Goal: Task Accomplishment & Management: Use online tool/utility

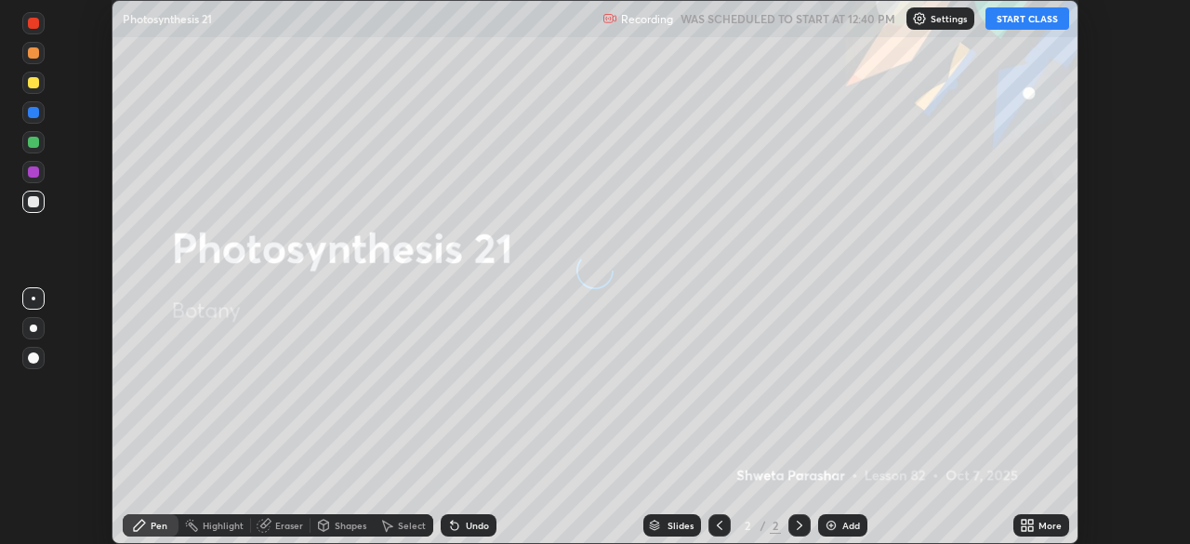
scroll to position [544, 1190]
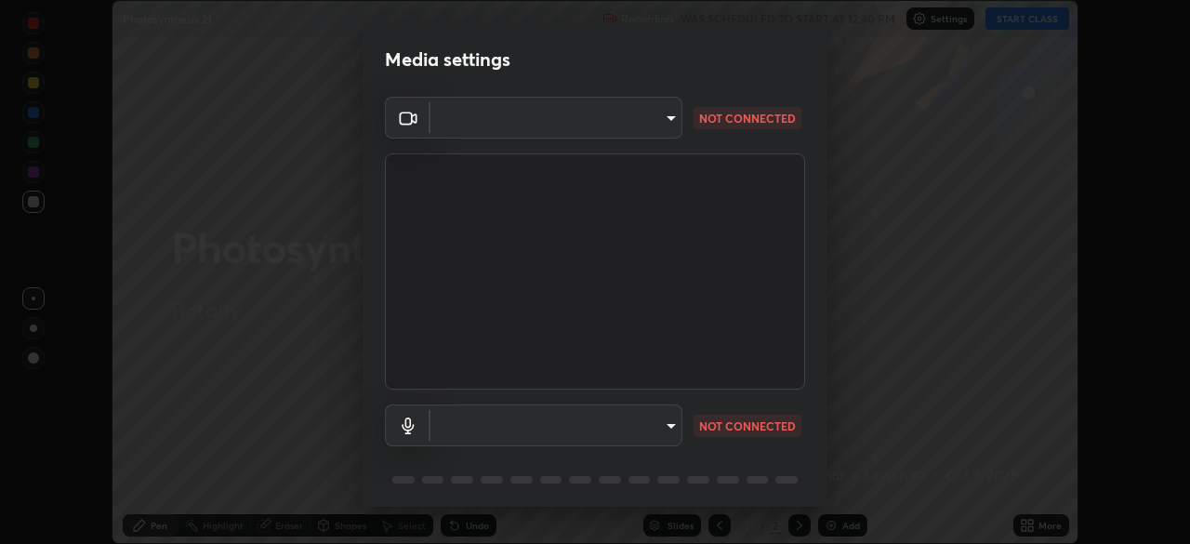
type input "ae2b8ce4ad701c59b991144a9047482c988e5460f7b2e0cca8de57601b3166e6"
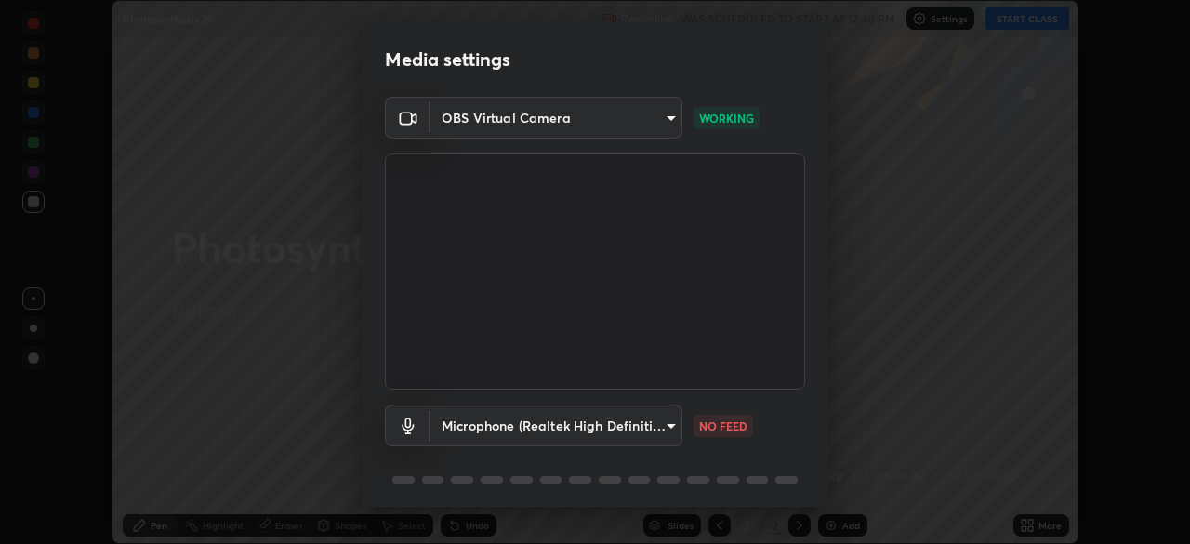
click at [662, 421] on body "Erase all Photosynthesis 21 Recording WAS SCHEDULED TO START AT 12:40 PM Settin…" at bounding box center [595, 272] width 1190 height 544
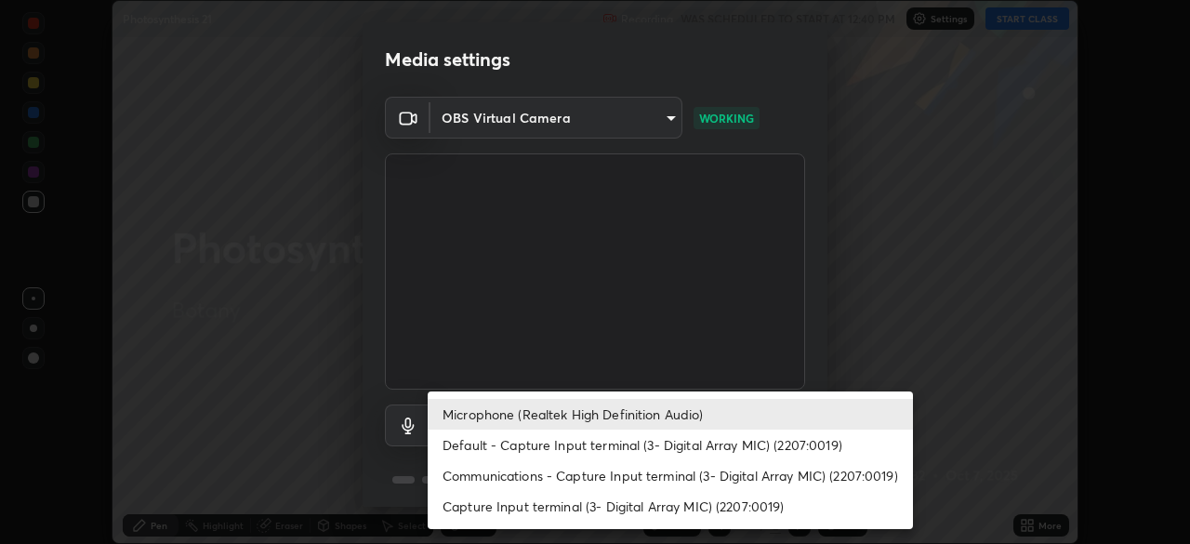
click at [572, 445] on li "Default - Capture Input terminal (3- Digital Array MIC) (2207:0019)" at bounding box center [670, 445] width 485 height 31
type input "default"
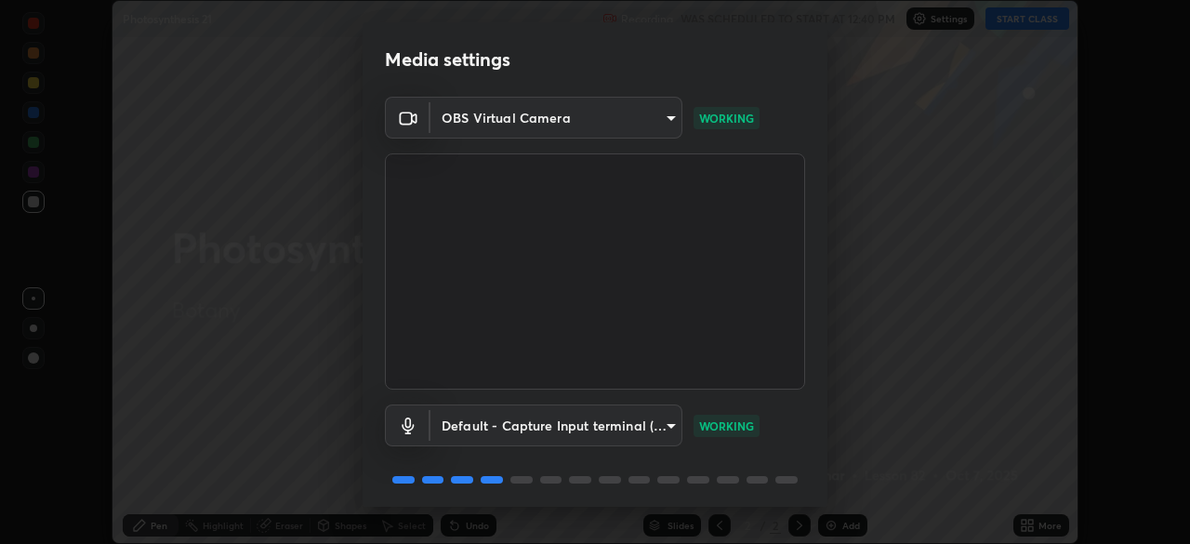
scroll to position [66, 0]
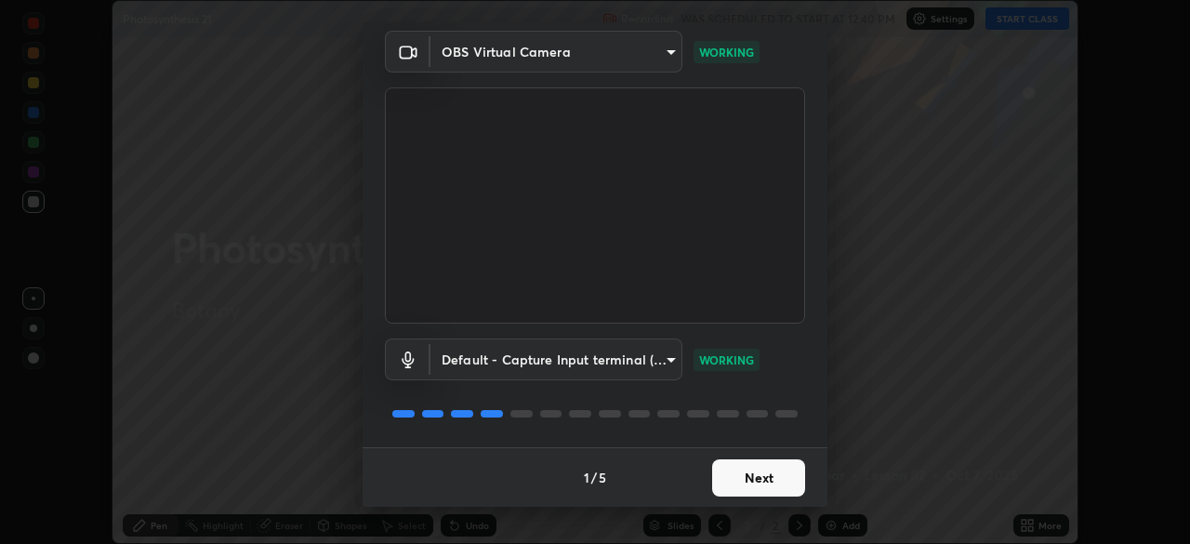
click at [738, 479] on button "Next" at bounding box center [758, 477] width 93 height 37
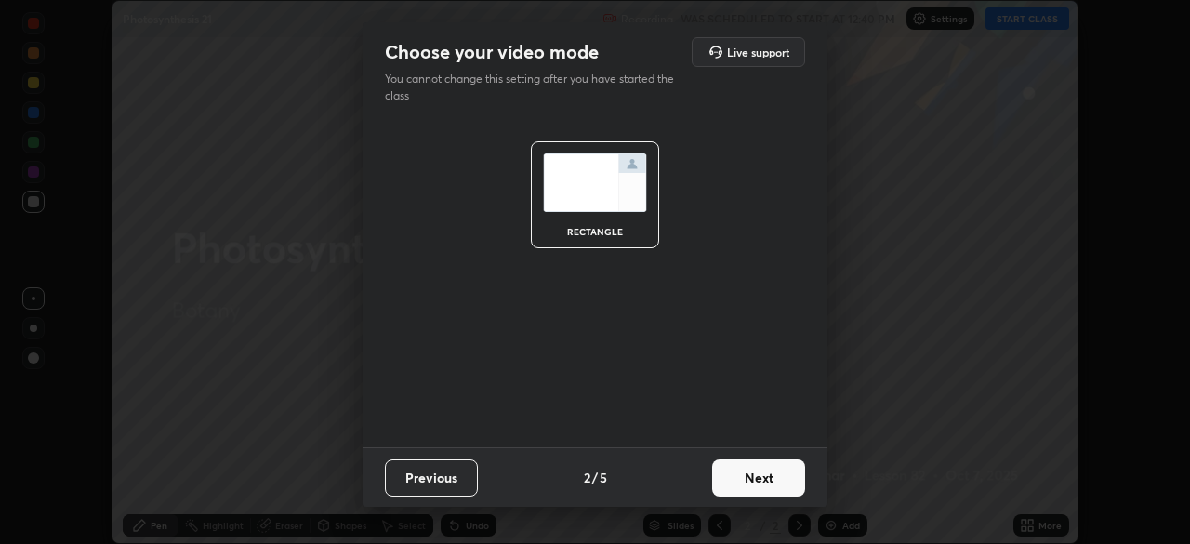
scroll to position [0, 0]
click at [741, 481] on button "Next" at bounding box center [758, 477] width 93 height 37
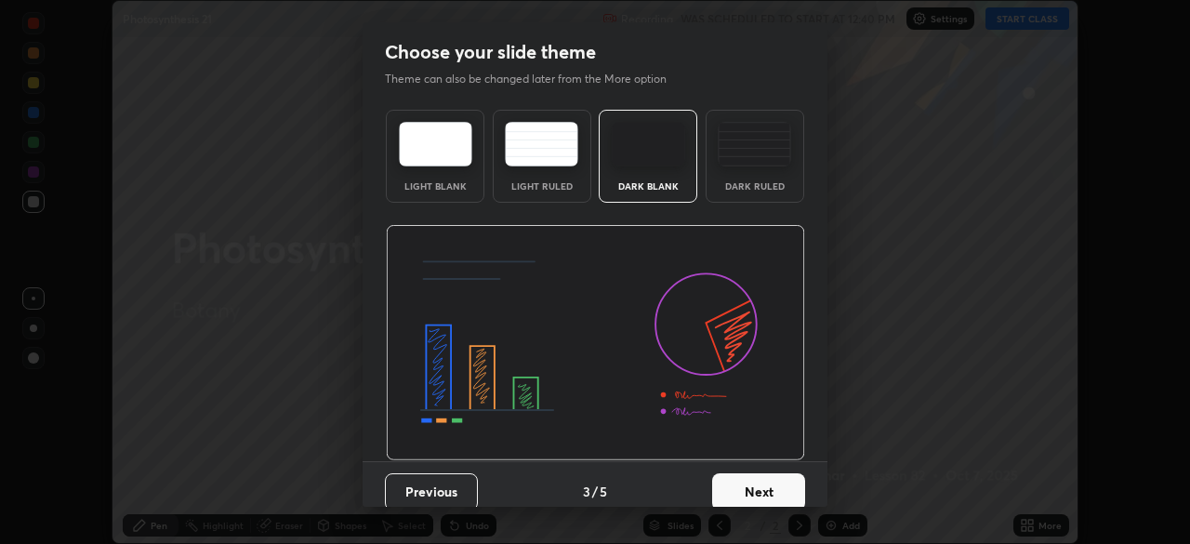
click at [745, 481] on button "Next" at bounding box center [758, 491] width 93 height 37
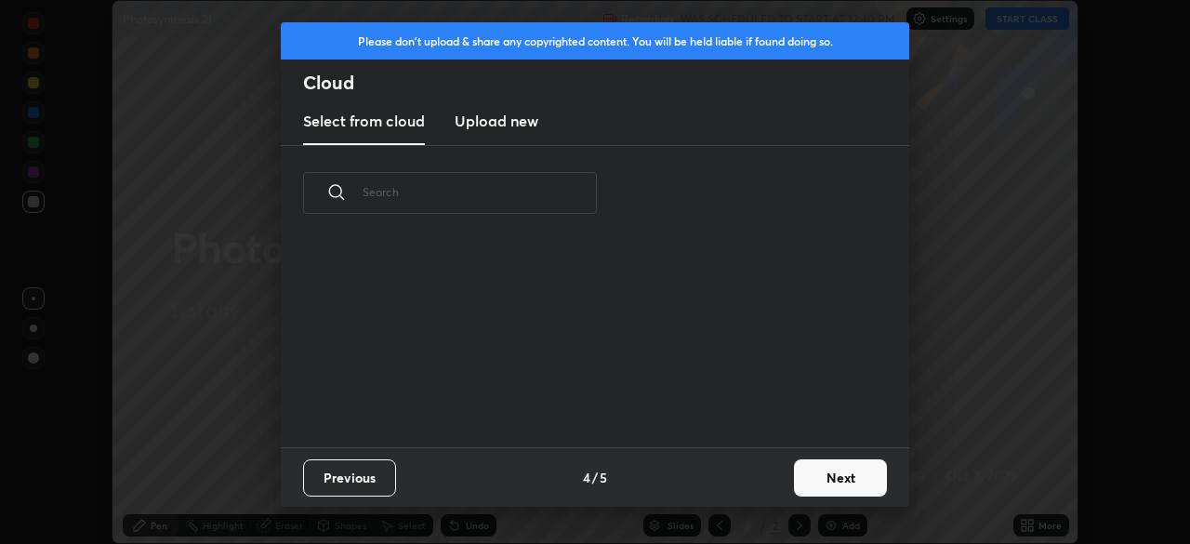
click at [747, 482] on div "Previous 4 / 5 Next" at bounding box center [595, 477] width 629 height 60
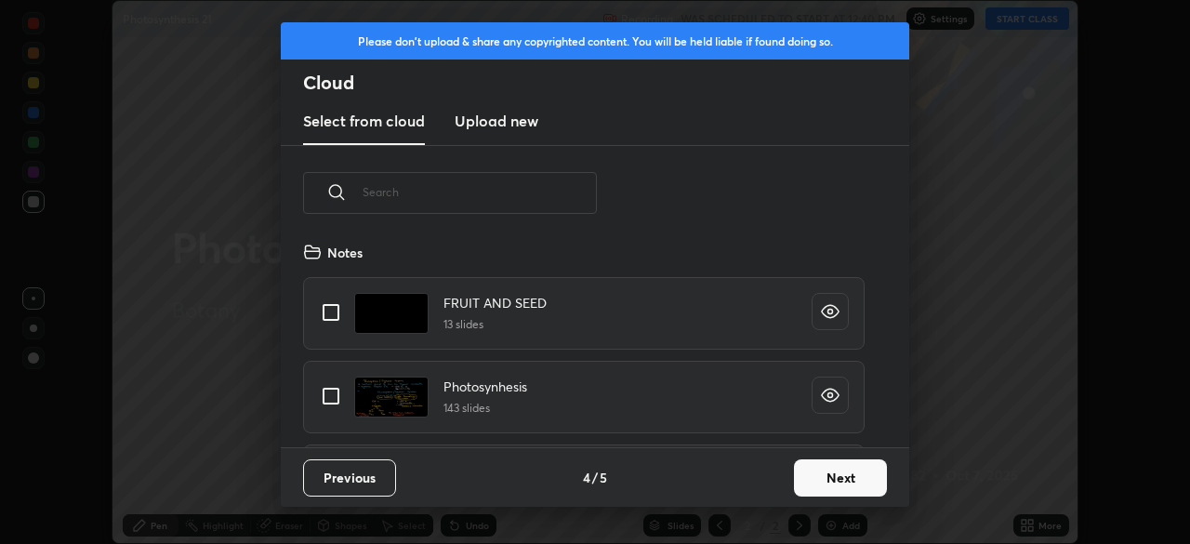
scroll to position [206, 597]
click at [810, 473] on button "Next" at bounding box center [840, 477] width 93 height 37
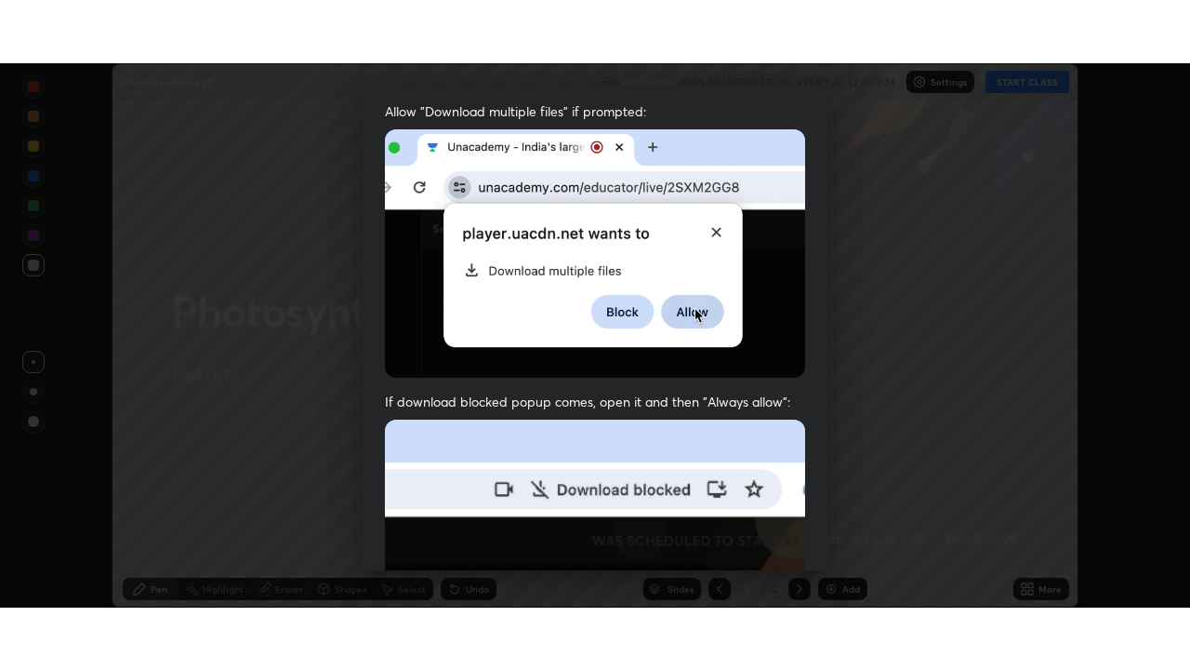
scroll to position [445, 0]
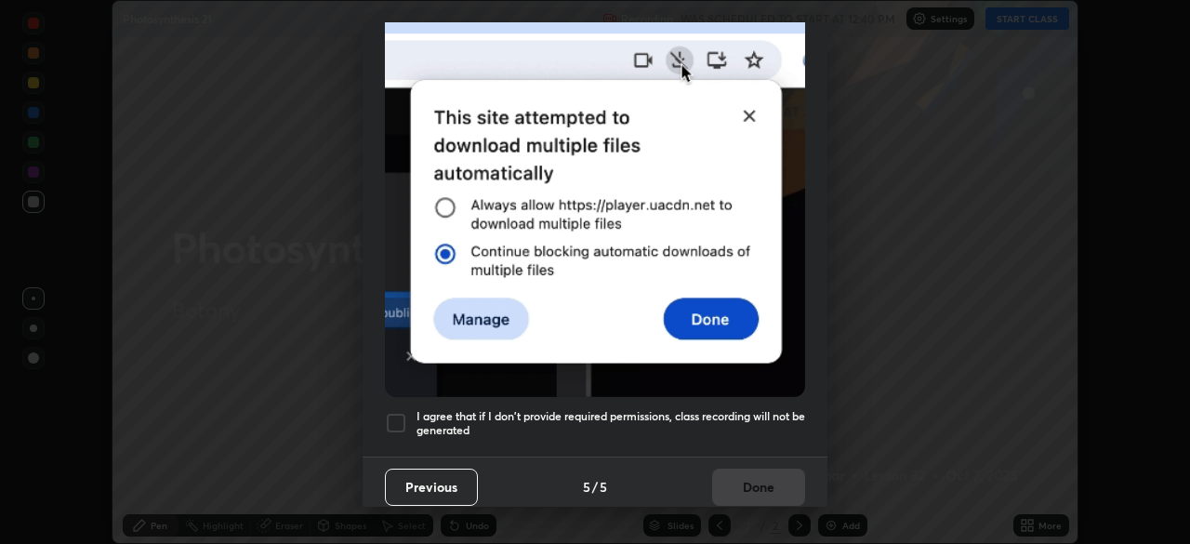
click at [555, 409] on h5 "I agree that if I don't provide required permissions, class recording will not …" at bounding box center [611, 423] width 389 height 29
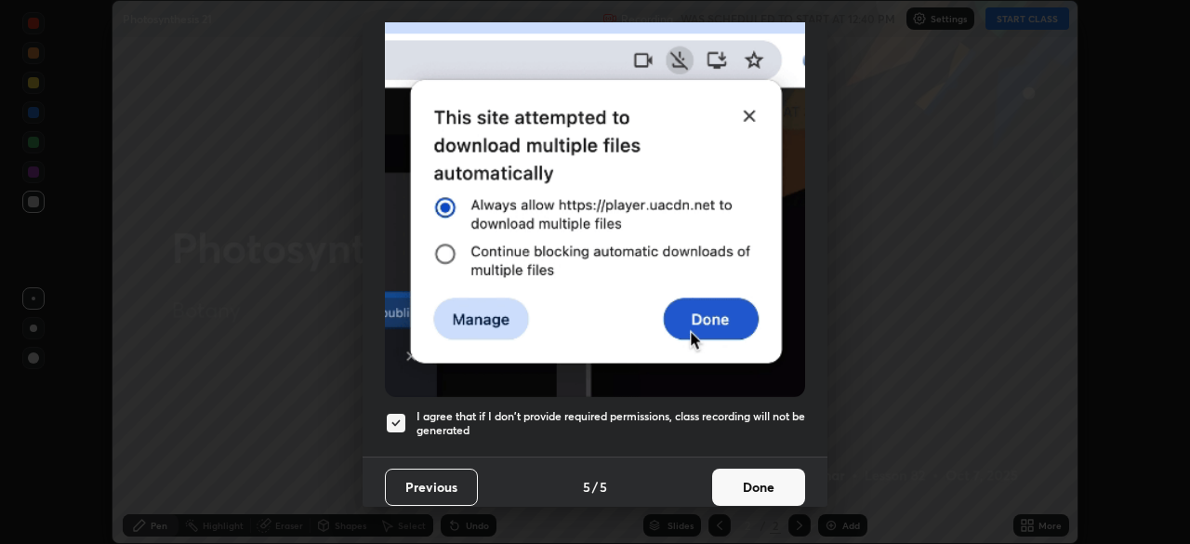
click at [751, 475] on button "Done" at bounding box center [758, 487] width 93 height 37
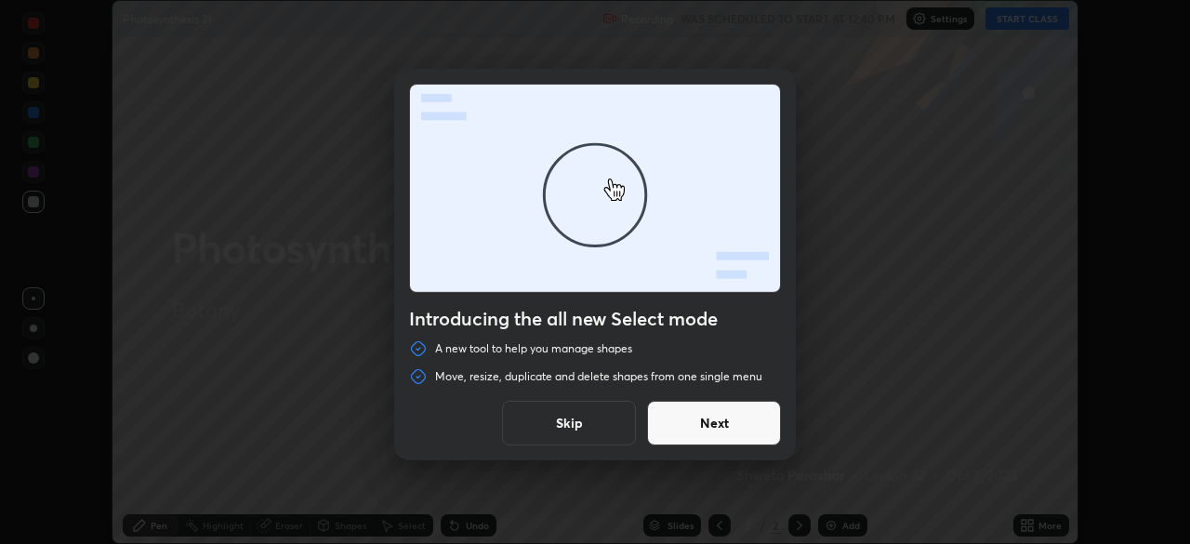
click at [587, 415] on button "Skip" at bounding box center [569, 423] width 134 height 45
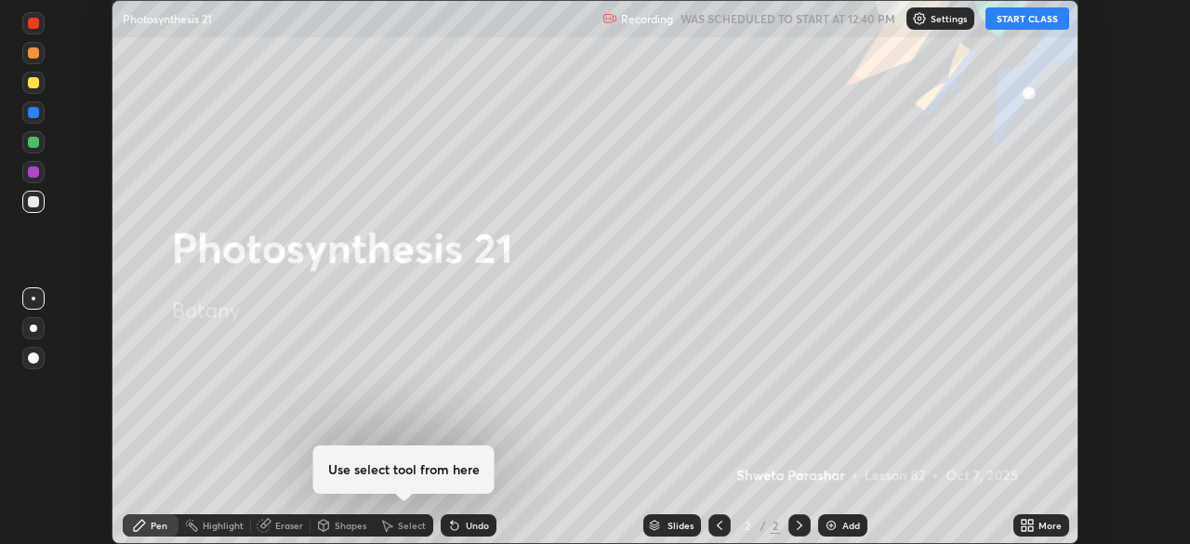
click at [1012, 22] on button "START CLASS" at bounding box center [1028, 18] width 84 height 22
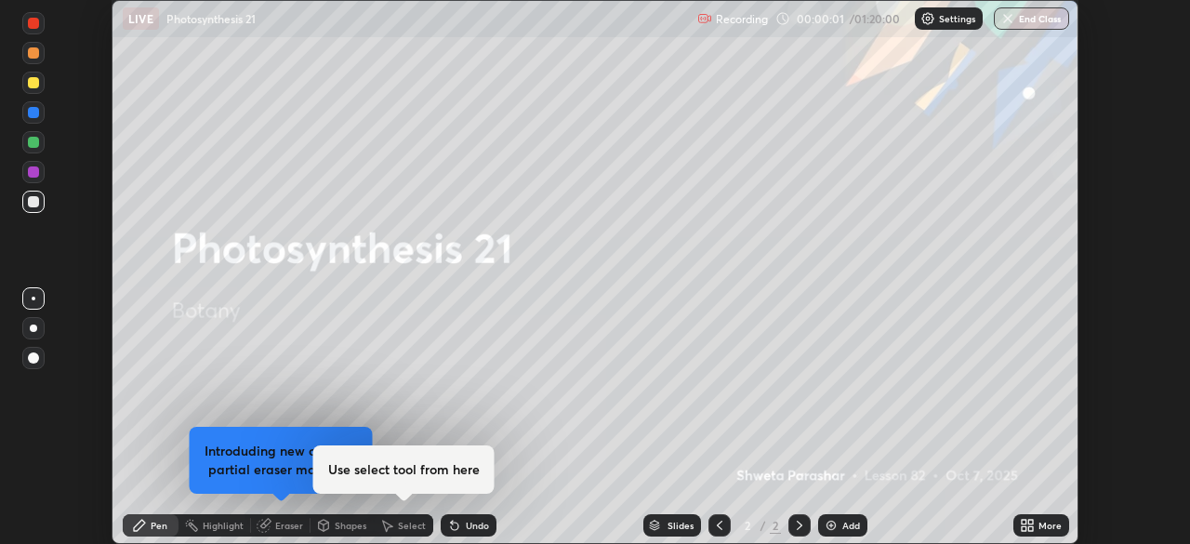
click at [1039, 524] on div "More" at bounding box center [1050, 525] width 23 height 9
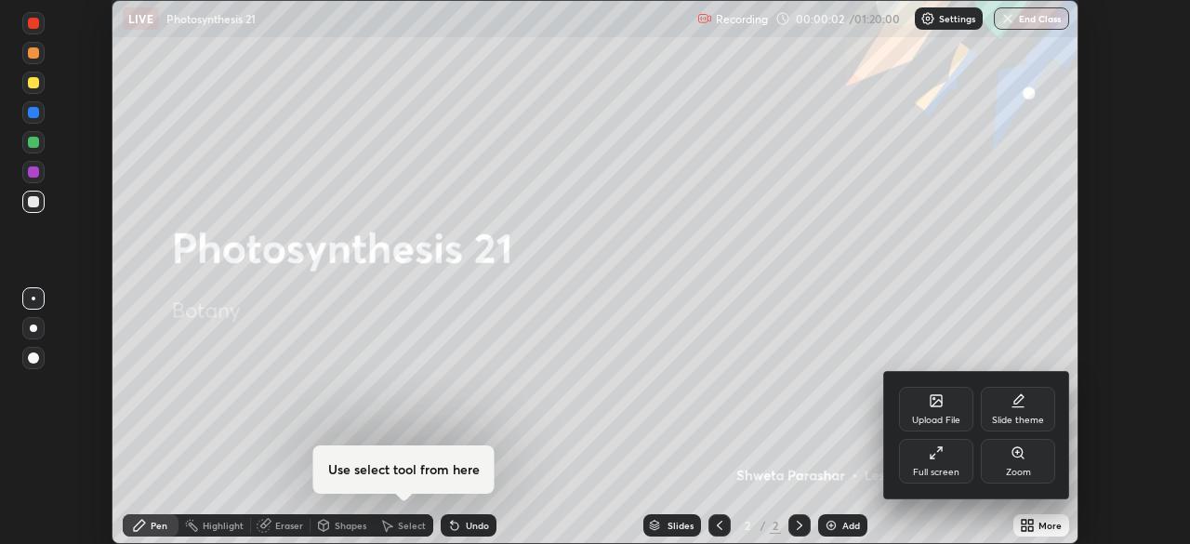
click at [922, 462] on div "Full screen" at bounding box center [936, 461] width 74 height 45
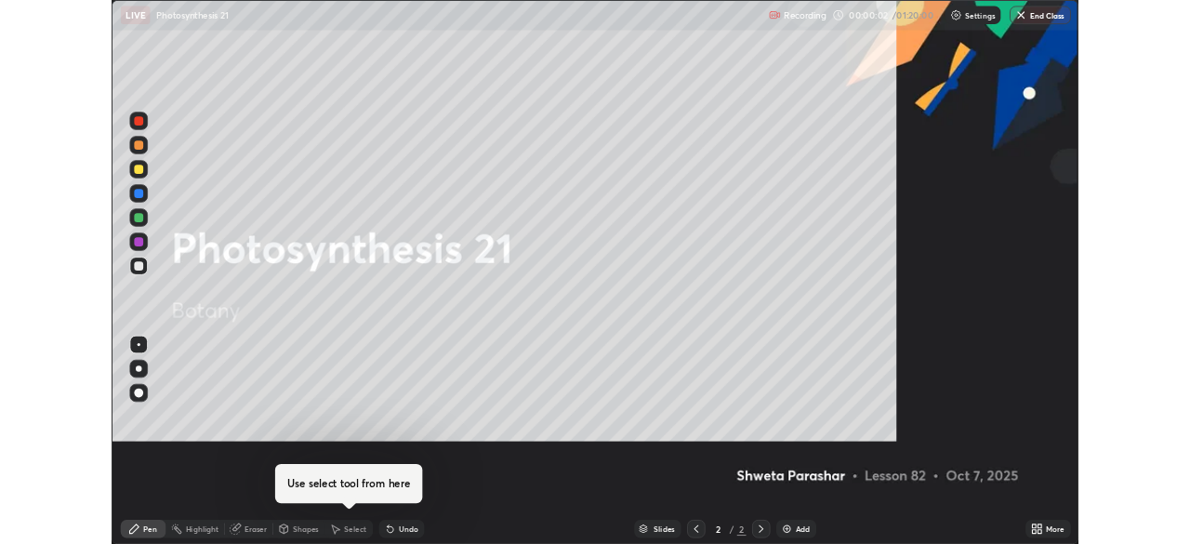
scroll to position [670, 1190]
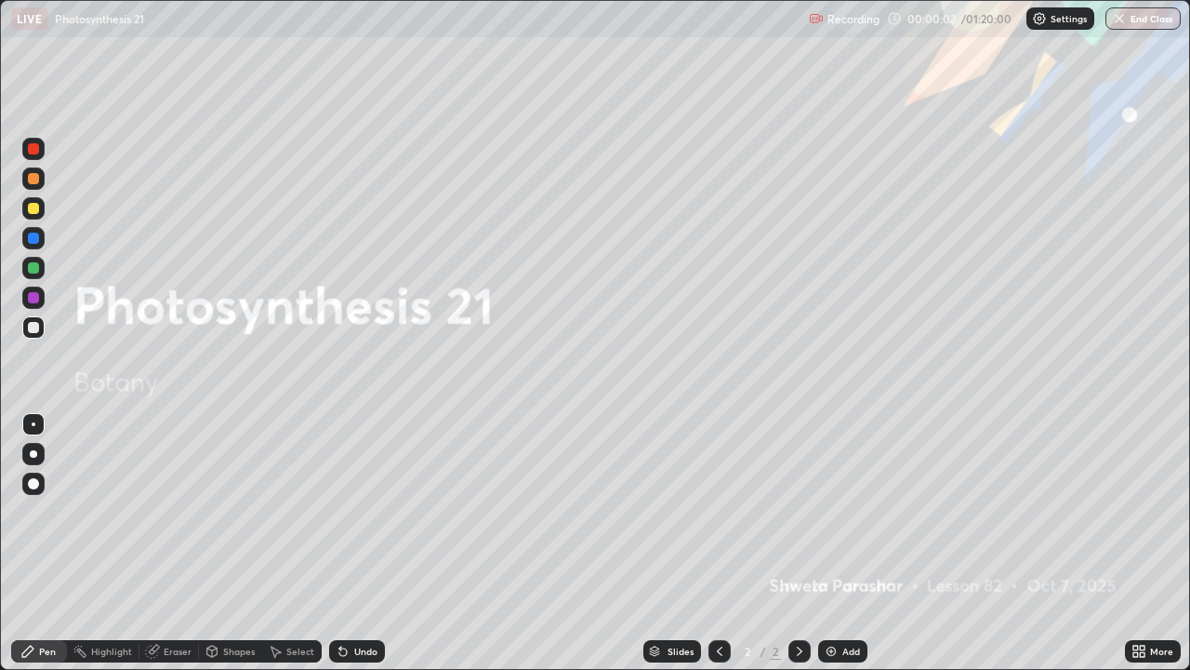
click at [834, 543] on img at bounding box center [831, 651] width 15 height 15
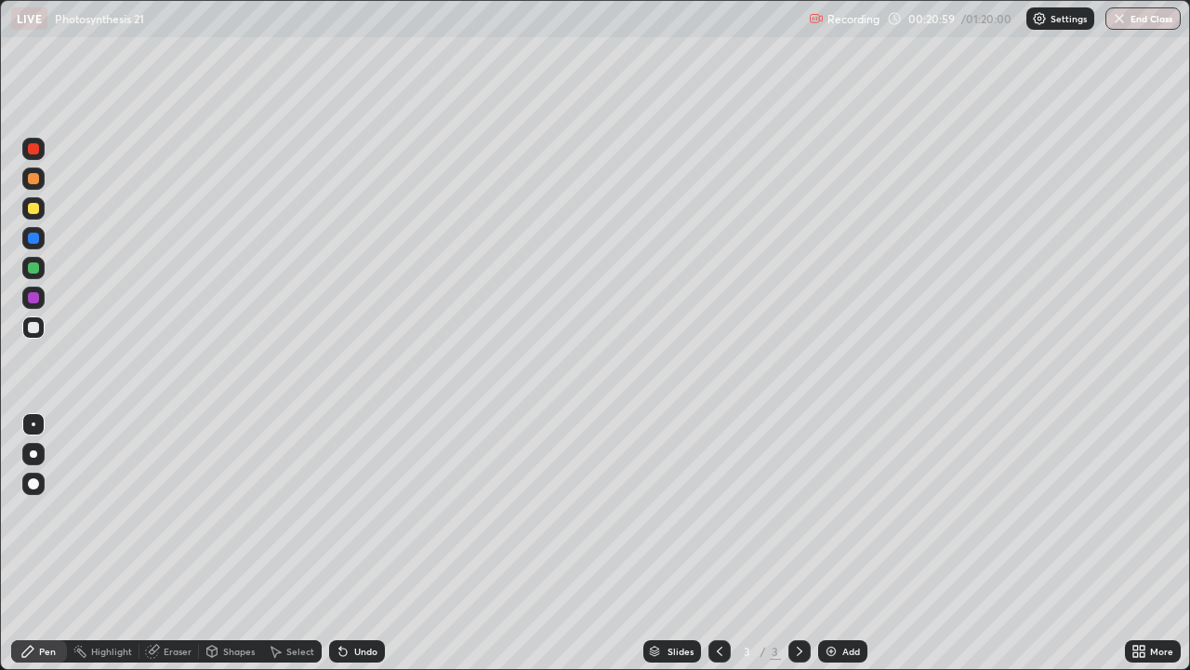
click at [1143, 543] on icon at bounding box center [1142, 654] width 5 height 5
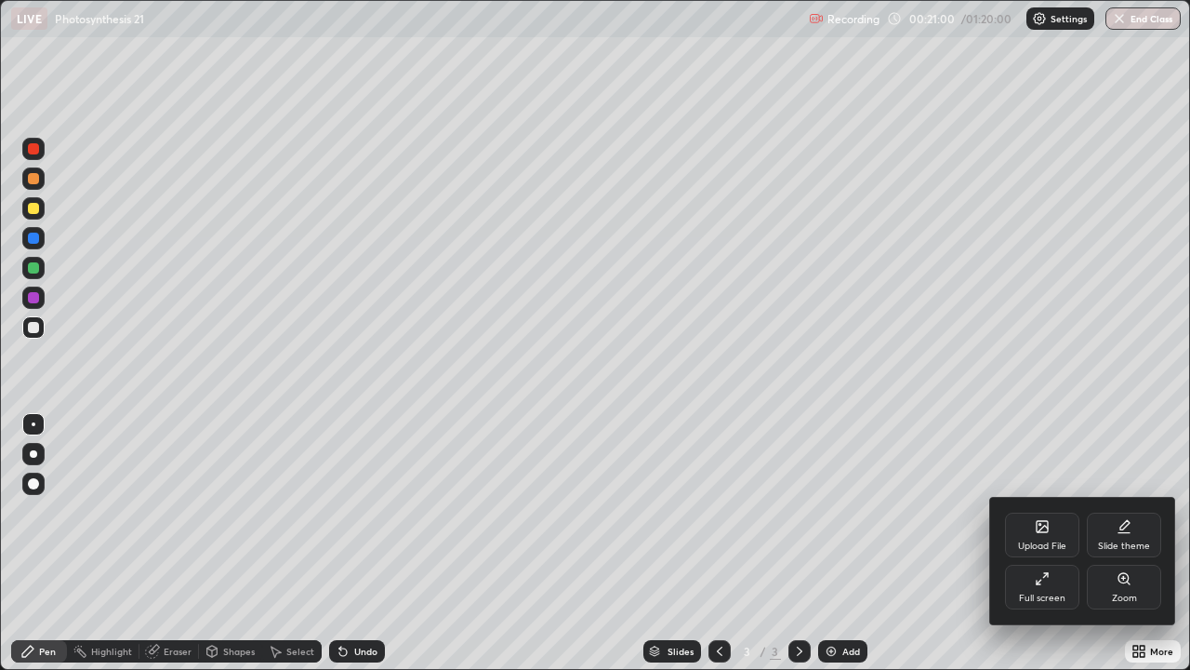
click at [1043, 543] on div "Full screen" at bounding box center [1042, 587] width 74 height 45
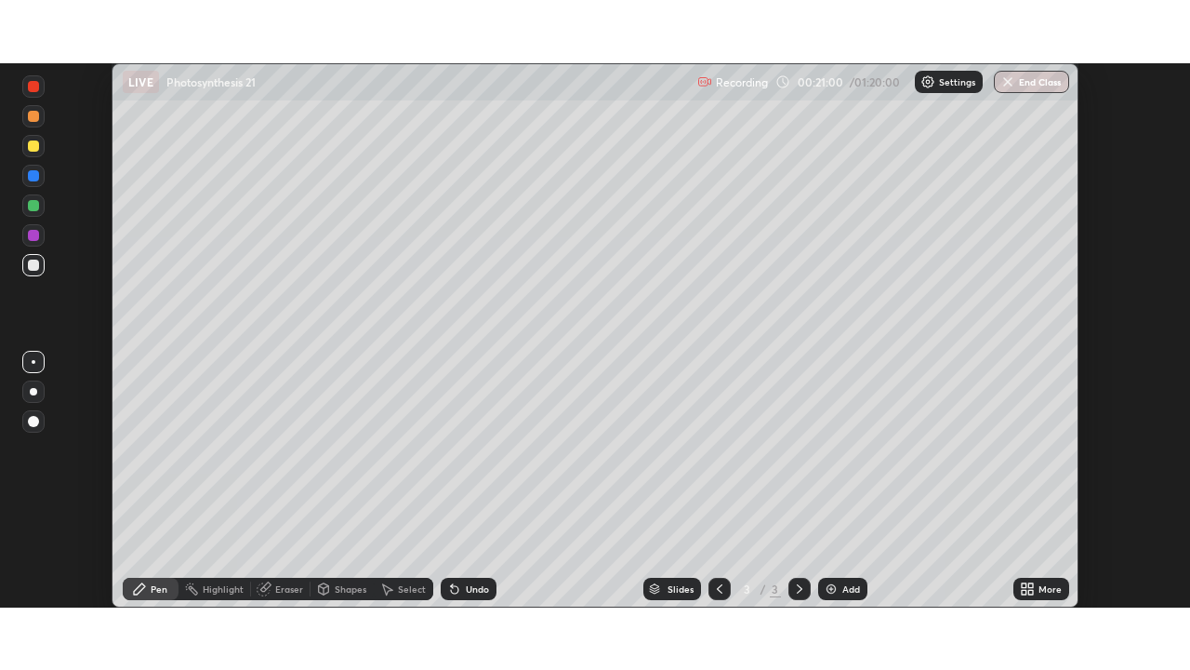
scroll to position [92459, 91813]
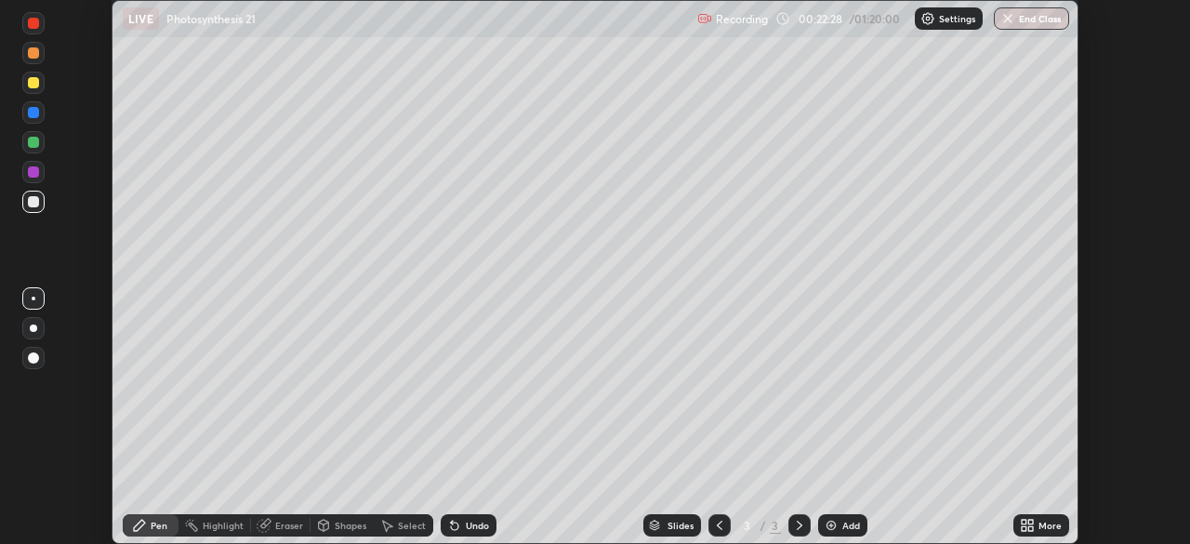
click at [1030, 522] on icon at bounding box center [1031, 522] width 5 height 5
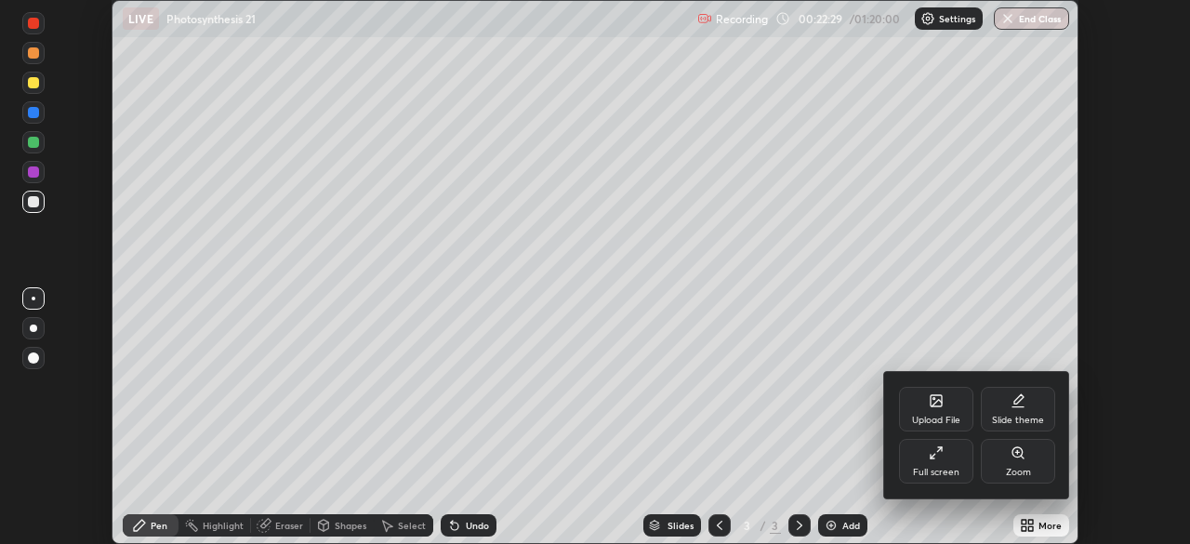
click at [931, 471] on div "Full screen" at bounding box center [936, 472] width 47 height 9
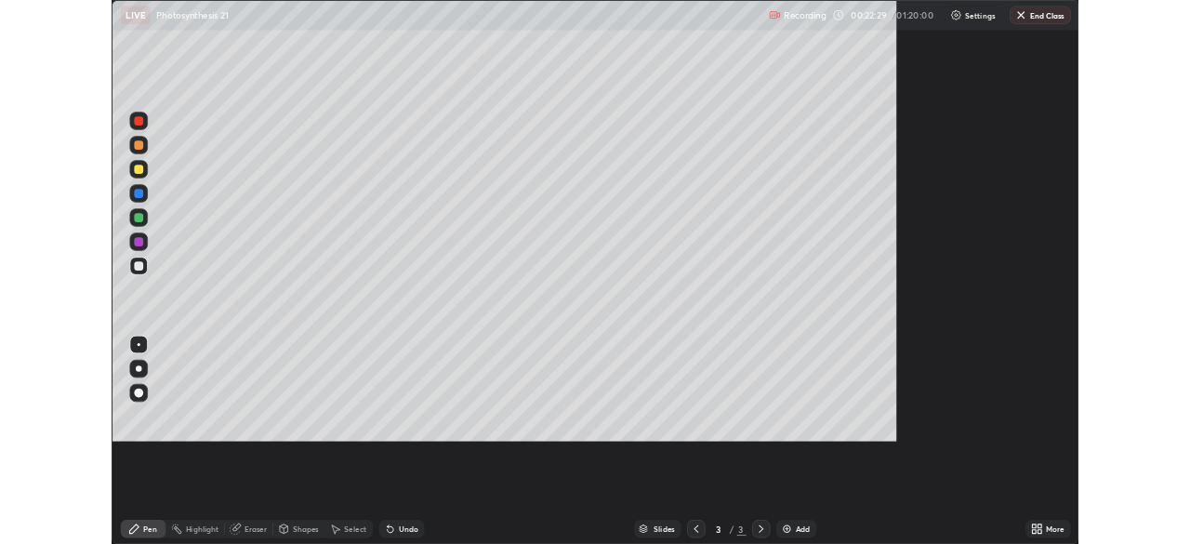
scroll to position [670, 1190]
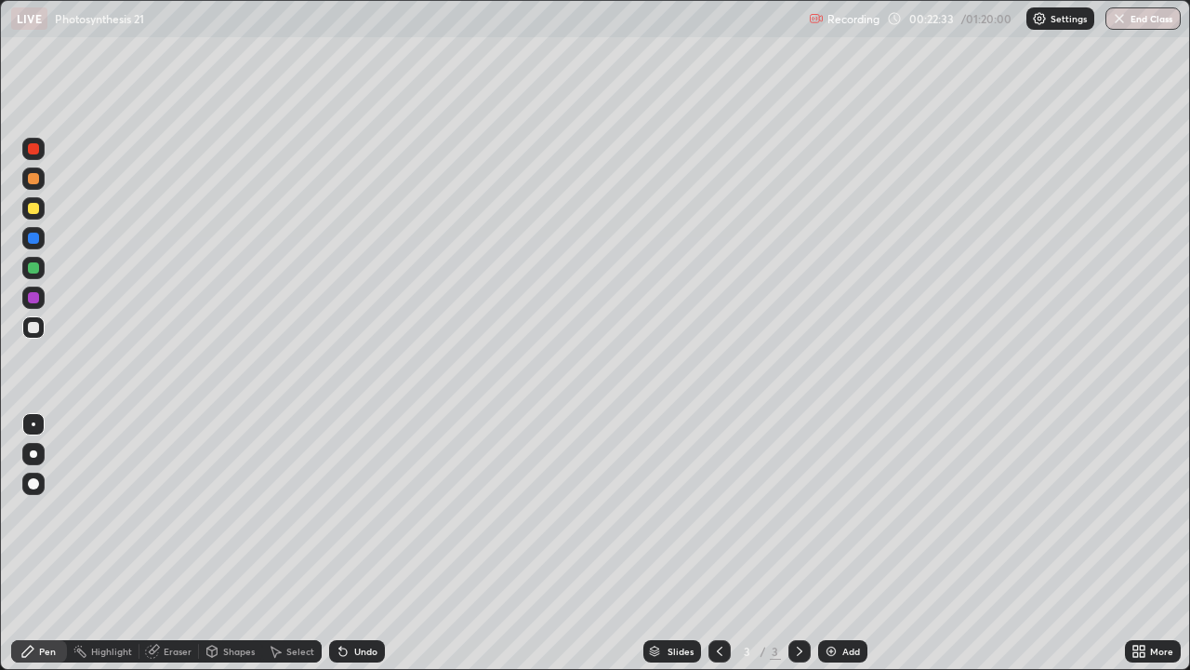
click at [31, 453] on div at bounding box center [33, 453] width 7 height 7
click at [33, 181] on div at bounding box center [33, 178] width 11 height 11
click at [34, 302] on div at bounding box center [33, 297] width 11 height 11
click at [30, 328] on div at bounding box center [33, 327] width 11 height 11
click at [31, 300] on div at bounding box center [33, 297] width 11 height 11
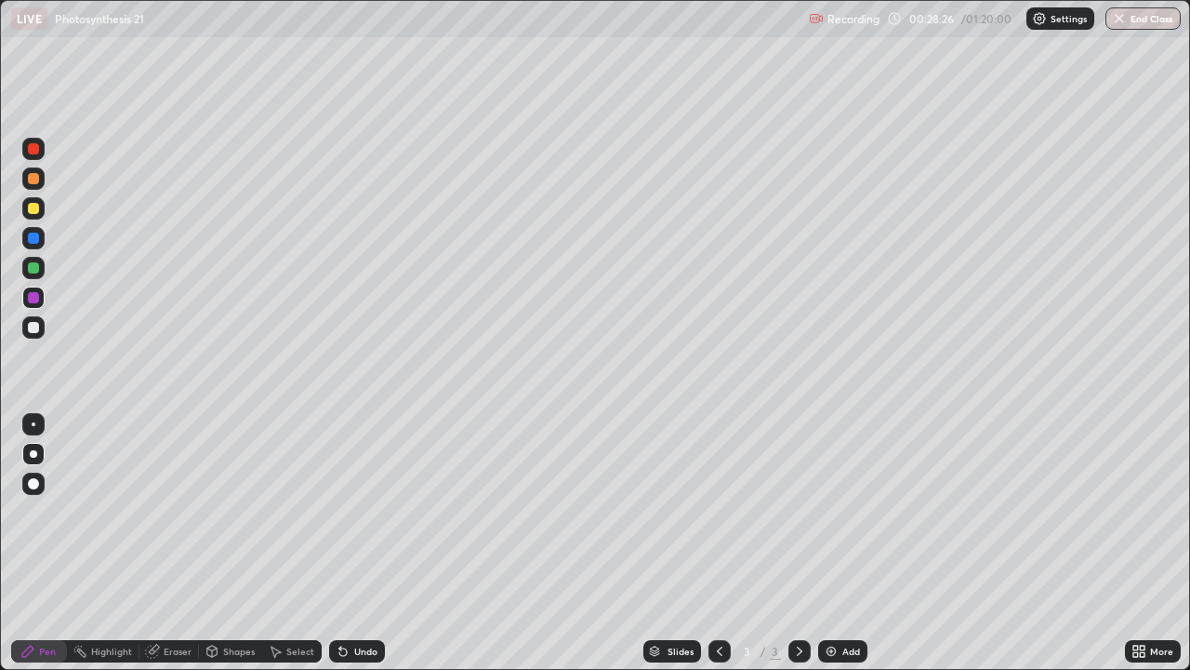
click at [36, 328] on div at bounding box center [33, 327] width 11 height 11
click at [30, 302] on div at bounding box center [33, 297] width 11 height 11
click at [32, 324] on div at bounding box center [33, 327] width 11 height 11
click at [30, 242] on div at bounding box center [33, 238] width 11 height 11
click at [365, 543] on div "Undo" at bounding box center [365, 650] width 23 height 9
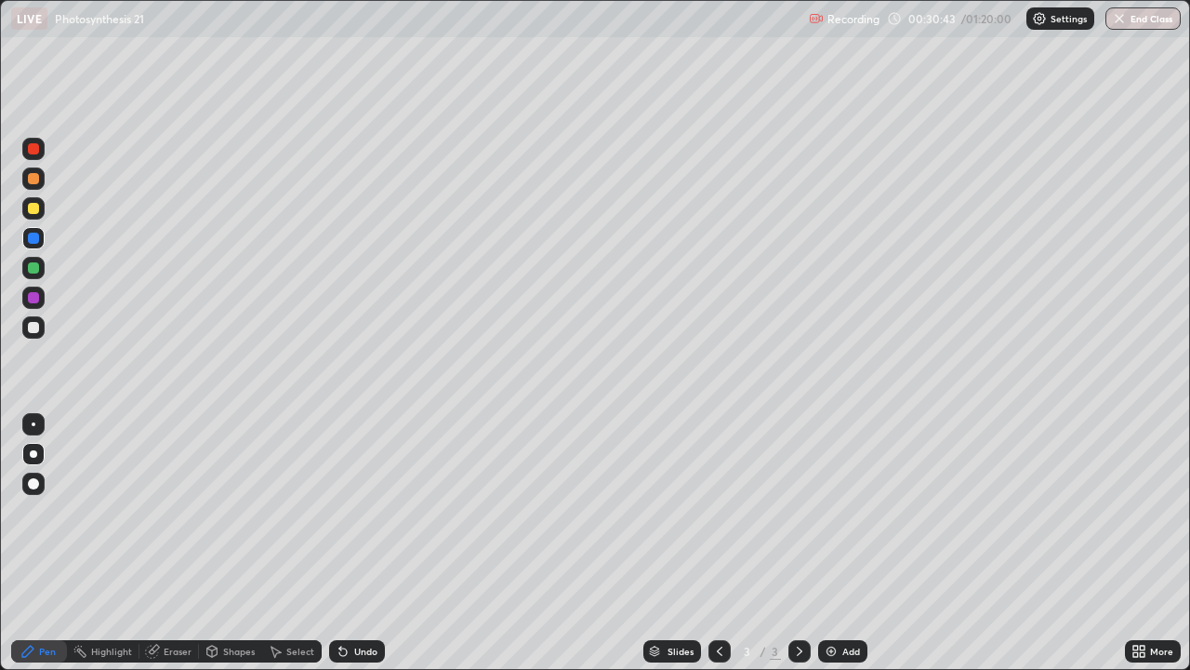
click at [354, 543] on div "Undo" at bounding box center [365, 650] width 23 height 9
click at [352, 543] on div "Undo" at bounding box center [357, 651] width 56 height 22
click at [353, 543] on div "Undo" at bounding box center [357, 651] width 56 height 22
click at [364, 543] on div "Undo" at bounding box center [365, 650] width 23 height 9
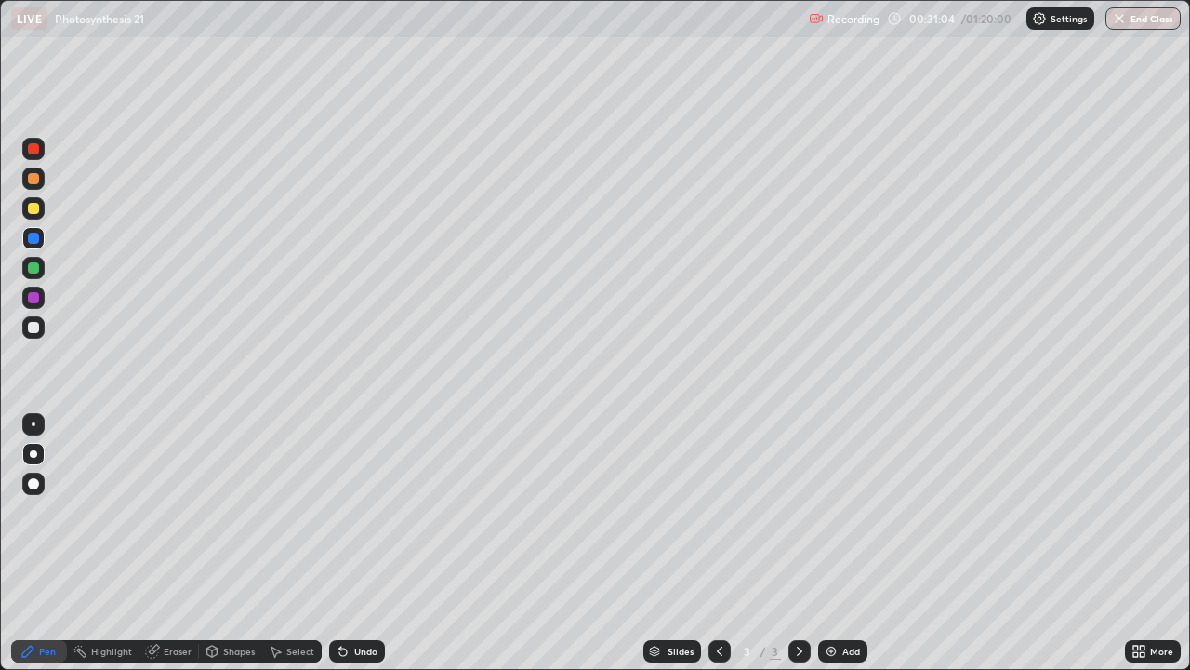
click at [364, 543] on div "Undo" at bounding box center [357, 651] width 56 height 22
click at [366, 543] on div "Undo" at bounding box center [357, 651] width 56 height 22
click at [33, 185] on div at bounding box center [33, 178] width 22 height 22
click at [36, 211] on div at bounding box center [33, 208] width 11 height 11
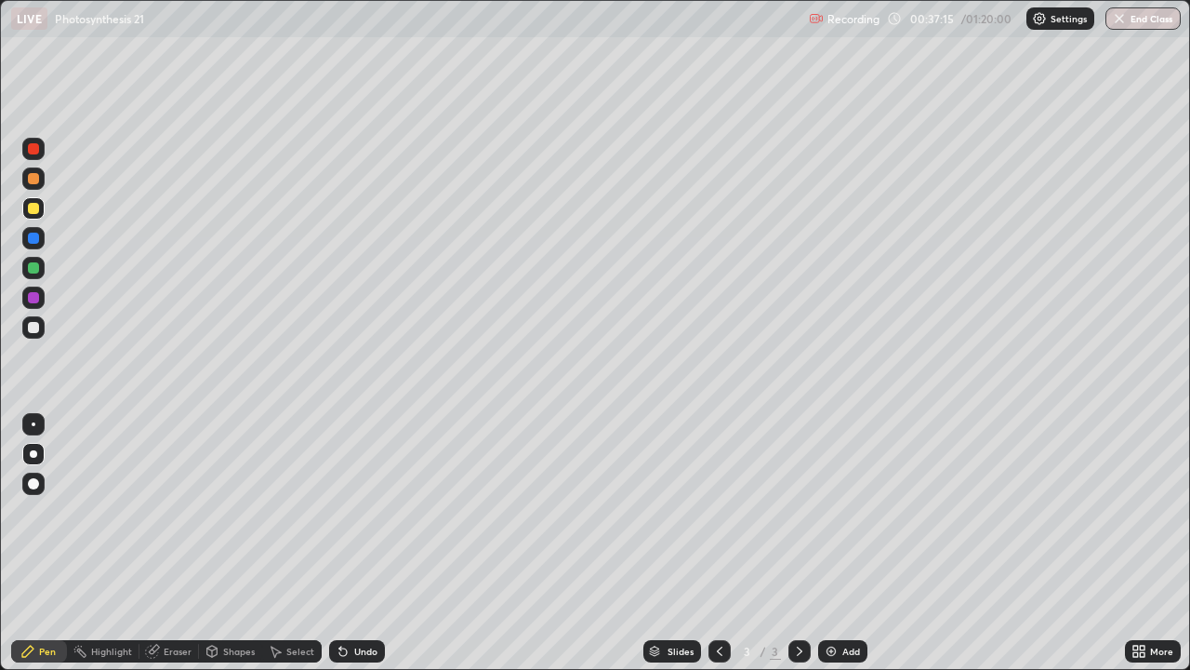
click at [843, 543] on div "Add" at bounding box center [852, 650] width 18 height 9
click at [32, 323] on div at bounding box center [33, 327] width 11 height 11
click at [33, 179] on div at bounding box center [33, 178] width 11 height 11
click at [30, 268] on div at bounding box center [33, 267] width 11 height 11
click at [29, 329] on div at bounding box center [33, 327] width 11 height 11
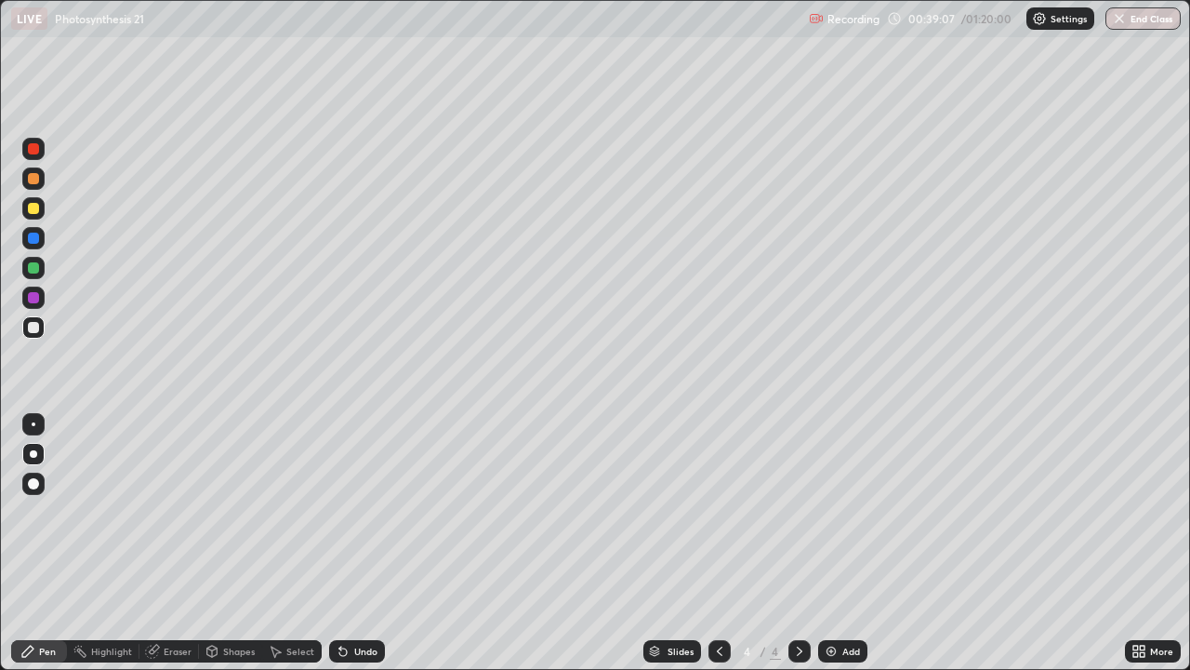
click at [33, 269] on div at bounding box center [33, 267] width 11 height 11
click at [31, 332] on div at bounding box center [33, 327] width 11 height 11
click at [30, 152] on div at bounding box center [33, 148] width 11 height 11
click at [835, 543] on img at bounding box center [831, 651] width 15 height 15
click at [32, 330] on div at bounding box center [33, 327] width 11 height 11
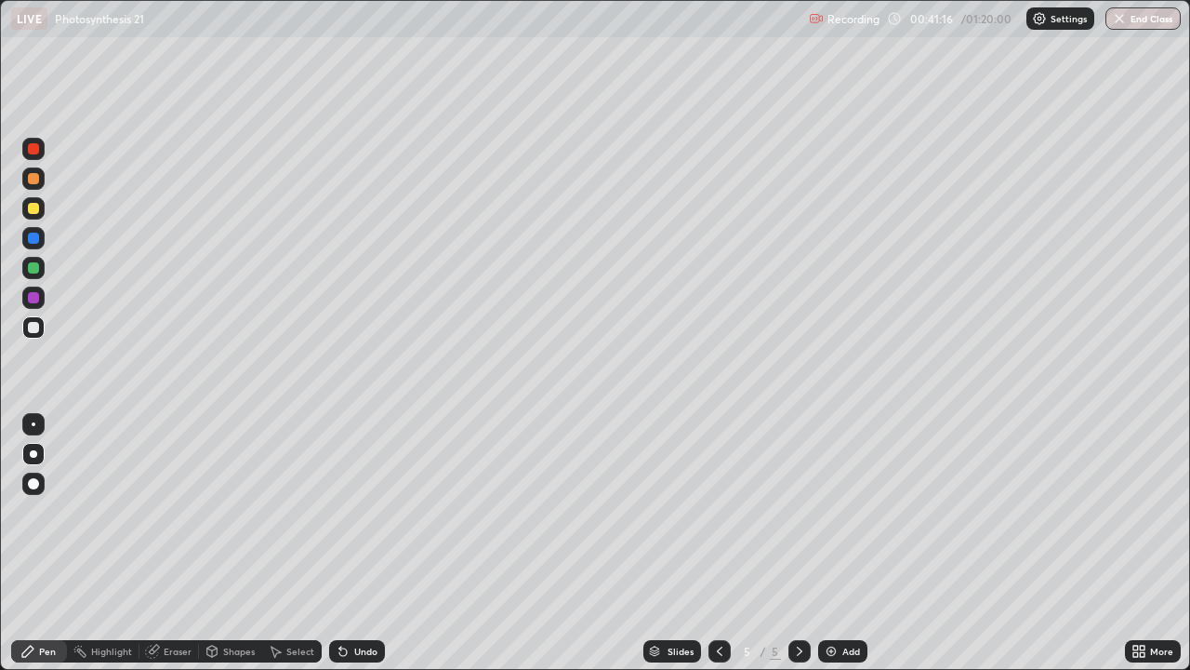
click at [36, 269] on div at bounding box center [33, 267] width 11 height 11
click at [164, 543] on div "Eraser" at bounding box center [178, 650] width 28 height 9
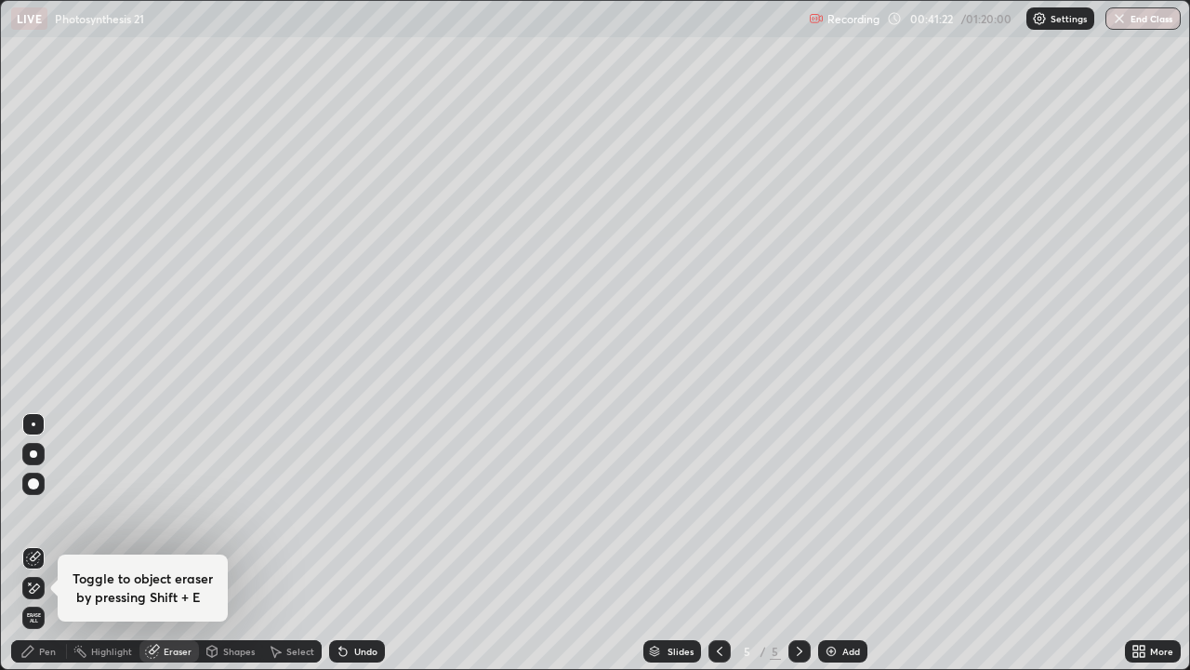
click at [39, 543] on div "Pen" at bounding box center [47, 650] width 17 height 9
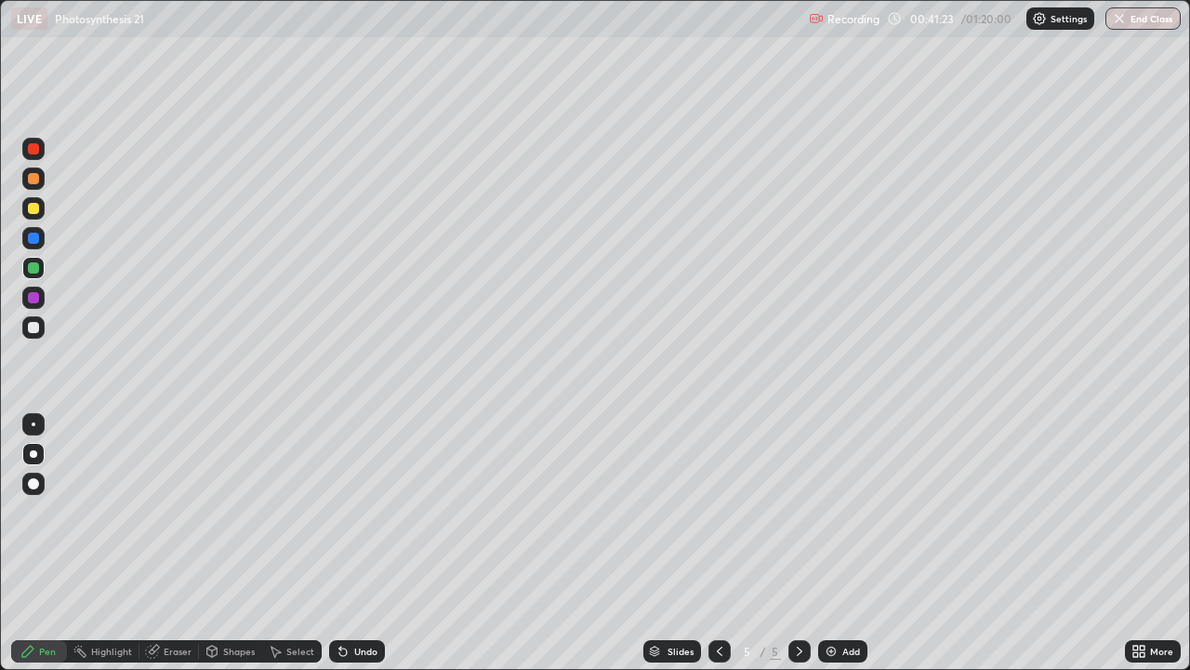
click at [33, 327] on div at bounding box center [33, 327] width 11 height 11
click at [29, 543] on icon at bounding box center [27, 650] width 11 height 11
click at [32, 270] on div at bounding box center [33, 267] width 11 height 11
click at [30, 210] on div at bounding box center [33, 208] width 11 height 11
click at [34, 179] on div at bounding box center [33, 178] width 11 height 11
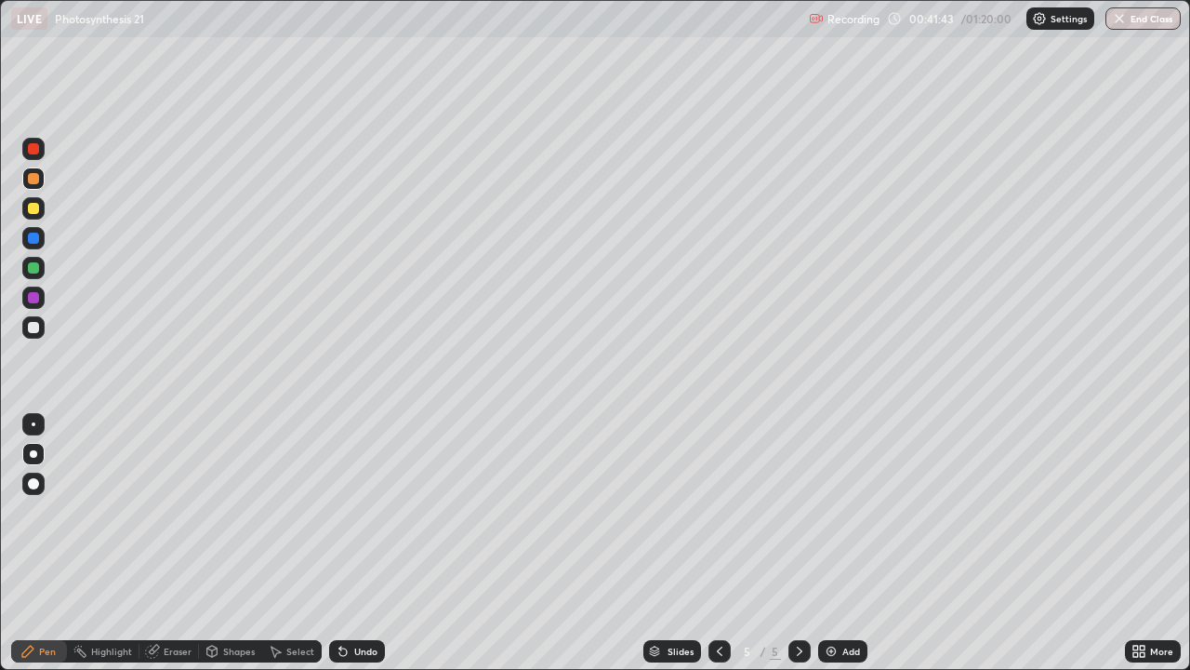
click at [111, 543] on div "Highlight" at bounding box center [111, 650] width 41 height 9
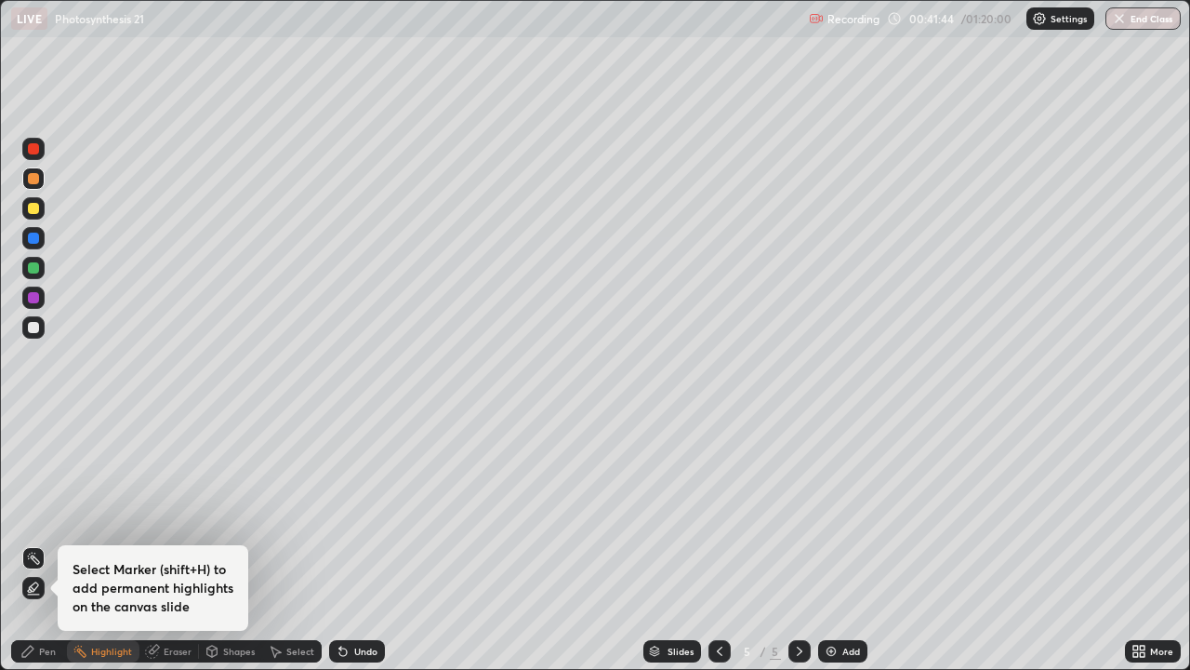
click at [235, 543] on div "Shapes" at bounding box center [239, 650] width 32 height 9
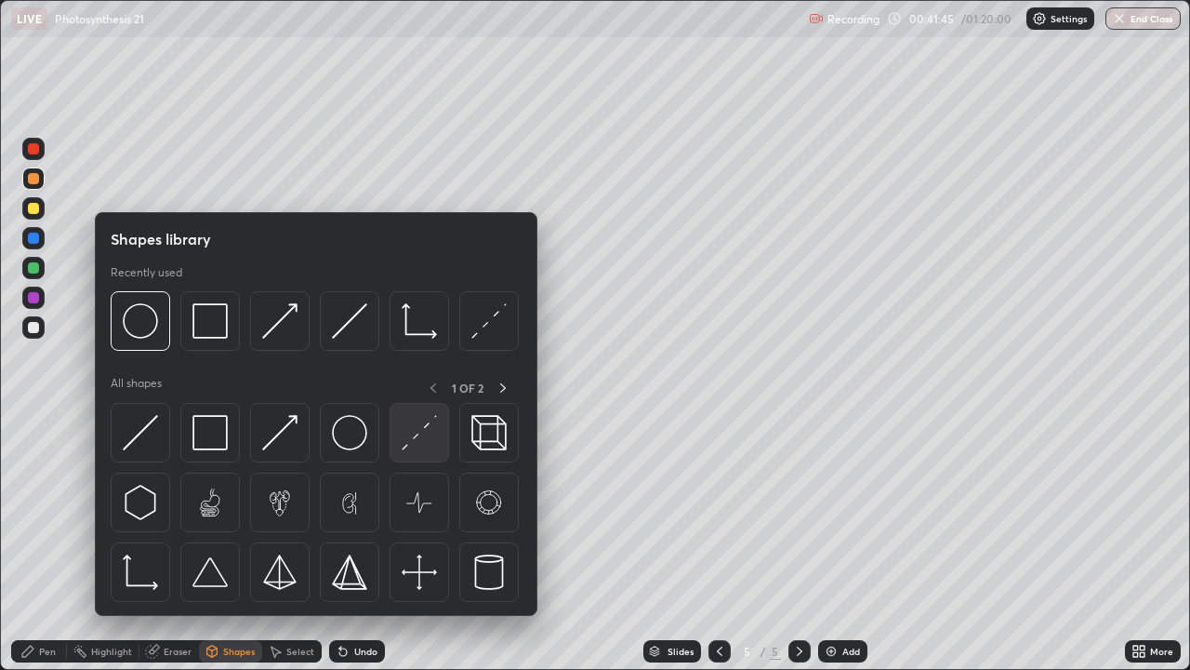
click at [411, 437] on img at bounding box center [419, 432] width 35 height 35
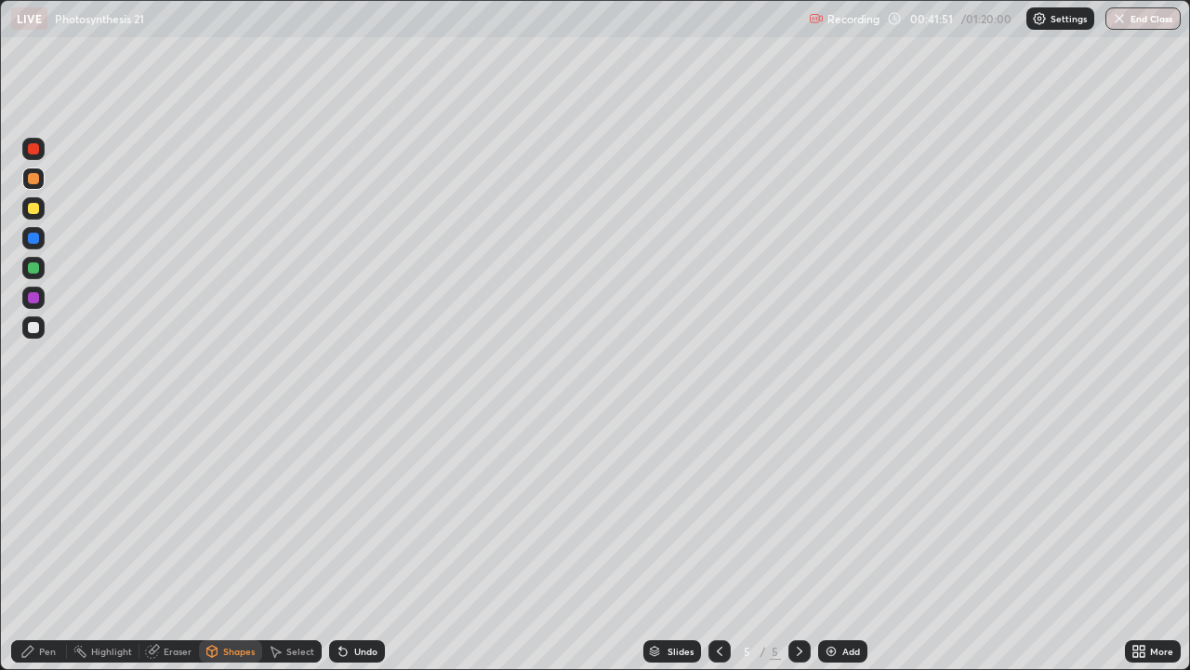
click at [20, 543] on icon at bounding box center [27, 651] width 15 height 15
click at [26, 328] on div at bounding box center [33, 327] width 22 height 22
click at [33, 240] on div at bounding box center [33, 238] width 11 height 11
click at [171, 543] on div "Eraser" at bounding box center [178, 650] width 28 height 9
click at [232, 543] on div "Shapes" at bounding box center [239, 650] width 32 height 9
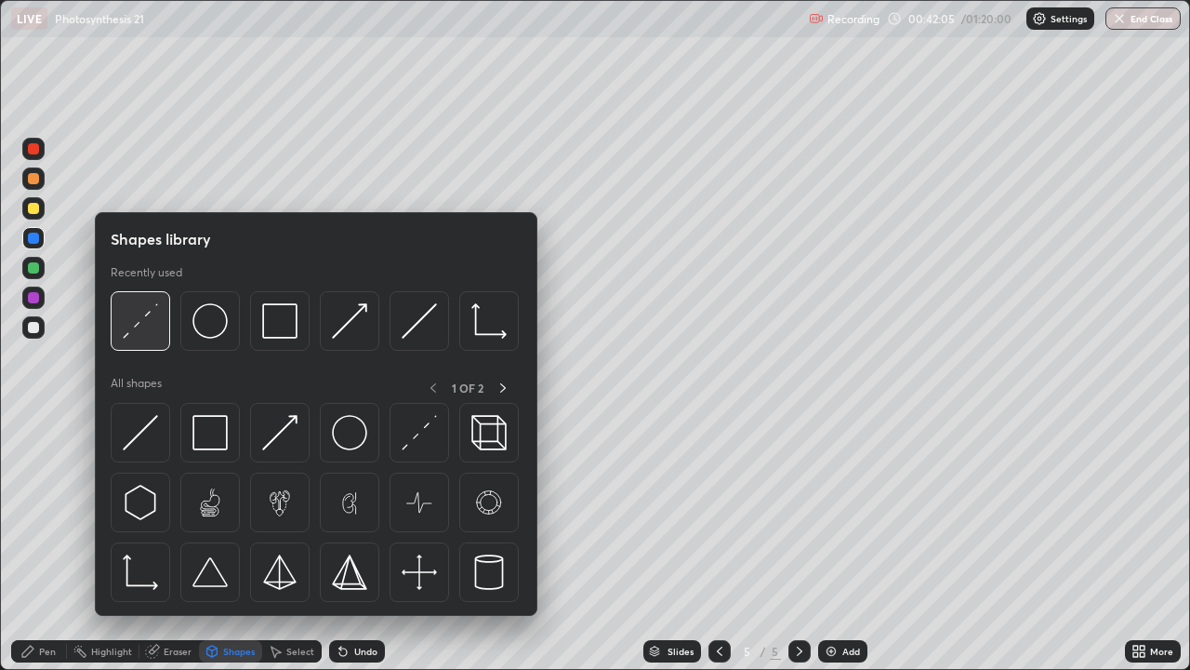
click at [141, 324] on img at bounding box center [140, 320] width 35 height 35
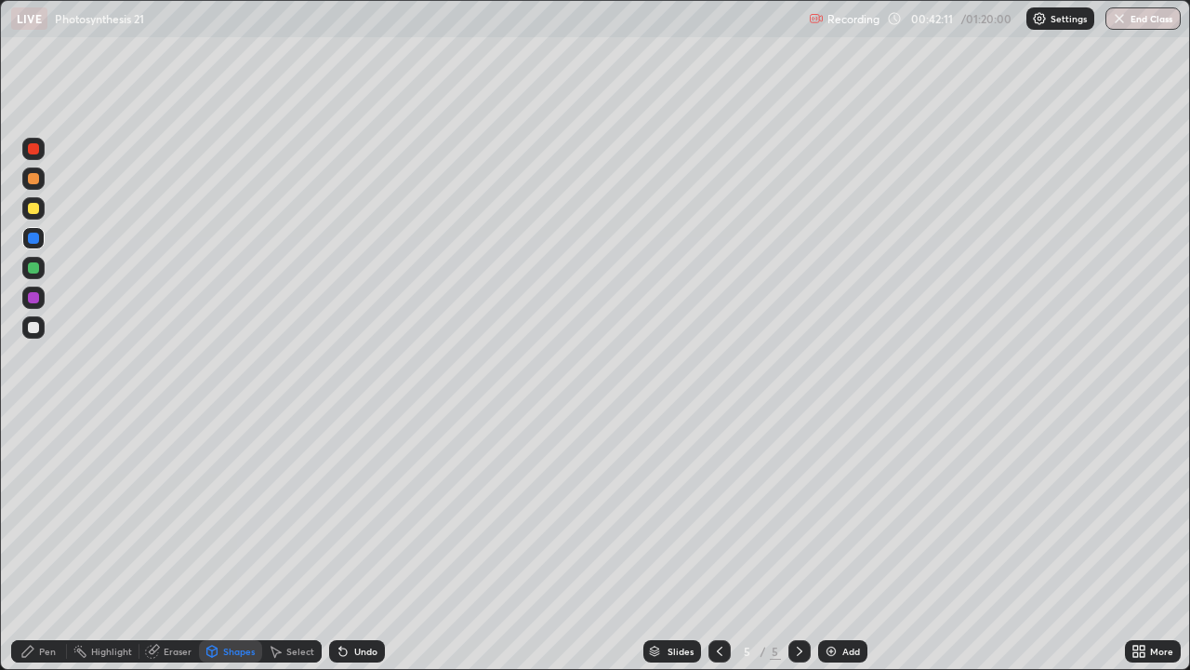
click at [31, 299] on div at bounding box center [33, 297] width 11 height 11
click at [356, 543] on div "Undo" at bounding box center [365, 650] width 23 height 9
click at [362, 543] on div "Undo" at bounding box center [357, 651] width 56 height 22
click at [33, 543] on div "Pen" at bounding box center [39, 651] width 56 height 22
click at [355, 543] on div "Undo" at bounding box center [365, 650] width 23 height 9
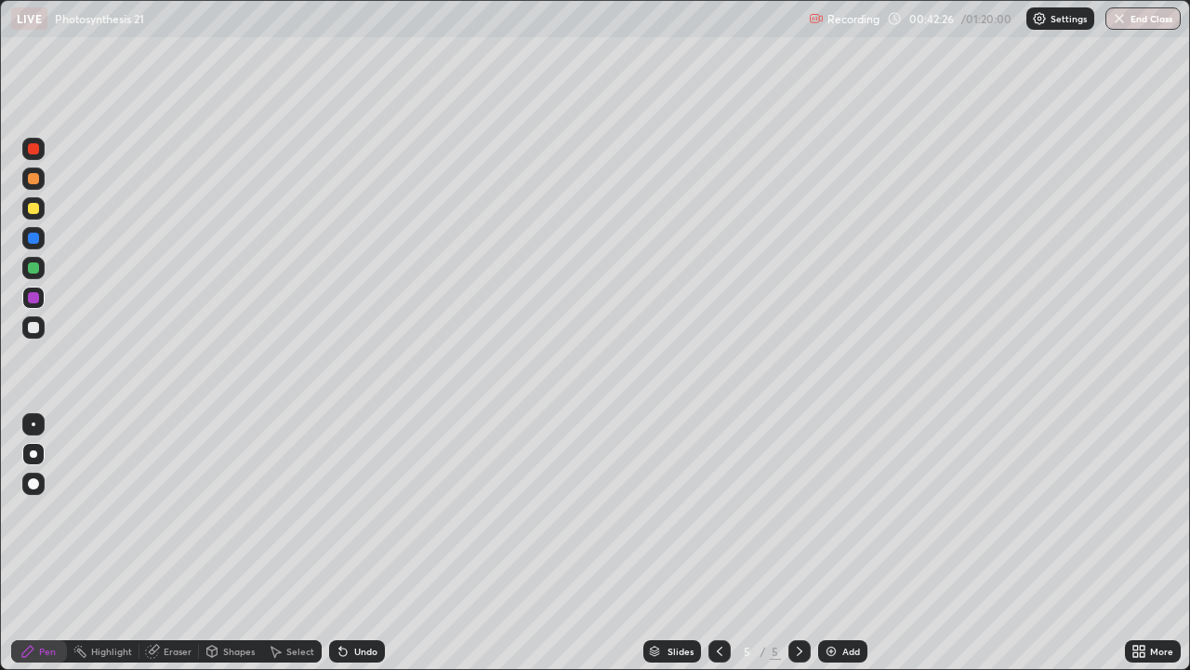
click at [33, 274] on div at bounding box center [33, 268] width 22 height 22
click at [33, 237] on div at bounding box center [33, 238] width 11 height 11
click at [33, 269] on div at bounding box center [33, 267] width 11 height 11
click at [37, 268] on div at bounding box center [33, 267] width 11 height 11
click at [33, 326] on div at bounding box center [33, 327] width 11 height 11
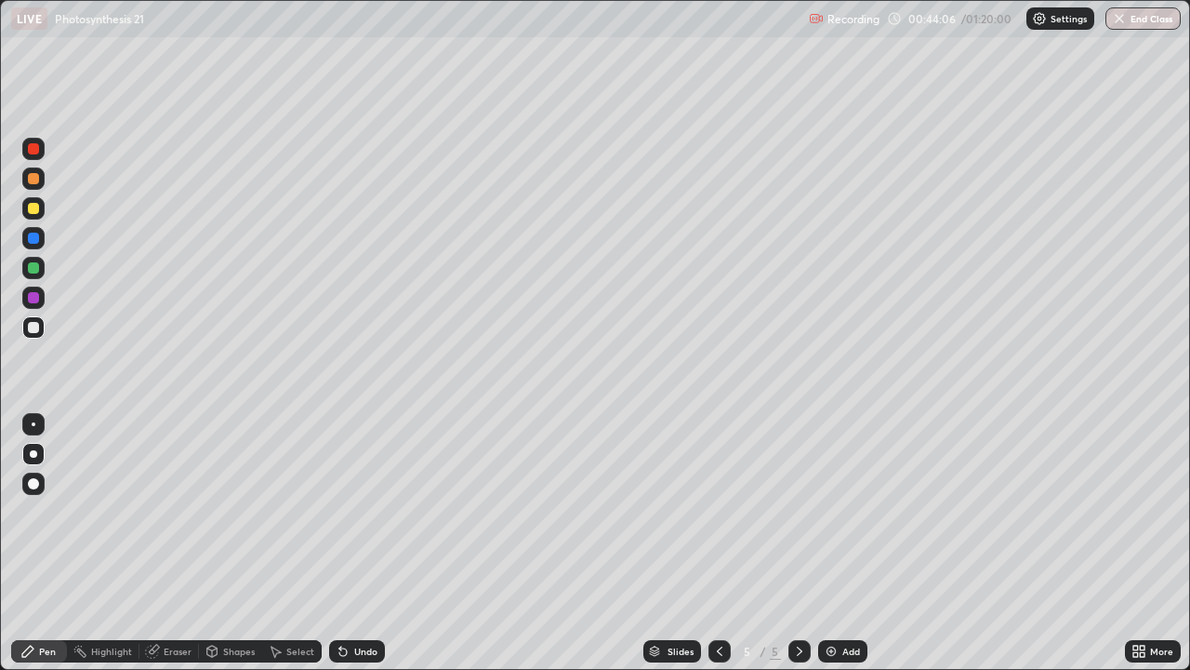
click at [718, 543] on icon at bounding box center [719, 651] width 15 height 15
click at [798, 543] on icon at bounding box center [799, 651] width 15 height 15
click at [30, 264] on div at bounding box center [33, 267] width 11 height 11
click at [33, 185] on div at bounding box center [33, 178] width 22 height 22
click at [103, 543] on div "Highlight" at bounding box center [111, 650] width 41 height 9
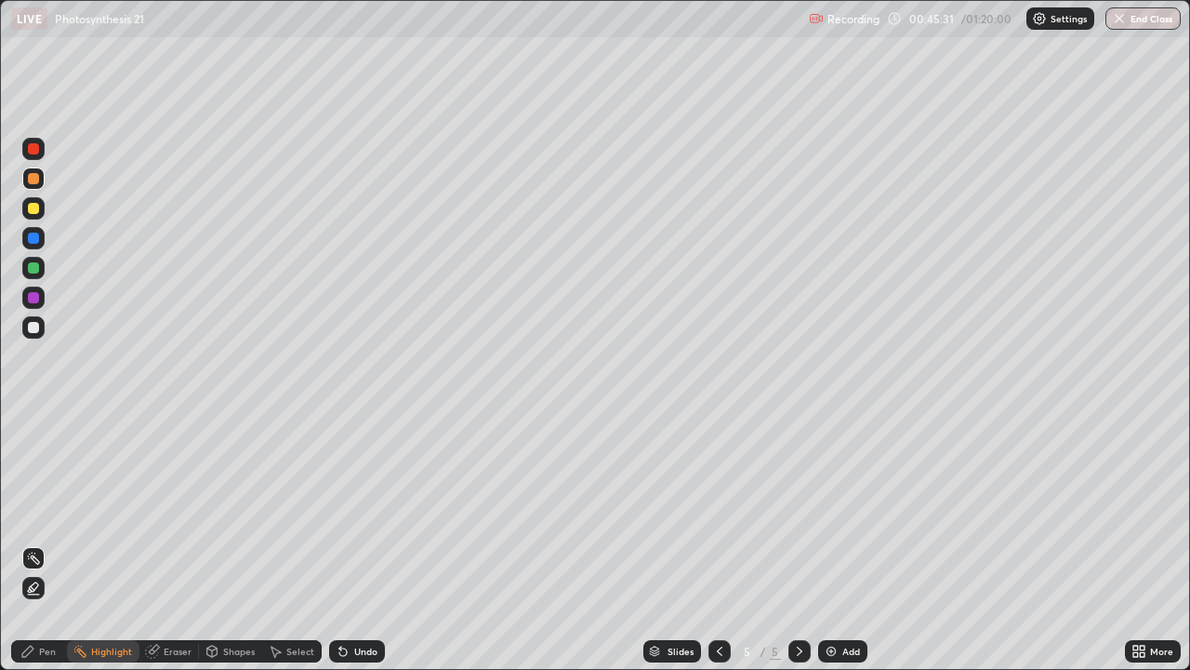
click at [29, 543] on icon at bounding box center [33, 586] width 9 height 9
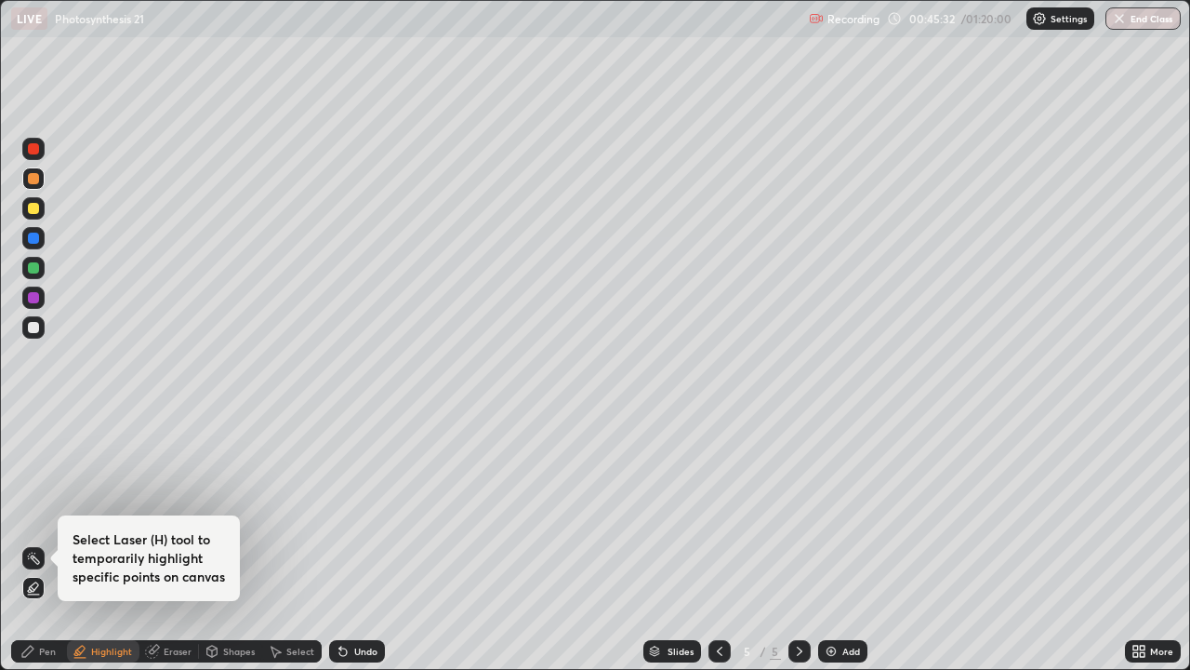
click at [31, 149] on div at bounding box center [33, 148] width 11 height 11
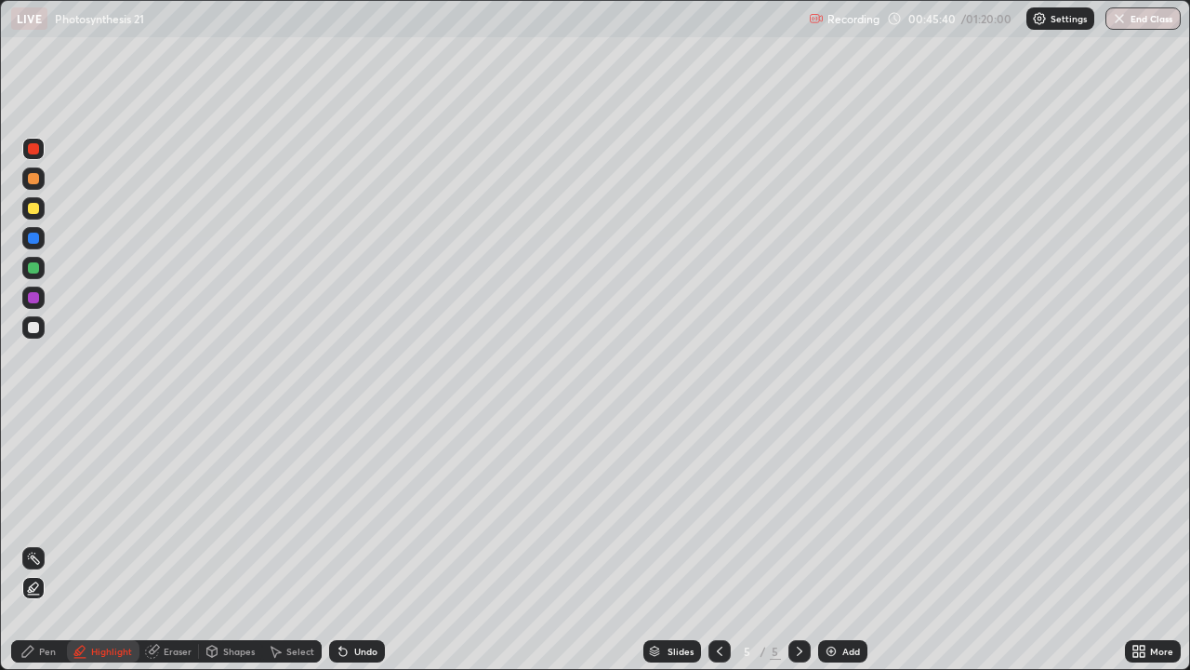
click at [34, 266] on div at bounding box center [33, 267] width 11 height 11
click at [358, 543] on div "Undo" at bounding box center [365, 650] width 23 height 9
click at [355, 543] on div "Undo" at bounding box center [365, 650] width 23 height 9
click at [350, 543] on div "Undo" at bounding box center [357, 651] width 56 height 22
click at [849, 543] on div "Add" at bounding box center [852, 650] width 18 height 9
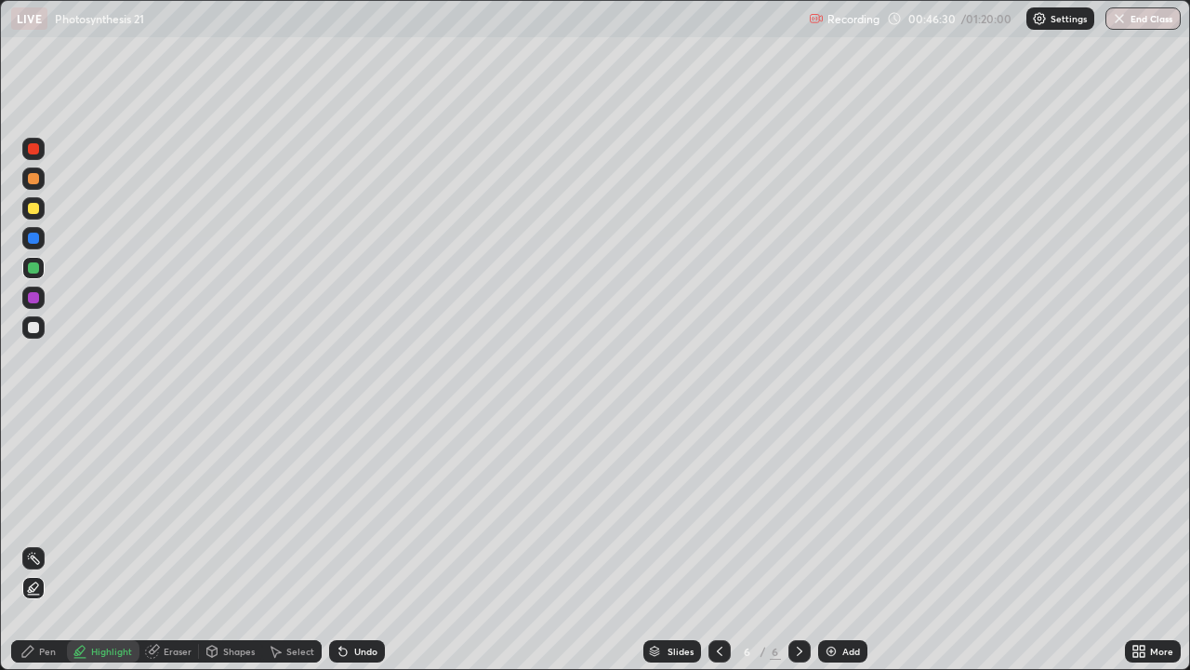
click at [32, 176] on div at bounding box center [33, 178] width 11 height 11
click at [718, 543] on icon at bounding box center [719, 651] width 15 height 15
click at [792, 543] on icon at bounding box center [799, 651] width 15 height 15
click at [352, 543] on div "Undo" at bounding box center [357, 651] width 56 height 22
click at [35, 543] on icon at bounding box center [27, 651] width 15 height 15
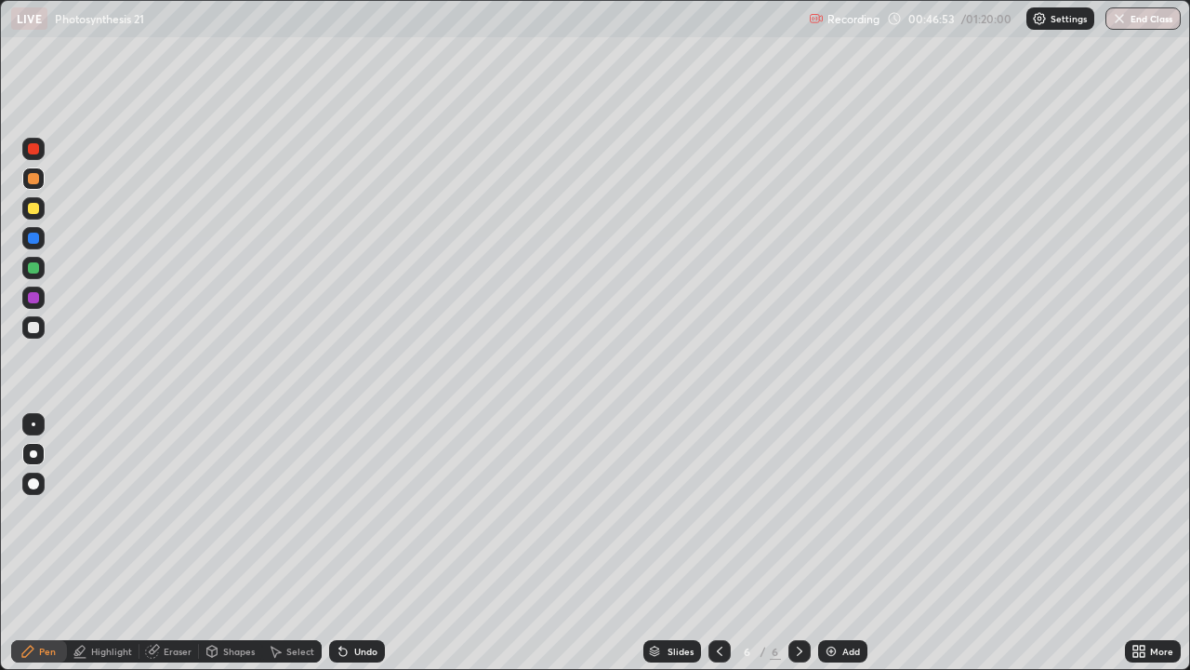
click at [36, 238] on div at bounding box center [33, 238] width 11 height 11
click at [352, 543] on div "Undo" at bounding box center [357, 651] width 56 height 22
click at [41, 543] on div "Pen" at bounding box center [47, 650] width 17 height 9
click at [33, 325] on div at bounding box center [33, 327] width 11 height 11
click at [33, 146] on div at bounding box center [33, 148] width 11 height 11
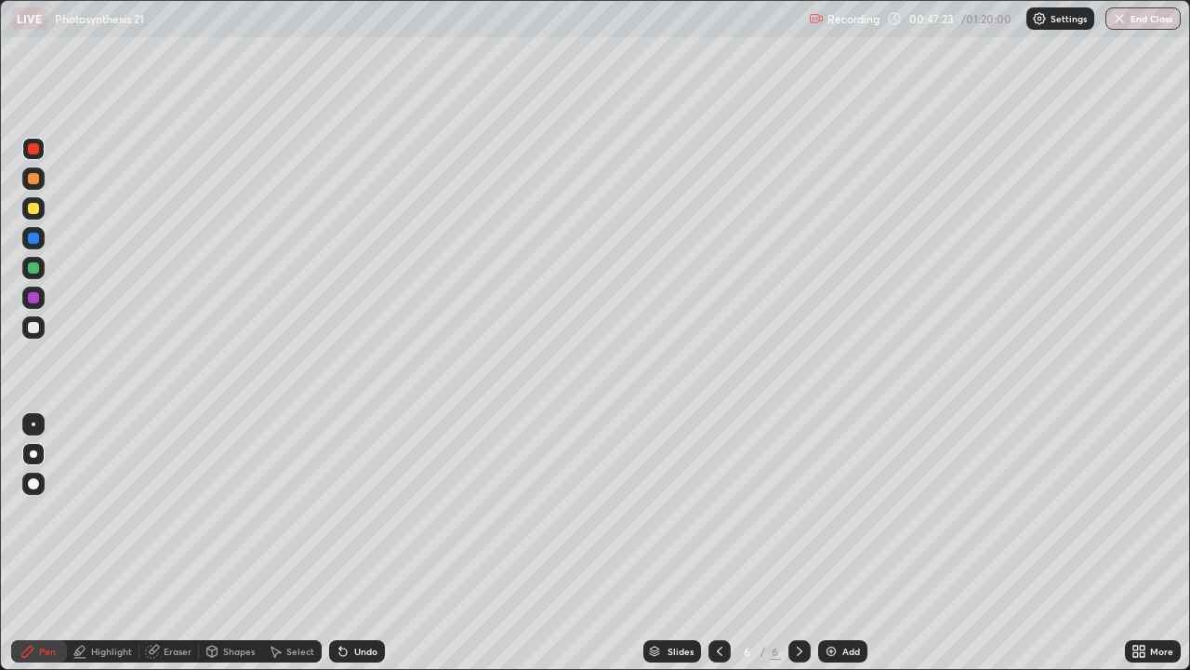
click at [36, 206] on div at bounding box center [33, 208] width 11 height 11
click at [36, 272] on div at bounding box center [33, 267] width 11 height 11
click at [32, 150] on div at bounding box center [33, 148] width 11 height 11
click at [171, 543] on div "Eraser" at bounding box center [178, 650] width 28 height 9
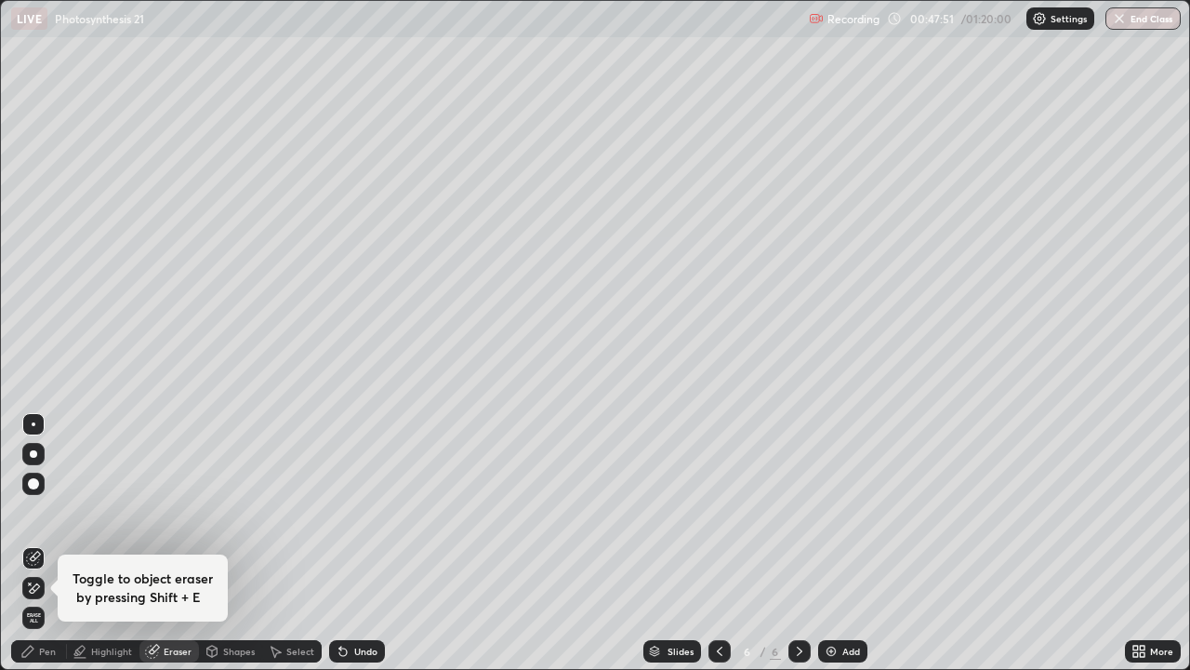
click at [34, 543] on icon at bounding box center [27, 651] width 15 height 15
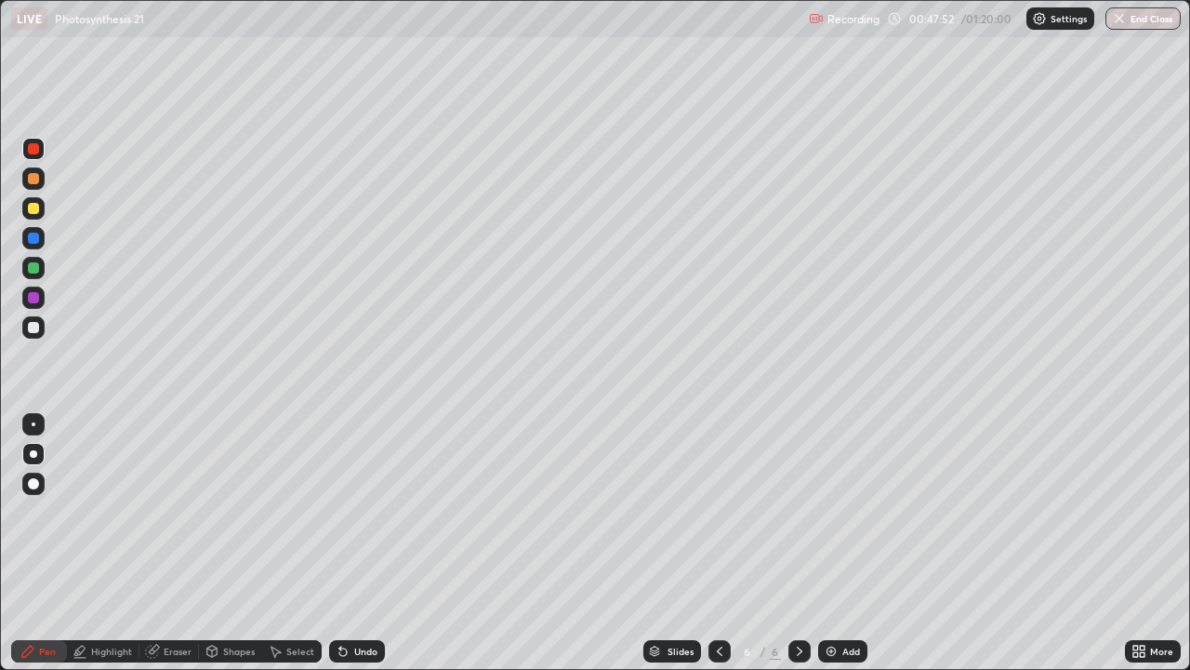
click at [35, 295] on div at bounding box center [33, 297] width 11 height 11
click at [352, 543] on div "Undo" at bounding box center [357, 651] width 56 height 22
click at [348, 543] on div "Undo" at bounding box center [357, 651] width 56 height 22
click at [845, 543] on div "Add" at bounding box center [852, 650] width 18 height 9
click at [34, 178] on div at bounding box center [33, 178] width 11 height 11
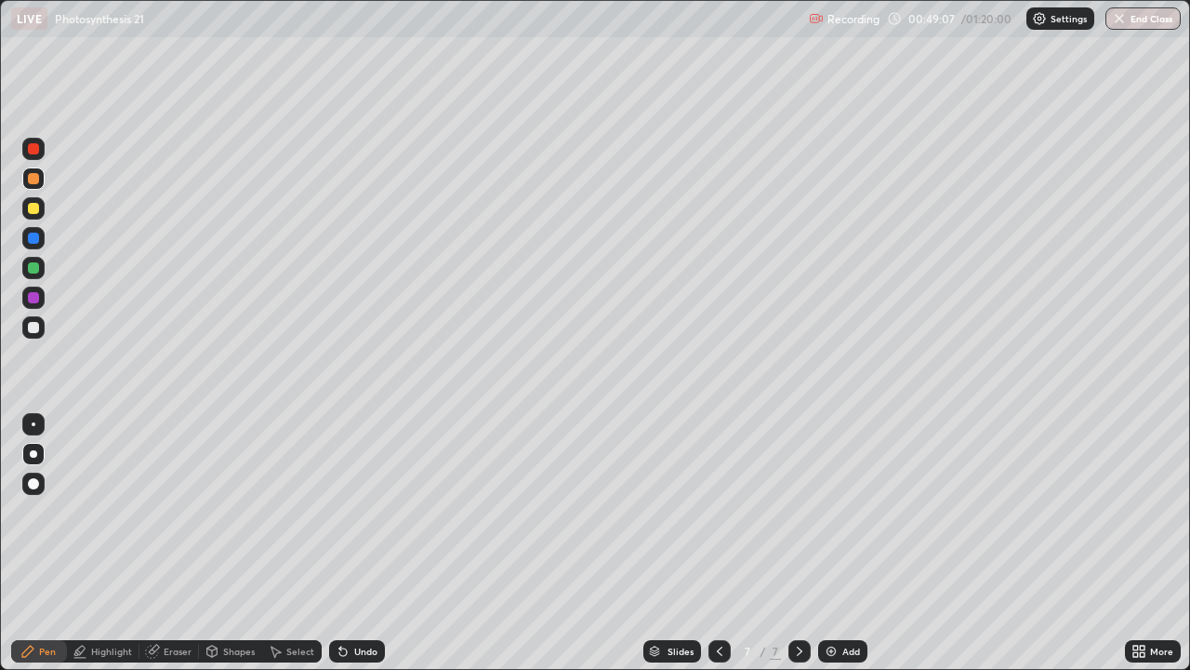
click at [24, 209] on div at bounding box center [33, 208] width 22 height 22
click at [367, 543] on div "Undo" at bounding box center [365, 650] width 23 height 9
click at [33, 182] on div at bounding box center [33, 178] width 11 height 11
click at [33, 324] on div at bounding box center [33, 327] width 11 height 11
click at [31, 262] on div at bounding box center [33, 267] width 11 height 11
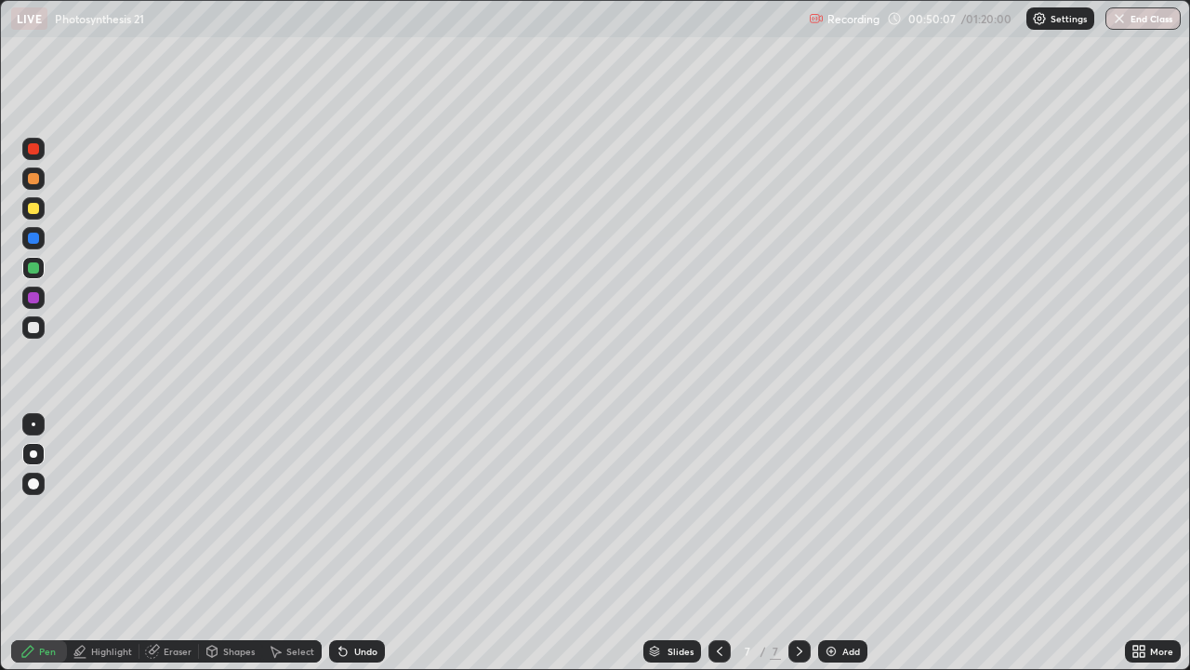
click at [36, 325] on div at bounding box center [33, 327] width 11 height 11
click at [29, 301] on div at bounding box center [33, 297] width 11 height 11
click at [30, 266] on div at bounding box center [33, 267] width 11 height 11
click at [366, 543] on div "Undo" at bounding box center [365, 650] width 23 height 9
click at [33, 300] on div at bounding box center [33, 297] width 11 height 11
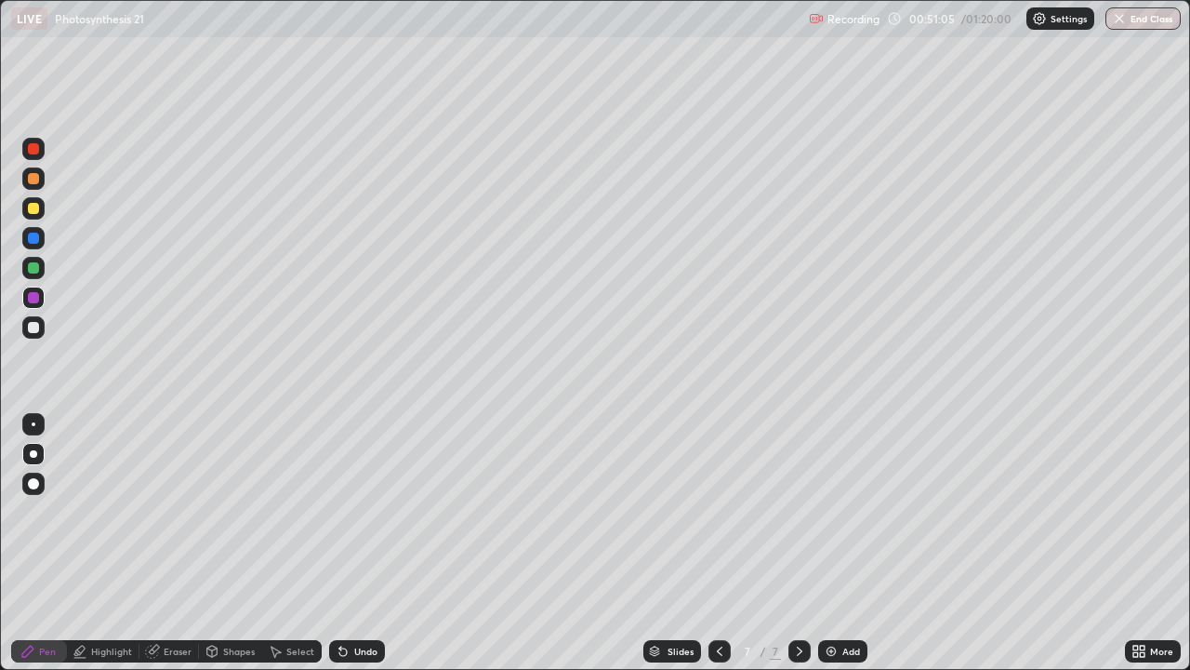
click at [361, 543] on div "Undo" at bounding box center [365, 650] width 23 height 9
click at [30, 326] on div at bounding box center [33, 327] width 11 height 11
click at [33, 246] on div at bounding box center [33, 238] width 22 height 22
click at [28, 326] on div at bounding box center [33, 327] width 11 height 11
click at [352, 543] on div "Undo" at bounding box center [357, 651] width 56 height 22
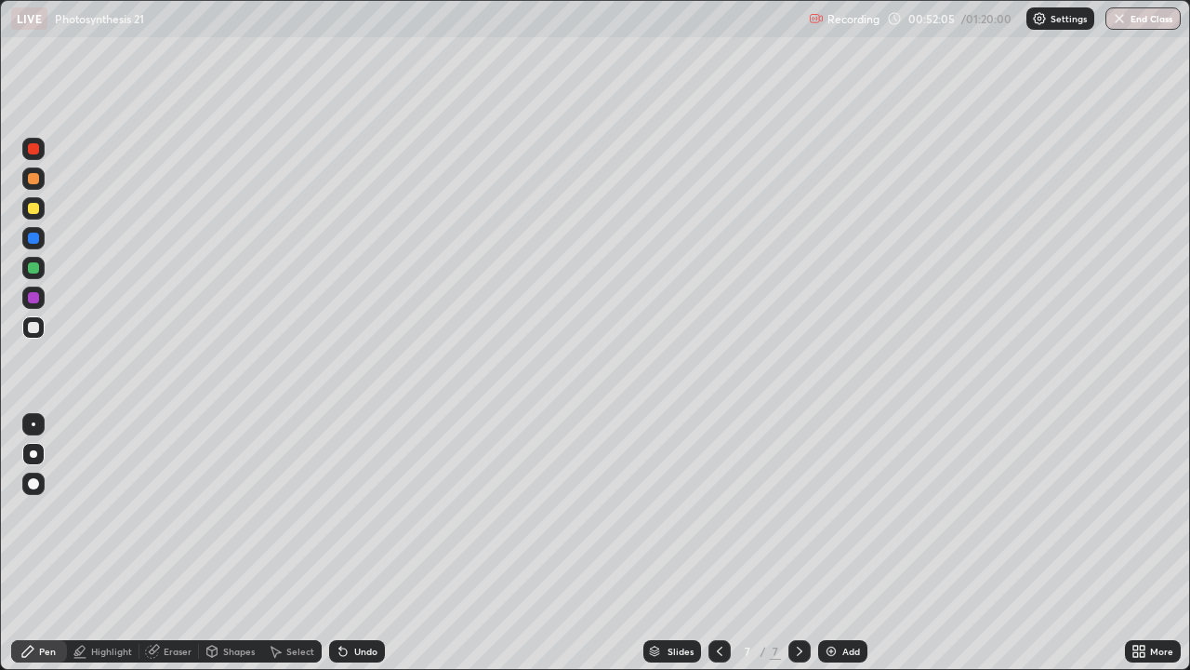
click at [236, 543] on div "Shapes" at bounding box center [239, 650] width 32 height 9
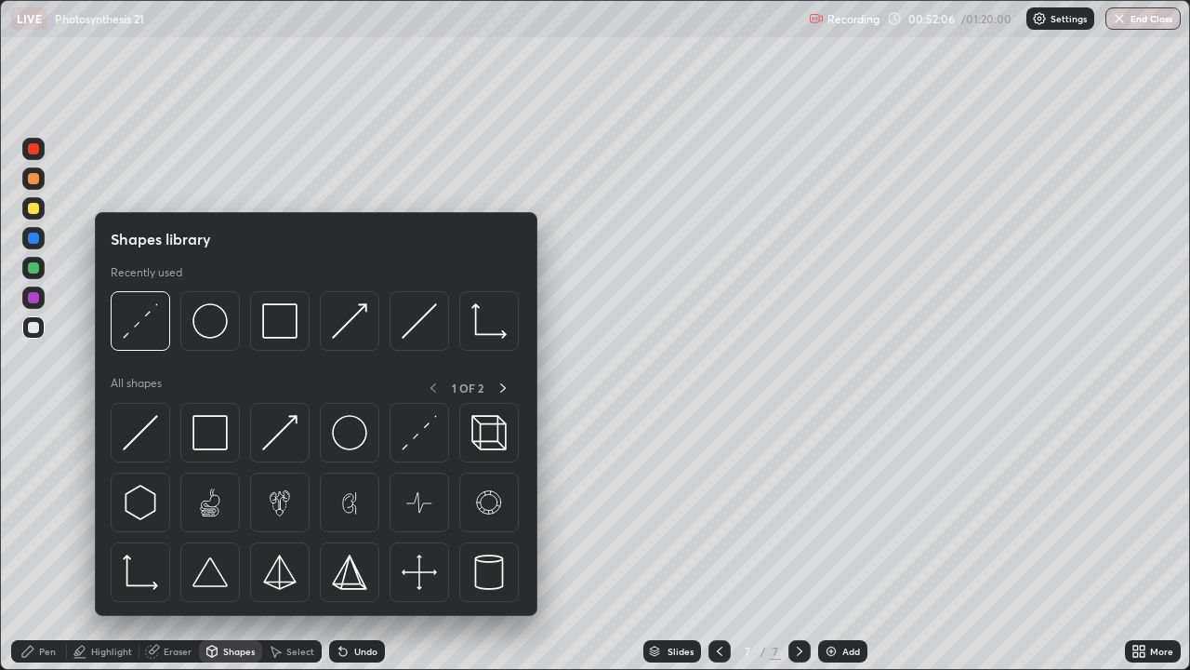
click at [286, 543] on div "Select" at bounding box center [300, 650] width 28 height 9
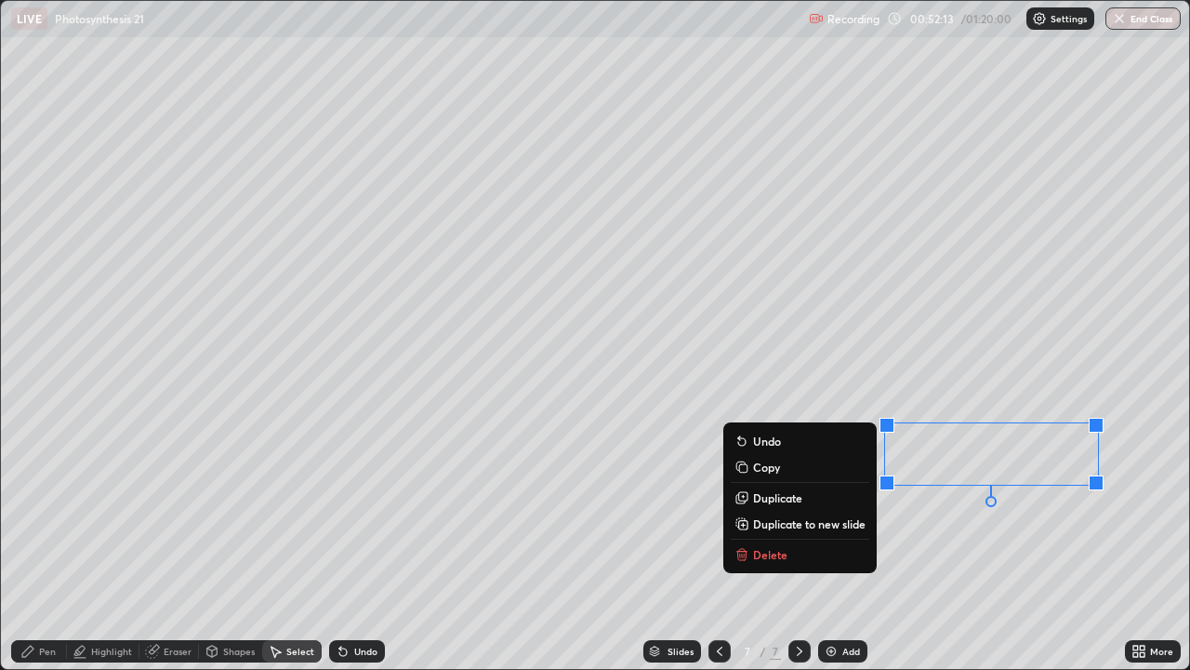
click at [551, 538] on div "0 ° Undo Copy Duplicate Duplicate to new slide Delete" at bounding box center [595, 335] width 1189 height 668
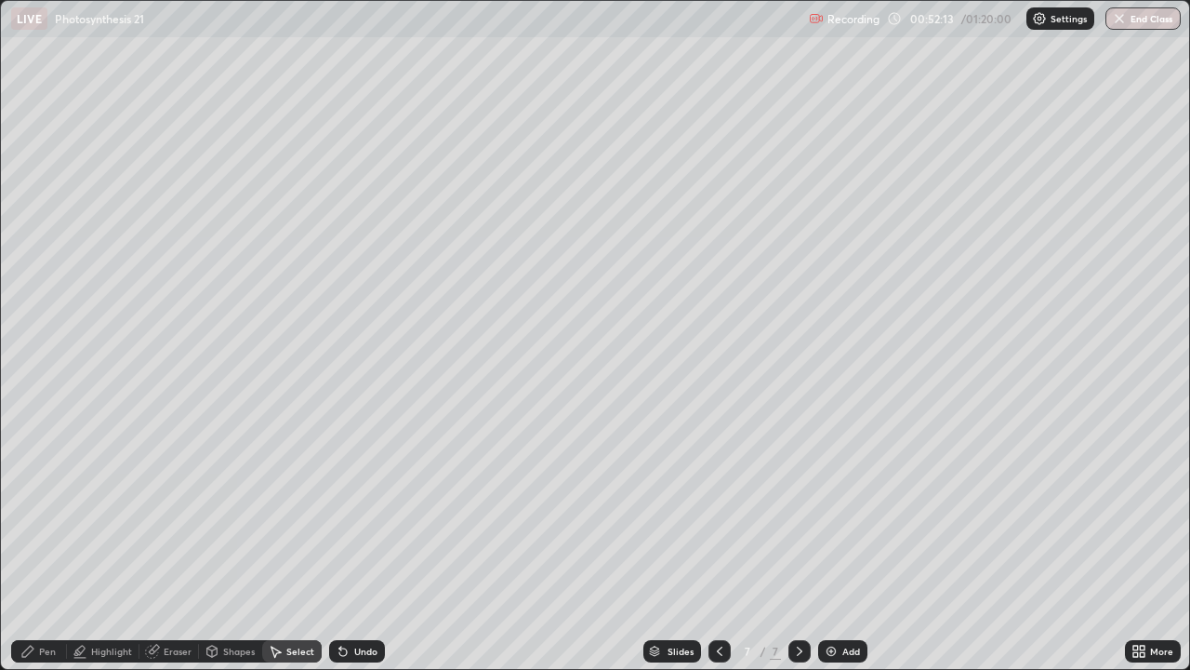
click at [36, 543] on div "Pen" at bounding box center [39, 651] width 56 height 22
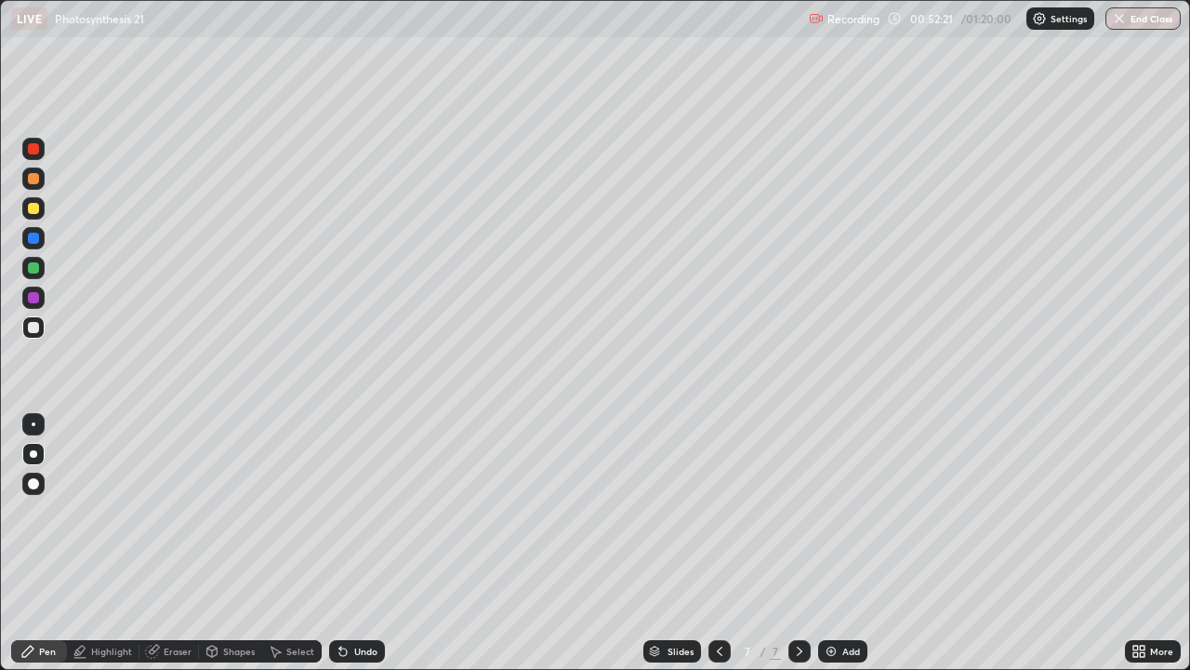
click at [162, 543] on div "Eraser" at bounding box center [170, 651] width 60 height 22
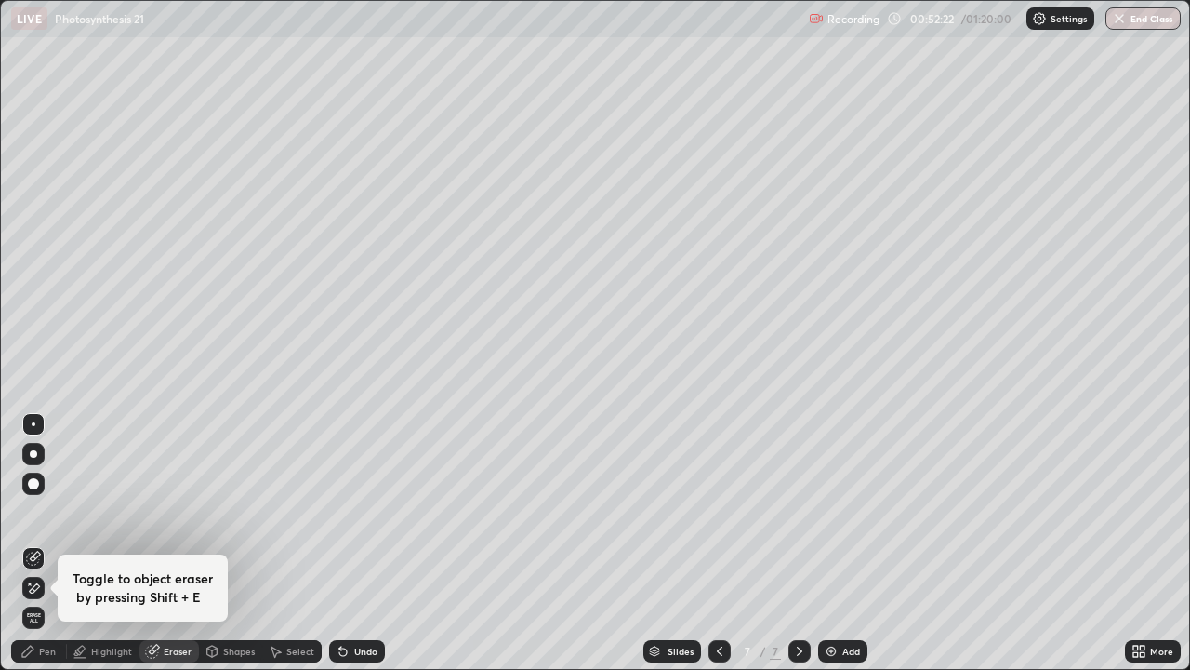
click at [31, 543] on icon at bounding box center [27, 651] width 15 height 15
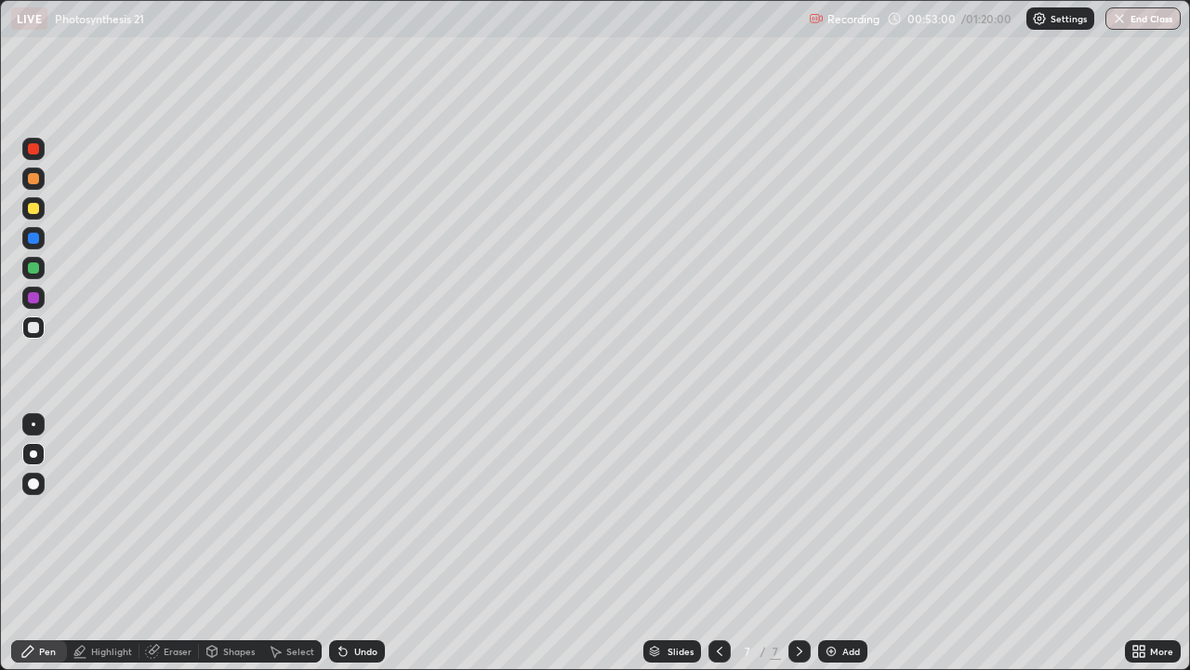
click at [839, 543] on div "Add" at bounding box center [842, 651] width 49 height 22
click at [35, 209] on div at bounding box center [33, 208] width 11 height 11
click at [350, 543] on div "Undo" at bounding box center [357, 651] width 56 height 22
click at [354, 543] on div "Undo" at bounding box center [365, 650] width 23 height 9
click at [352, 543] on div "Undo" at bounding box center [357, 651] width 56 height 22
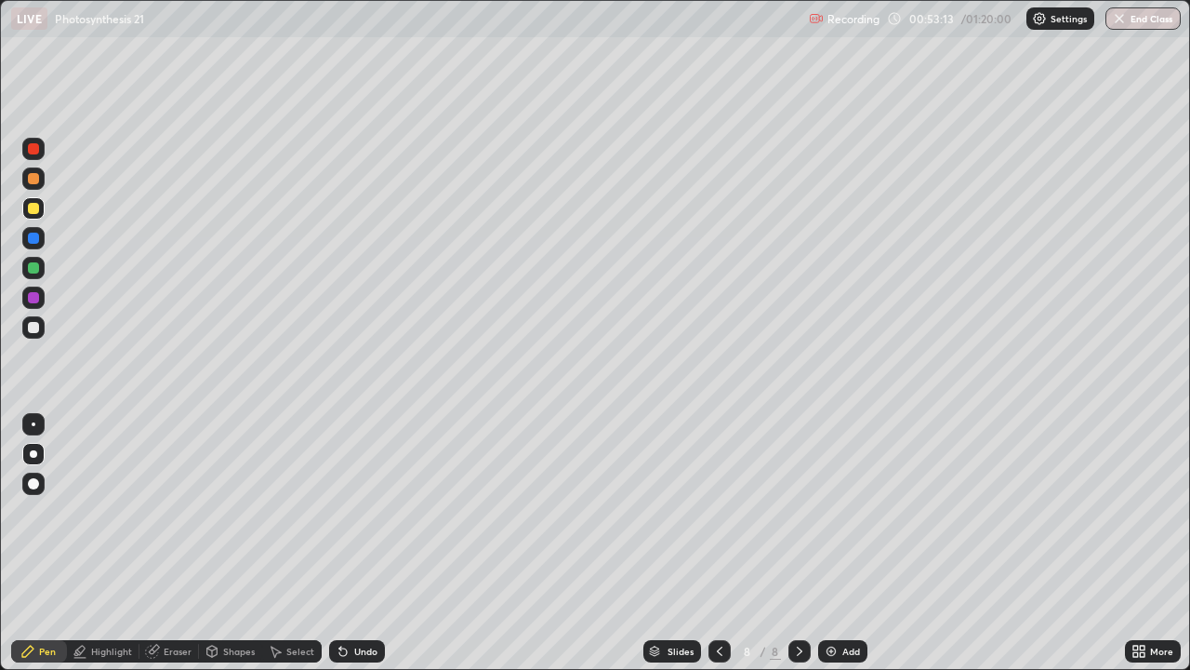
click at [354, 543] on div "Undo" at bounding box center [365, 650] width 23 height 9
click at [350, 543] on div "Undo" at bounding box center [357, 651] width 56 height 22
click at [354, 543] on div "Undo" at bounding box center [365, 650] width 23 height 9
click at [351, 543] on div "Undo" at bounding box center [357, 651] width 56 height 22
click at [350, 543] on div "Undo" at bounding box center [357, 651] width 56 height 22
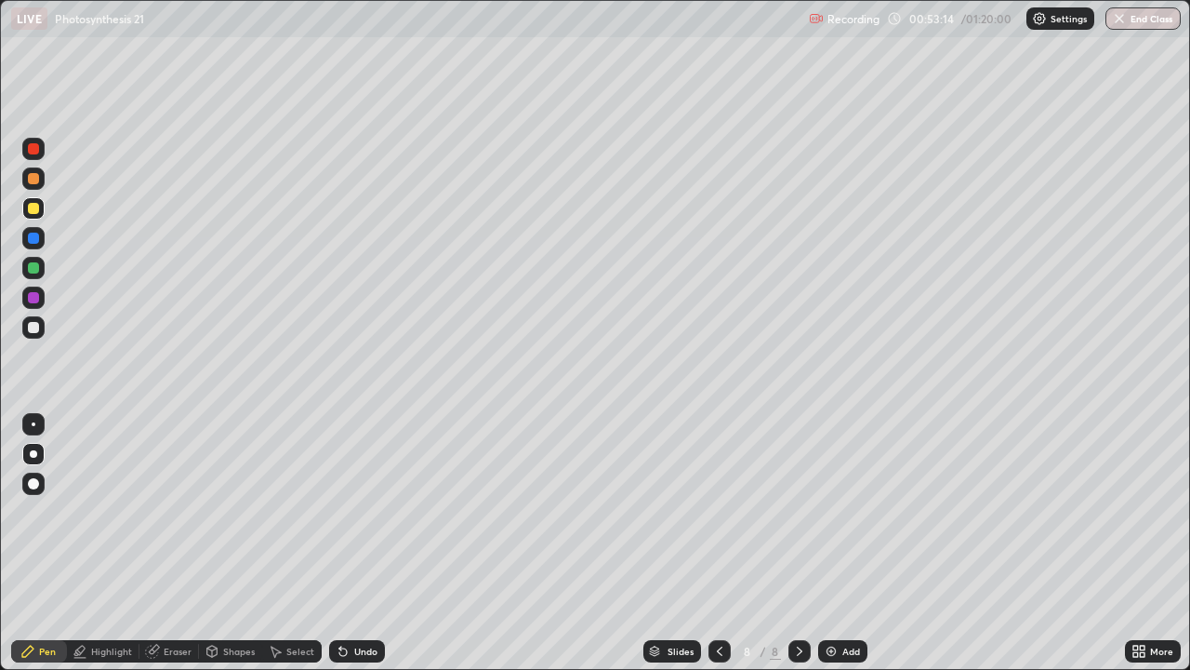
click at [349, 543] on div "Undo" at bounding box center [357, 651] width 56 height 22
click at [354, 543] on div "Undo" at bounding box center [365, 650] width 23 height 9
click at [32, 207] on div at bounding box center [33, 208] width 11 height 11
click at [299, 543] on div "Select" at bounding box center [300, 650] width 28 height 9
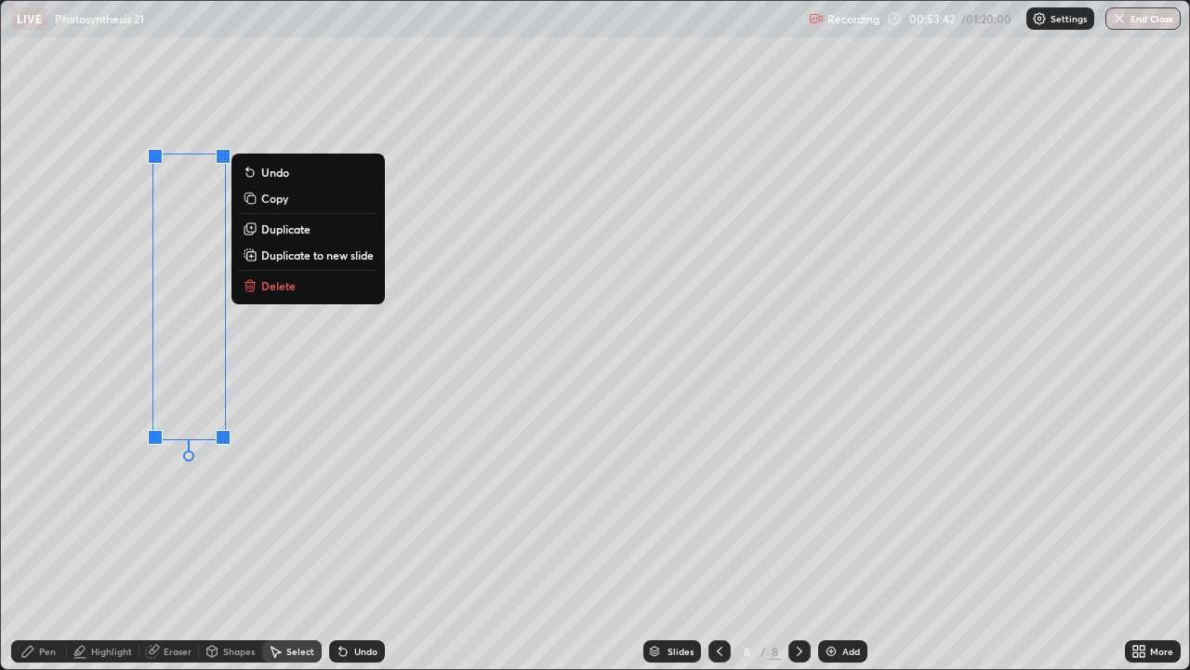
click at [302, 231] on p "Duplicate" at bounding box center [285, 228] width 49 height 15
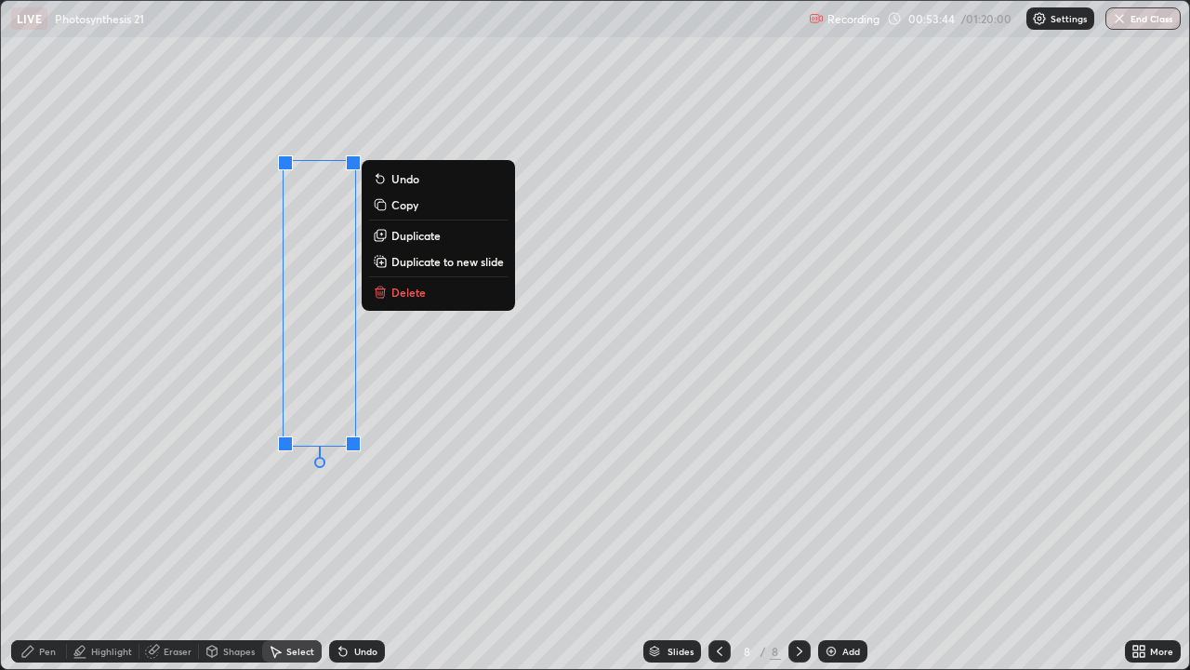
click at [229, 525] on div "0 ° Undo Copy Duplicate Duplicate to new slide Delete" at bounding box center [595, 335] width 1189 height 668
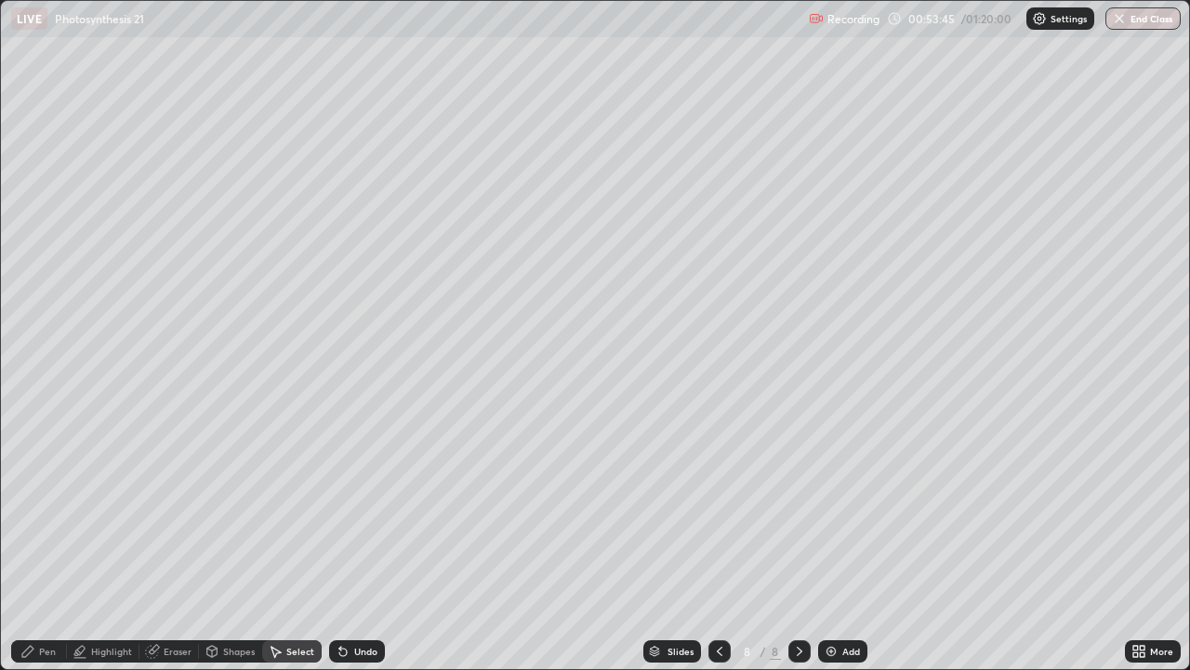
click at [40, 543] on div "Pen" at bounding box center [47, 650] width 17 height 9
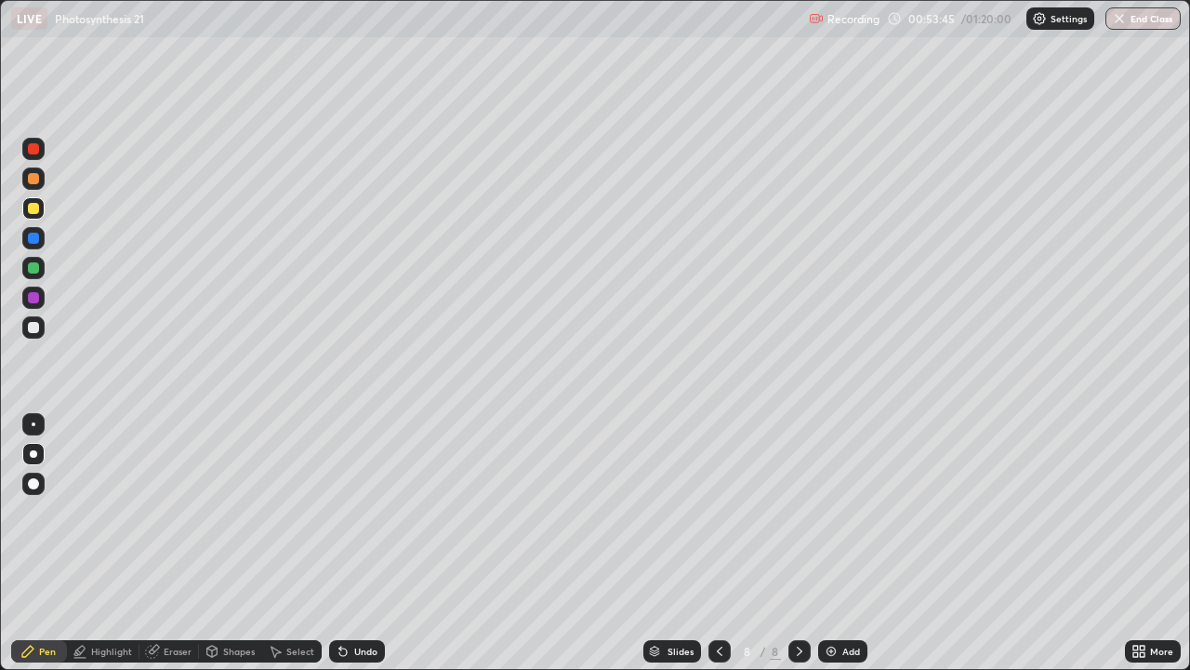
click at [35, 272] on div at bounding box center [33, 267] width 11 height 11
click at [296, 543] on div "Select" at bounding box center [300, 650] width 28 height 9
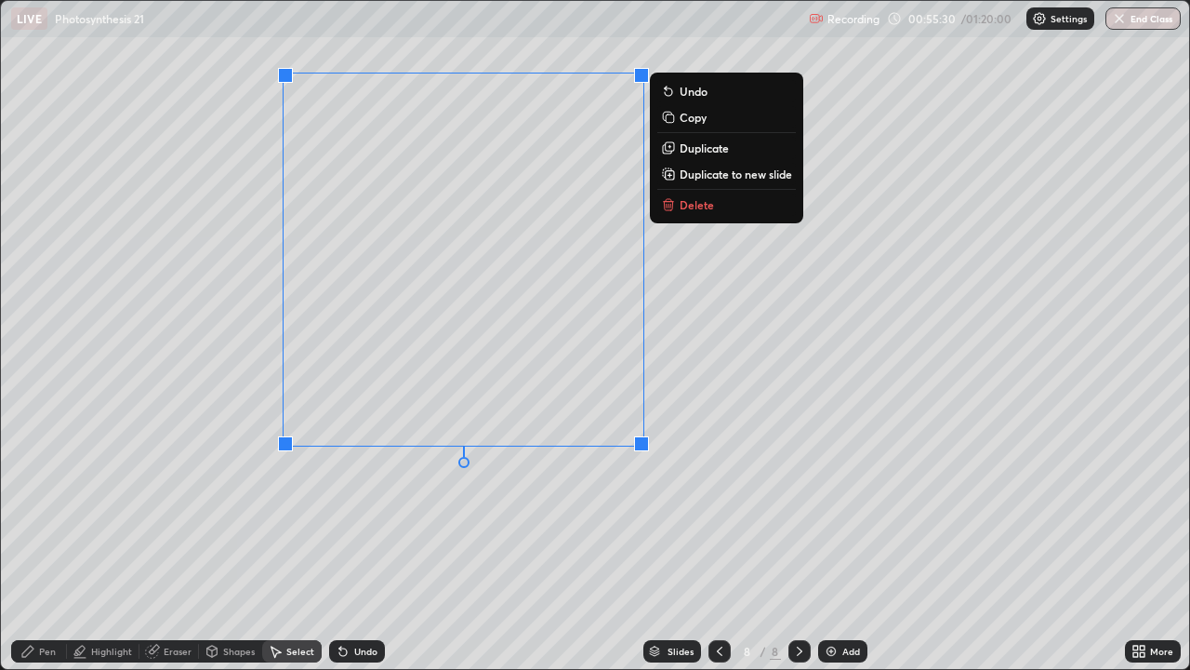
click at [439, 514] on div "0 ° Undo Copy Duplicate Duplicate to new slide Delete" at bounding box center [595, 335] width 1189 height 668
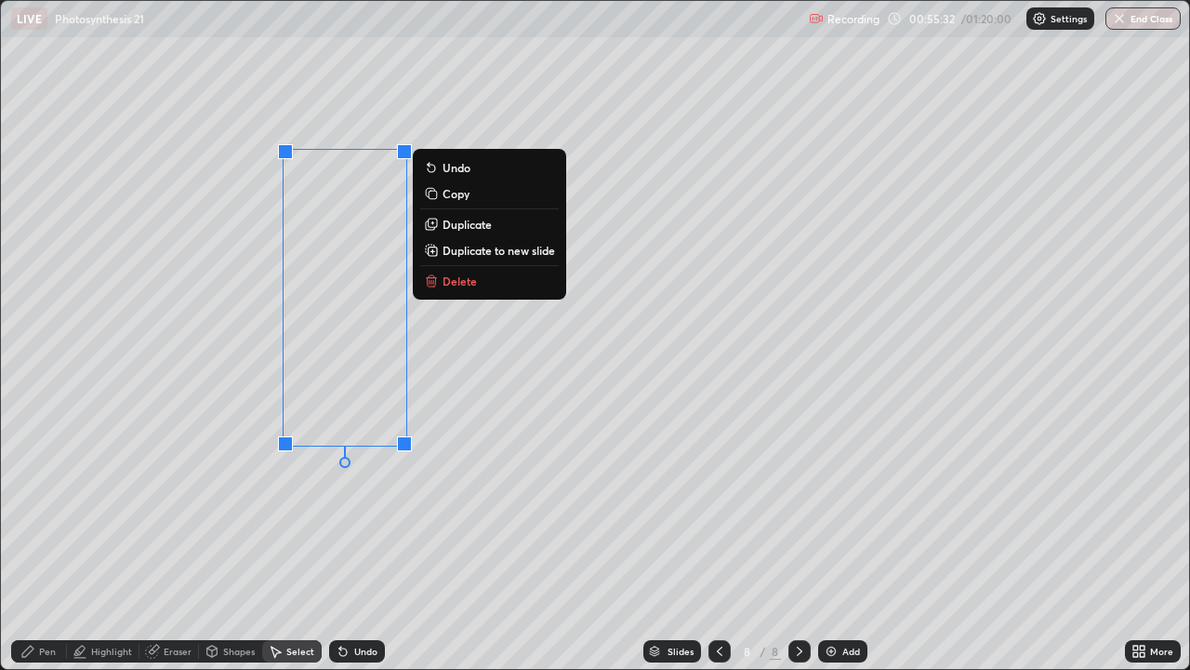
click at [474, 223] on p "Duplicate" at bounding box center [467, 224] width 49 height 15
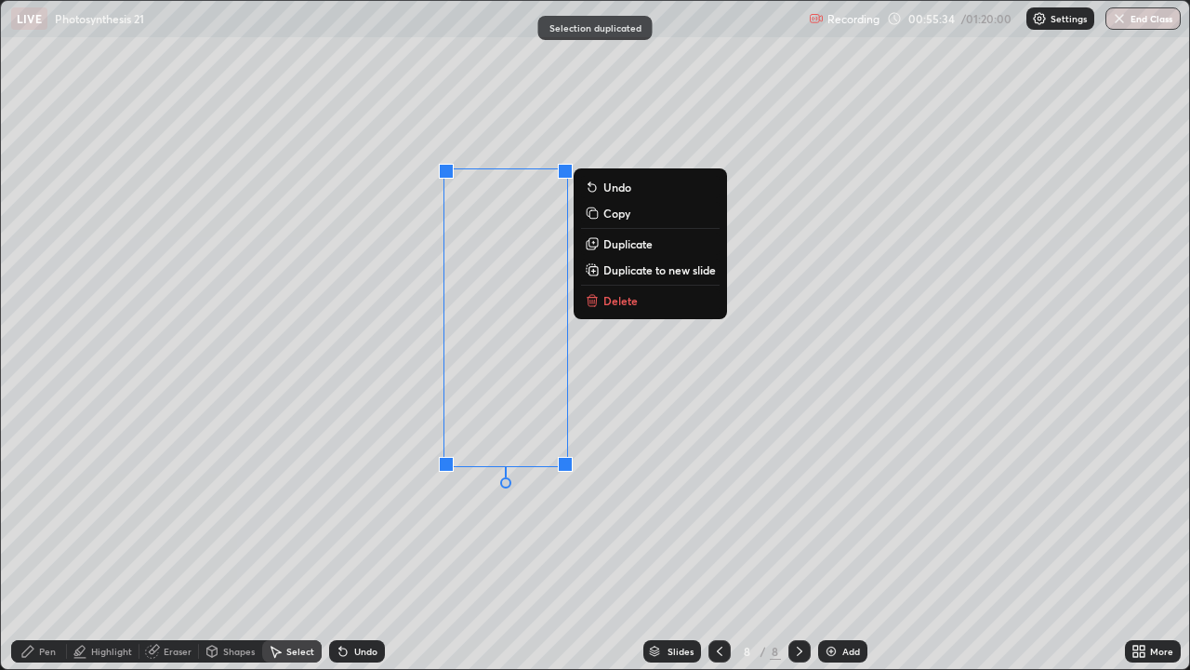
click at [427, 529] on div "0 ° Undo Copy Duplicate Duplicate to new slide Delete" at bounding box center [595, 335] width 1189 height 668
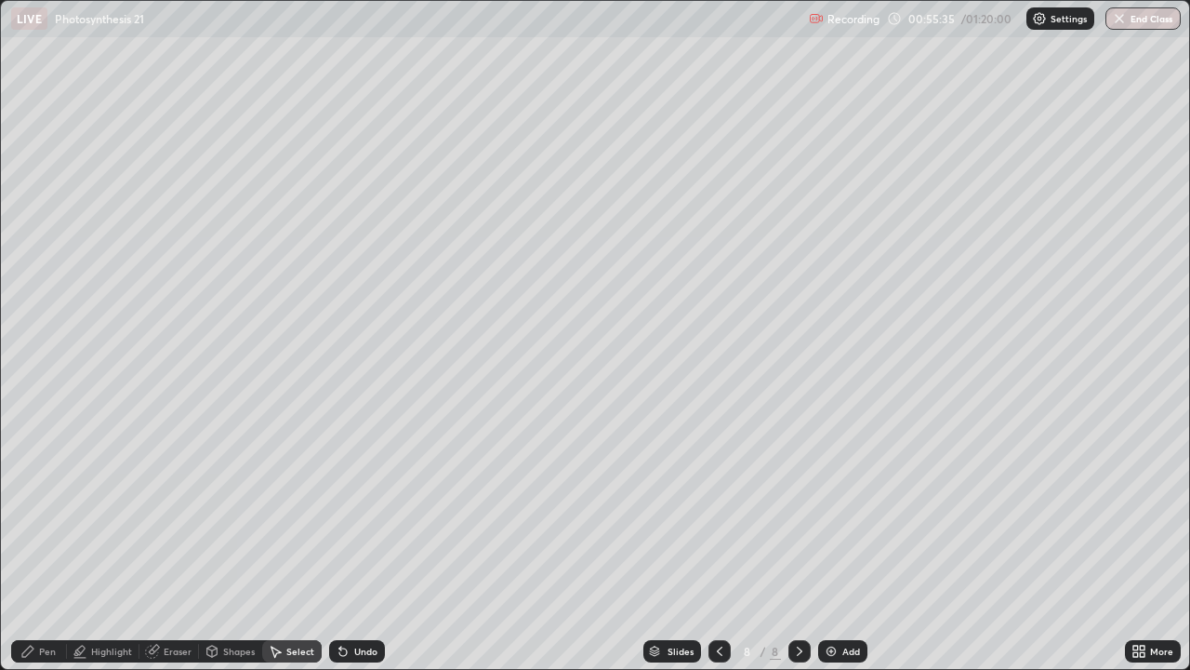
click at [47, 543] on div "Pen" at bounding box center [47, 650] width 17 height 9
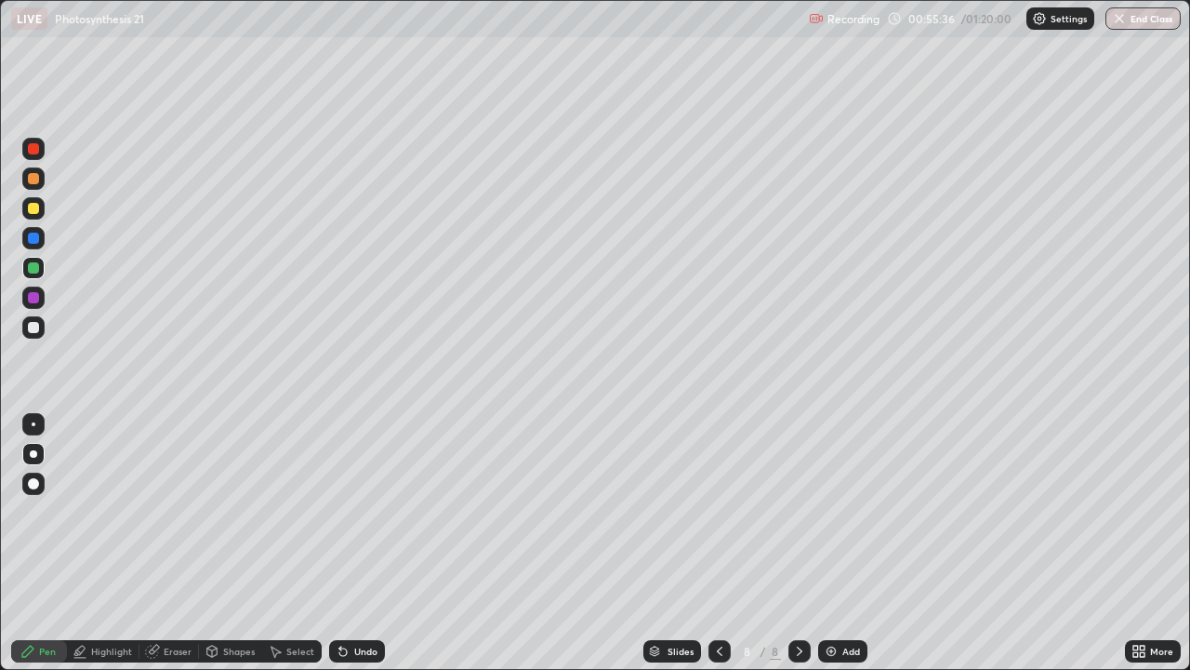
click at [38, 290] on div at bounding box center [33, 297] width 22 height 22
click at [37, 239] on div at bounding box center [33, 238] width 11 height 11
click at [37, 293] on div at bounding box center [33, 297] width 11 height 11
click at [34, 236] on div at bounding box center [33, 238] width 11 height 11
click at [350, 543] on div "Undo" at bounding box center [357, 651] width 56 height 22
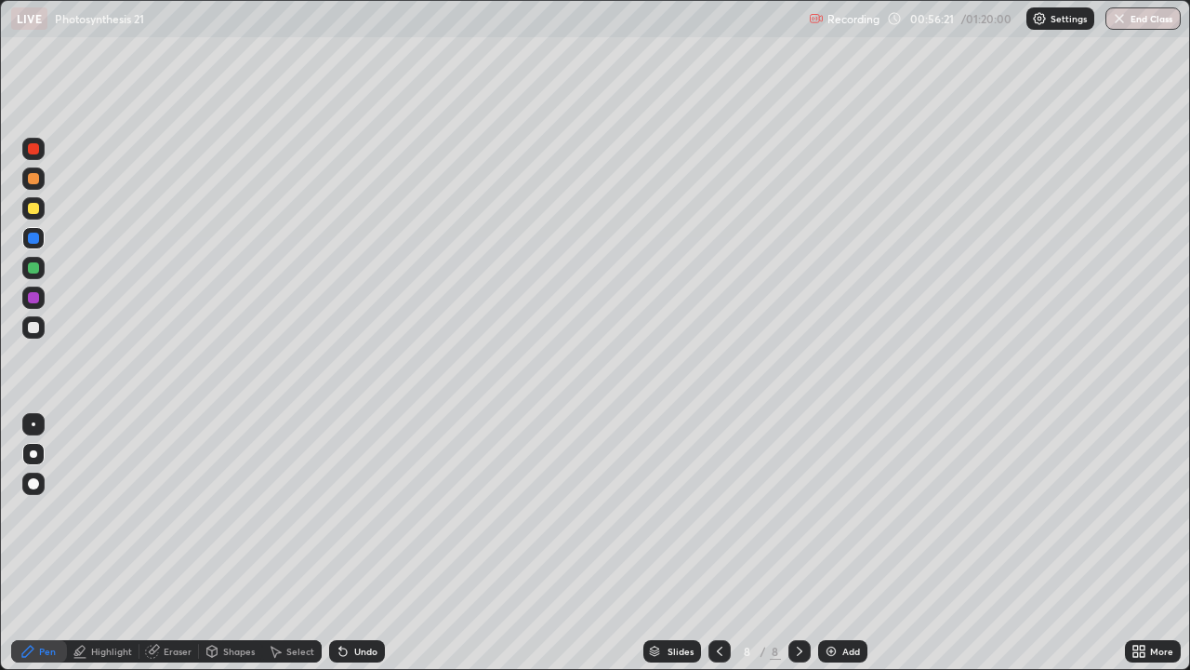
click at [35, 299] on div at bounding box center [33, 297] width 11 height 11
click at [35, 236] on div at bounding box center [33, 238] width 11 height 11
click at [30, 299] on div at bounding box center [33, 297] width 11 height 11
click at [355, 543] on div "Undo" at bounding box center [365, 650] width 23 height 9
click at [354, 543] on div "Undo" at bounding box center [365, 650] width 23 height 9
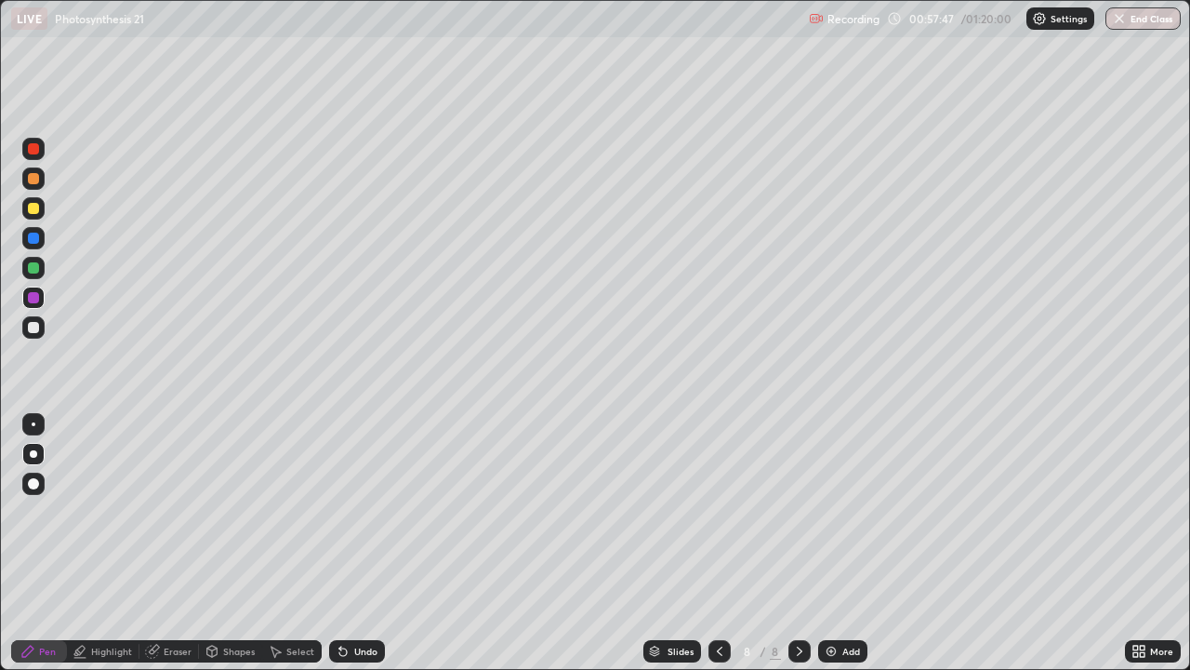
click at [33, 302] on div at bounding box center [33, 297] width 11 height 11
click at [37, 246] on div at bounding box center [33, 238] width 22 height 22
click at [33, 300] on div at bounding box center [33, 297] width 11 height 11
click at [29, 269] on div at bounding box center [33, 267] width 11 height 11
click at [366, 543] on div "Undo" at bounding box center [365, 650] width 23 height 9
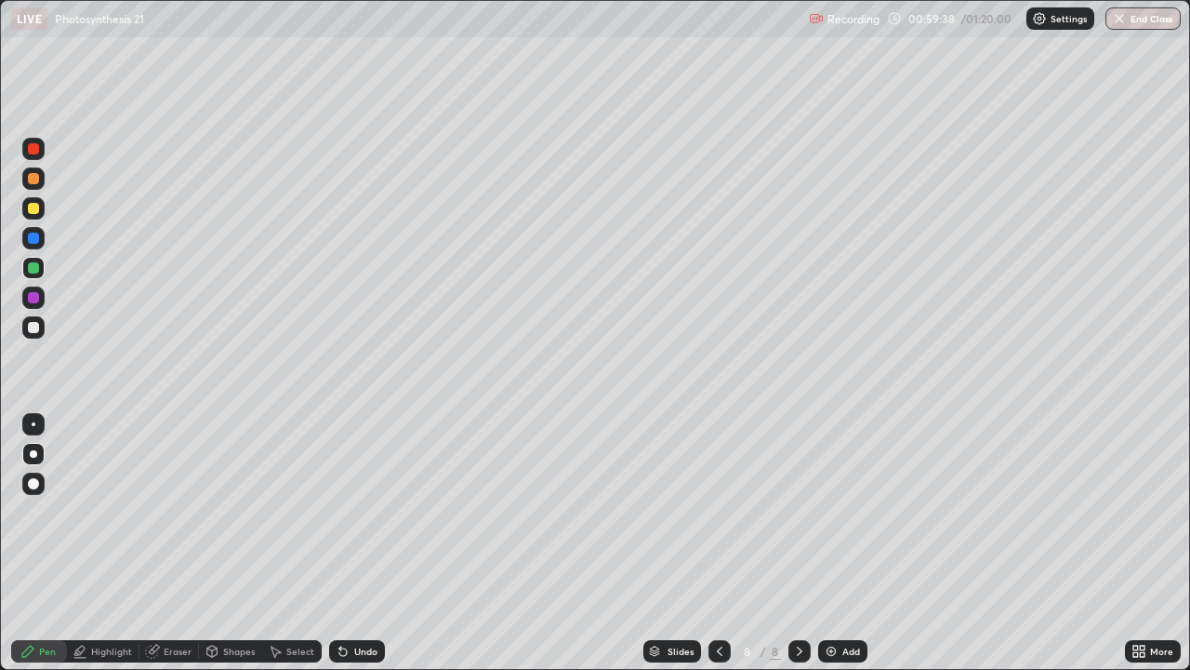
click at [709, 543] on div at bounding box center [720, 650] width 22 height 37
click at [717, 543] on icon at bounding box center [719, 651] width 15 height 15
click at [799, 543] on icon at bounding box center [799, 651] width 15 height 15
click at [797, 543] on icon at bounding box center [799, 651] width 15 height 15
click at [33, 209] on div at bounding box center [33, 208] width 11 height 11
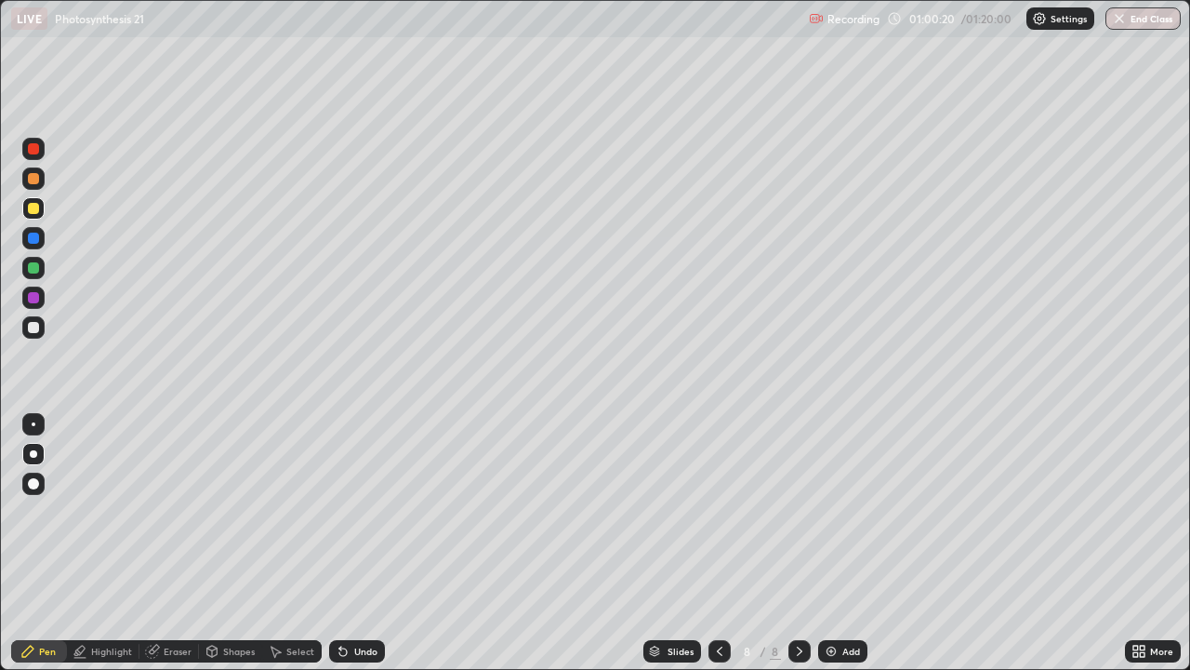
click at [718, 543] on icon at bounding box center [719, 651] width 15 height 15
click at [798, 543] on icon at bounding box center [799, 651] width 15 height 15
click at [838, 543] on div "Add" at bounding box center [842, 651] width 49 height 22
click at [37, 330] on div at bounding box center [33, 327] width 11 height 11
click at [1142, 543] on icon at bounding box center [1142, 647] width 5 height 5
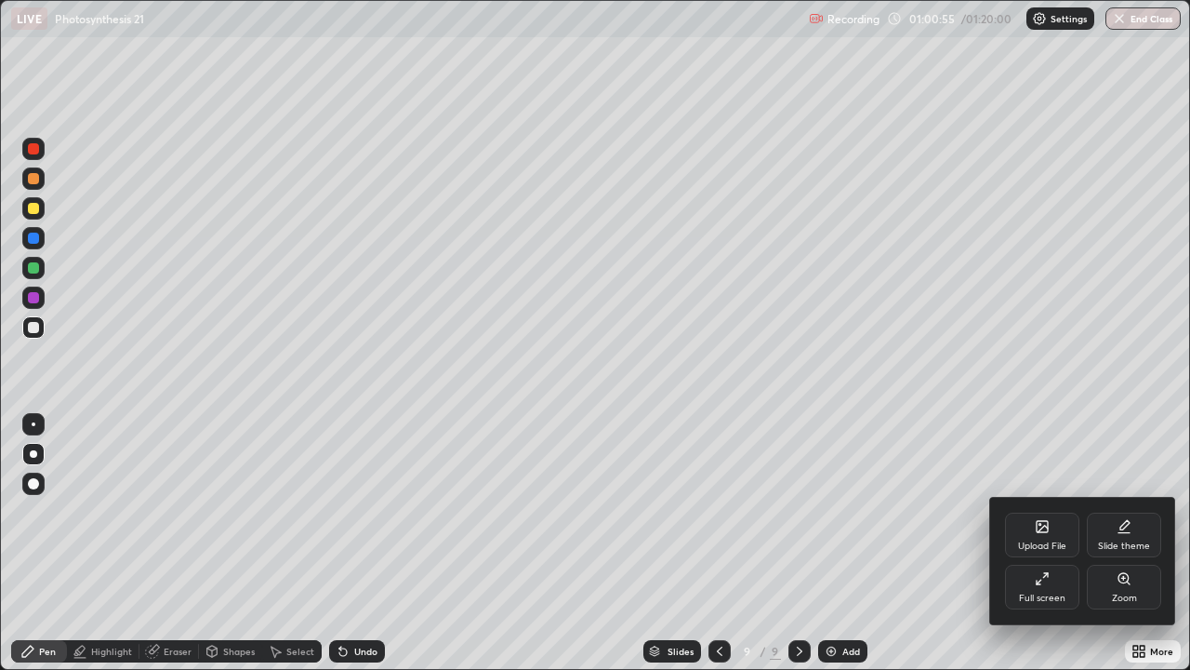
click at [1037, 543] on div "Full screen" at bounding box center [1042, 597] width 47 height 9
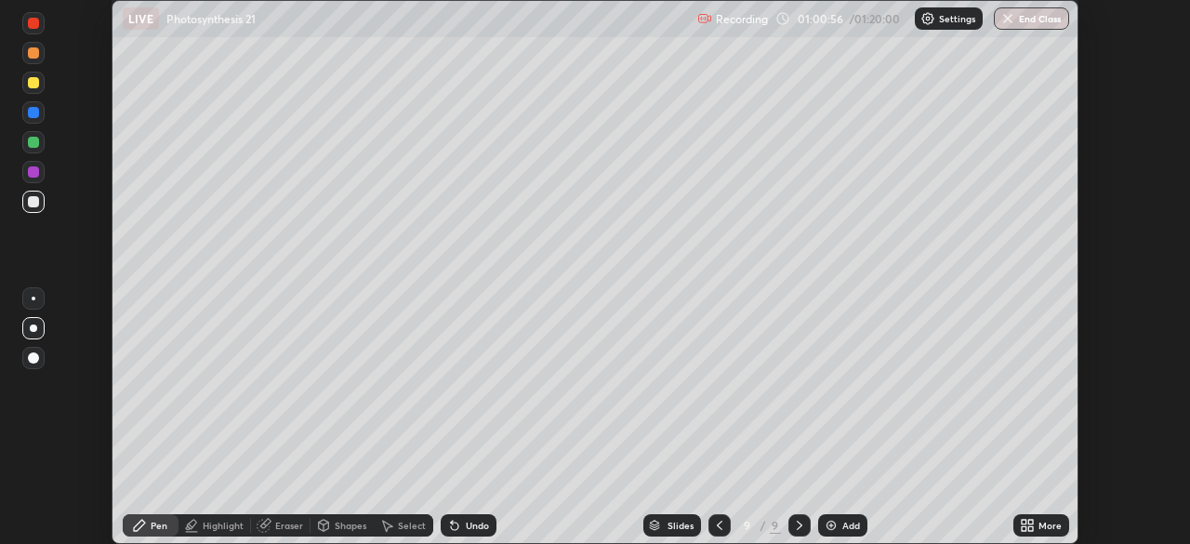
scroll to position [92459, 91813]
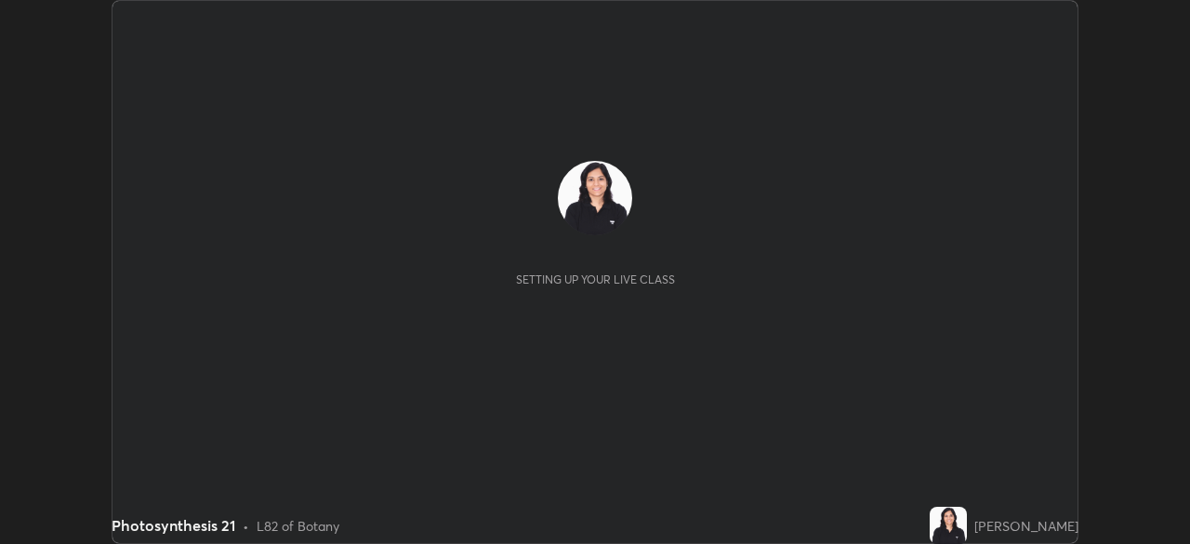
scroll to position [544, 1190]
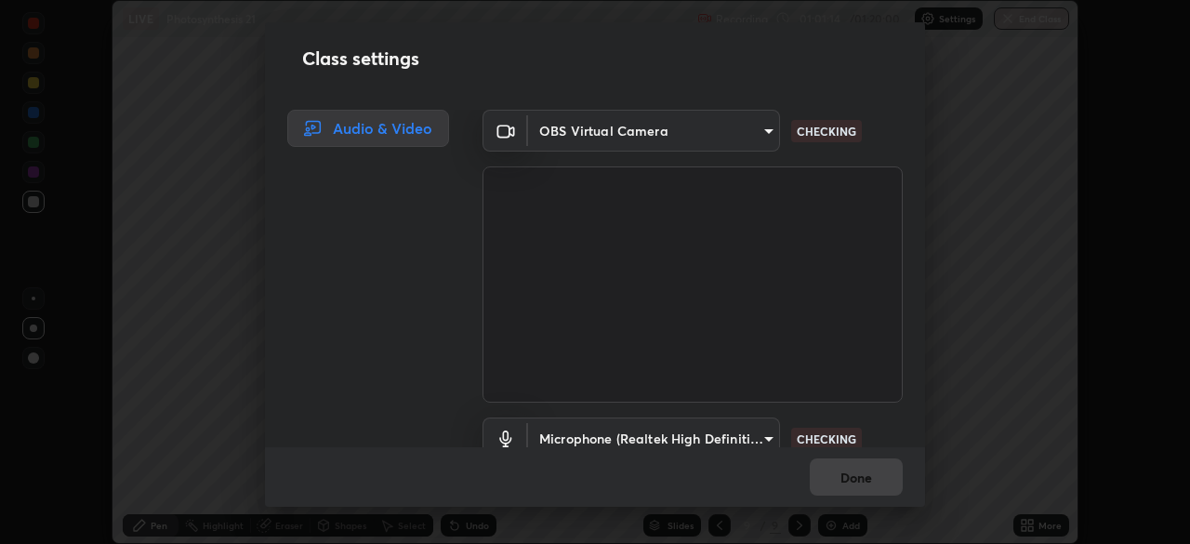
click at [761, 432] on body "Erase all LIVE Photosynthesis 21 Recording 01:01:14 / 01:20:00 Settings End Cla…" at bounding box center [595, 272] width 1190 height 544
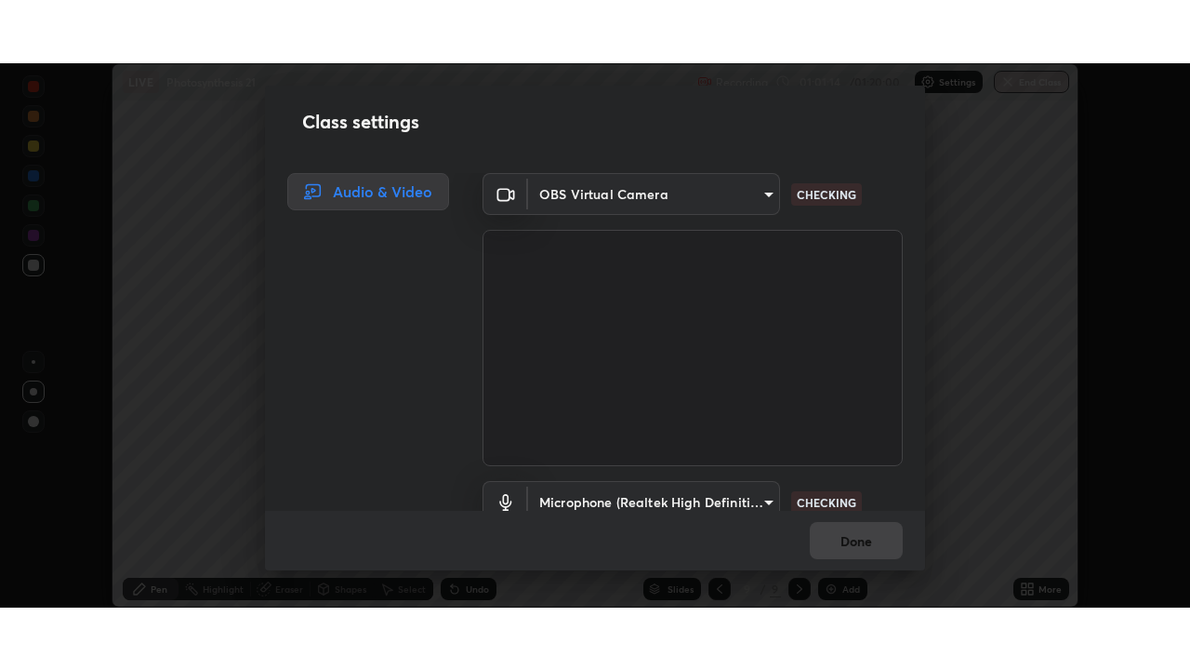
scroll to position [17, 0]
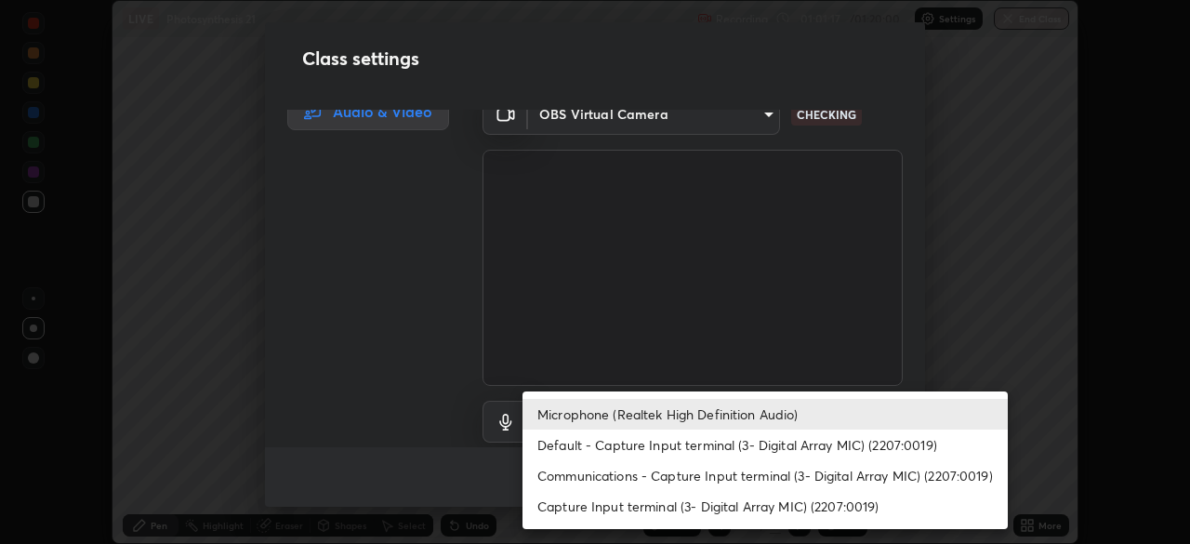
click at [687, 441] on li "Default - Capture Input terminal (3- Digital Array MIC) (2207:0019)" at bounding box center [765, 445] width 485 height 31
type input "default"
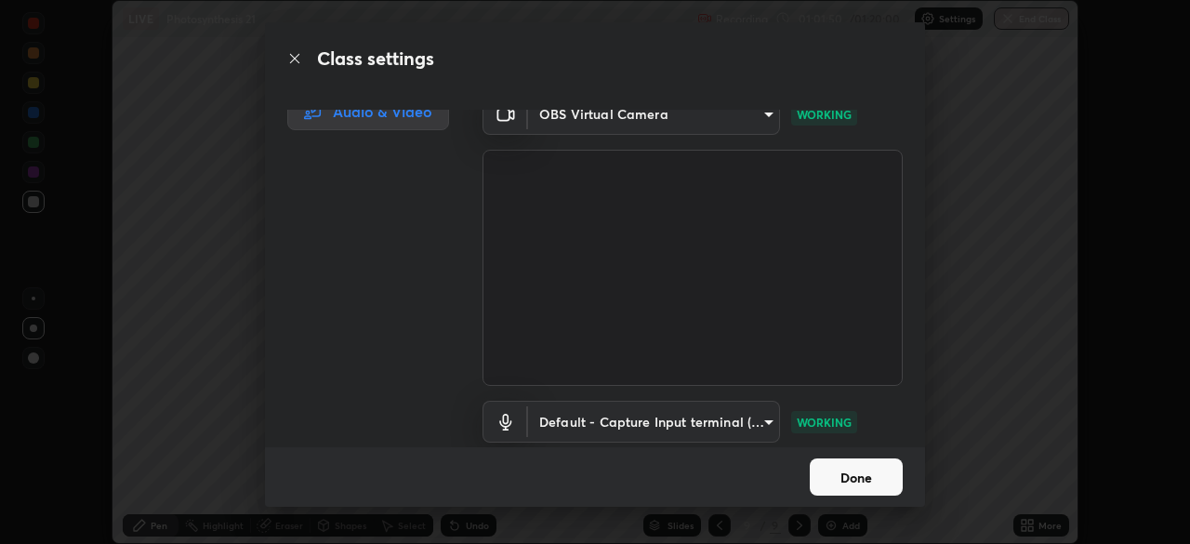
click at [841, 474] on button "Done" at bounding box center [856, 477] width 93 height 37
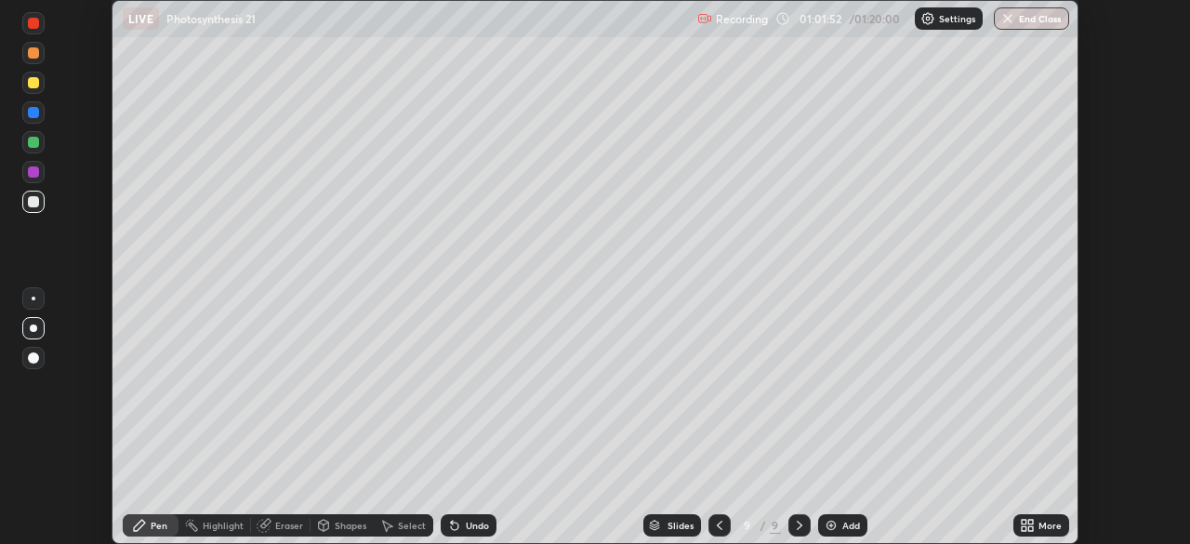
click at [1029, 518] on icon at bounding box center [1027, 525] width 15 height 15
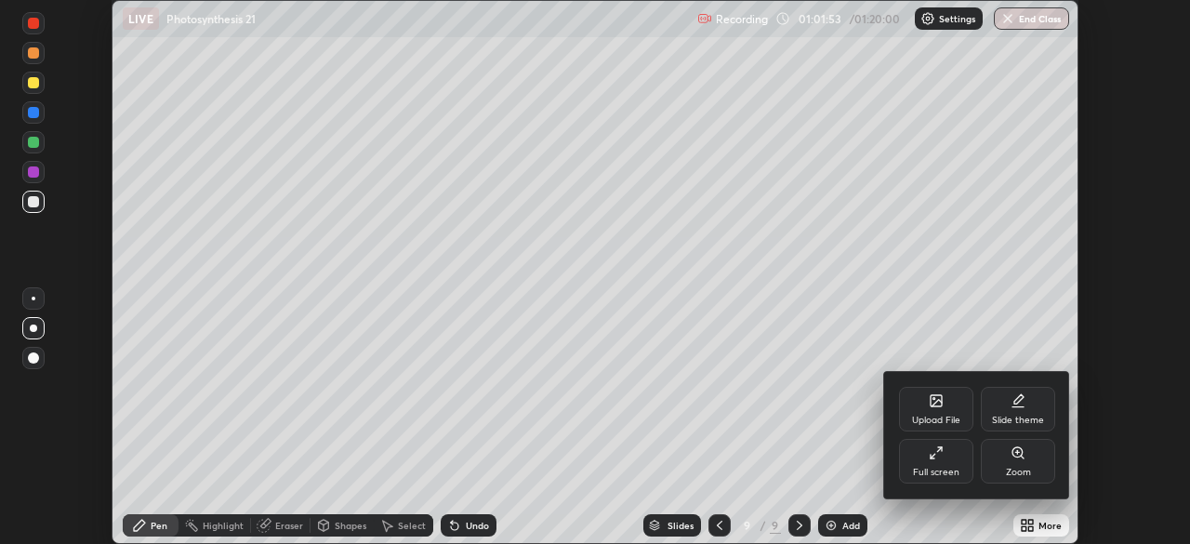
click at [1033, 525] on div at bounding box center [595, 272] width 1190 height 544
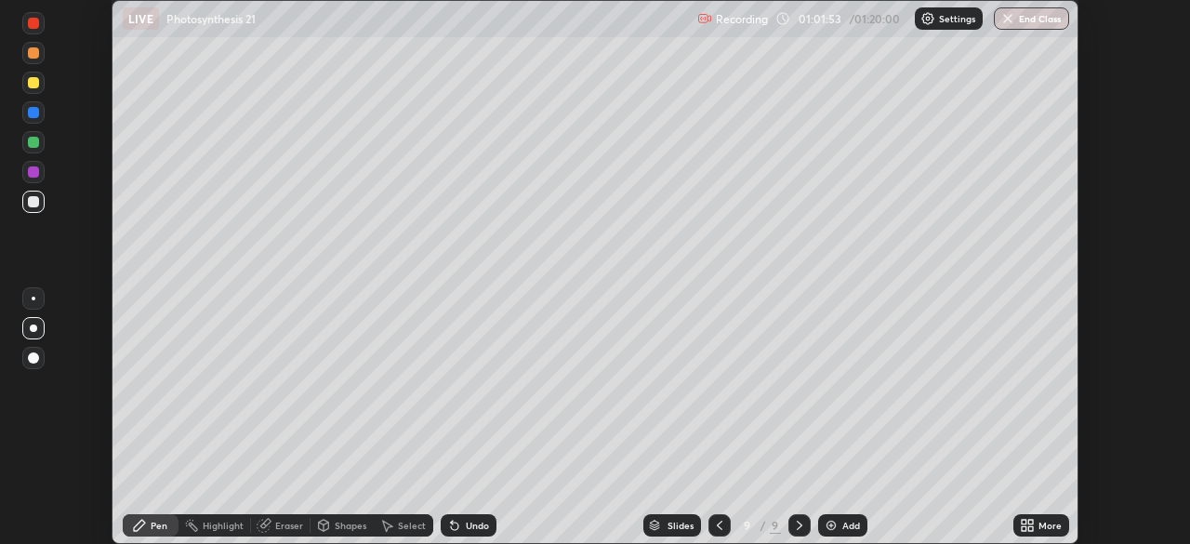
click at [942, 467] on div "Full screen" at bounding box center [970, 477] width 56 height 25
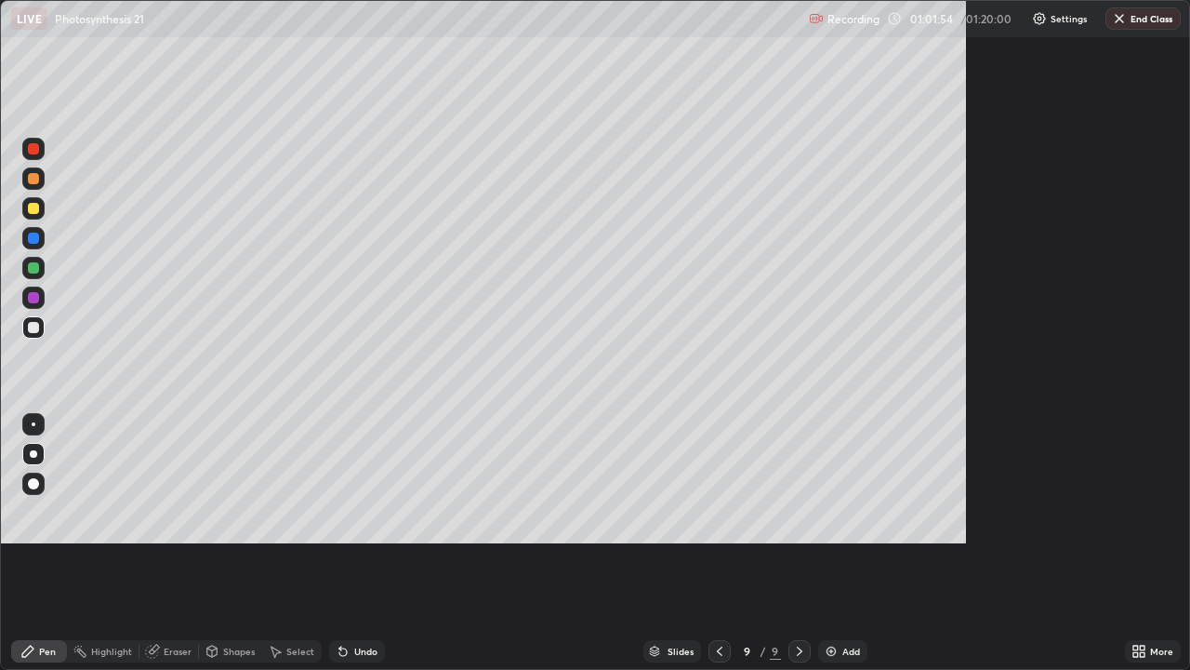
scroll to position [670, 1190]
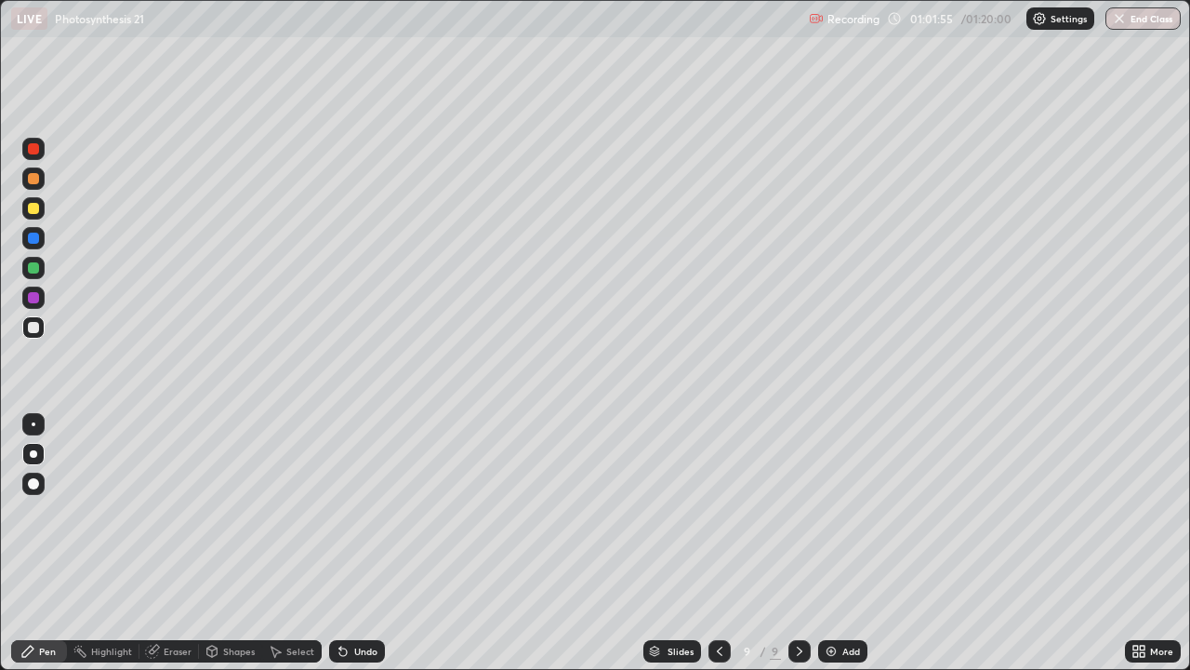
click at [37, 301] on div at bounding box center [33, 297] width 11 height 11
click at [34, 179] on div at bounding box center [33, 178] width 11 height 11
click at [33, 328] on div at bounding box center [33, 327] width 11 height 11
click at [354, 543] on div "Undo" at bounding box center [365, 650] width 23 height 9
click at [33, 305] on div at bounding box center [33, 297] width 22 height 22
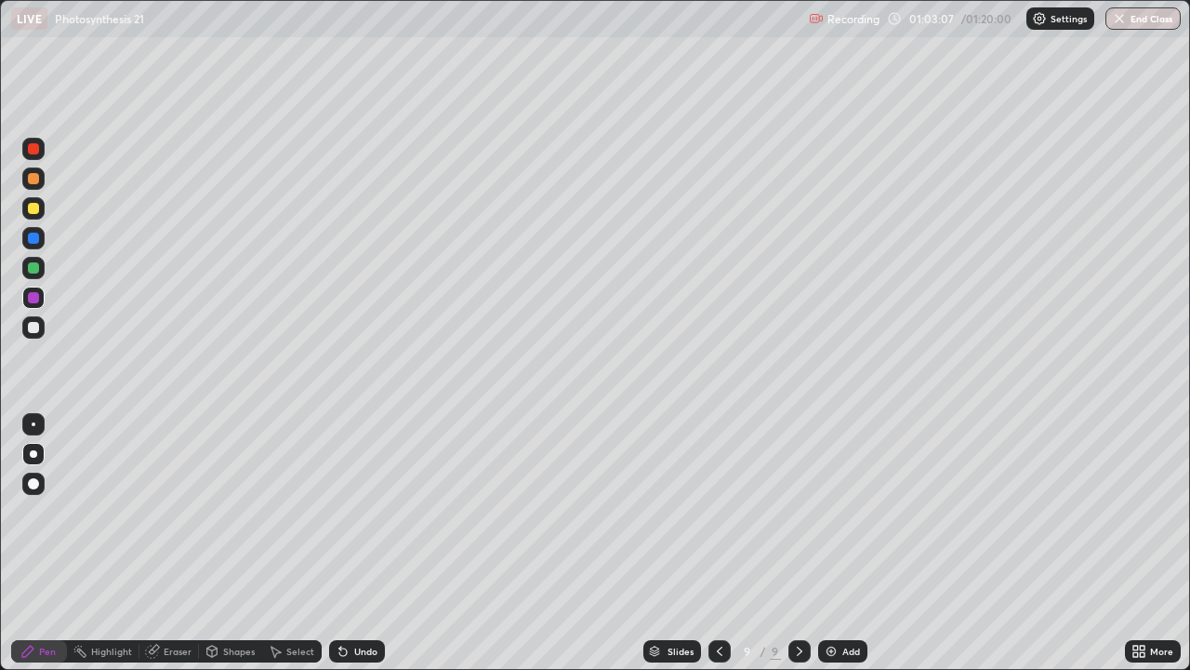
click at [37, 267] on div at bounding box center [33, 267] width 11 height 11
click at [33, 208] on div at bounding box center [33, 208] width 11 height 11
click at [36, 243] on div at bounding box center [33, 238] width 11 height 11
click at [35, 273] on div at bounding box center [33, 267] width 11 height 11
click at [34, 295] on div at bounding box center [33, 297] width 11 height 11
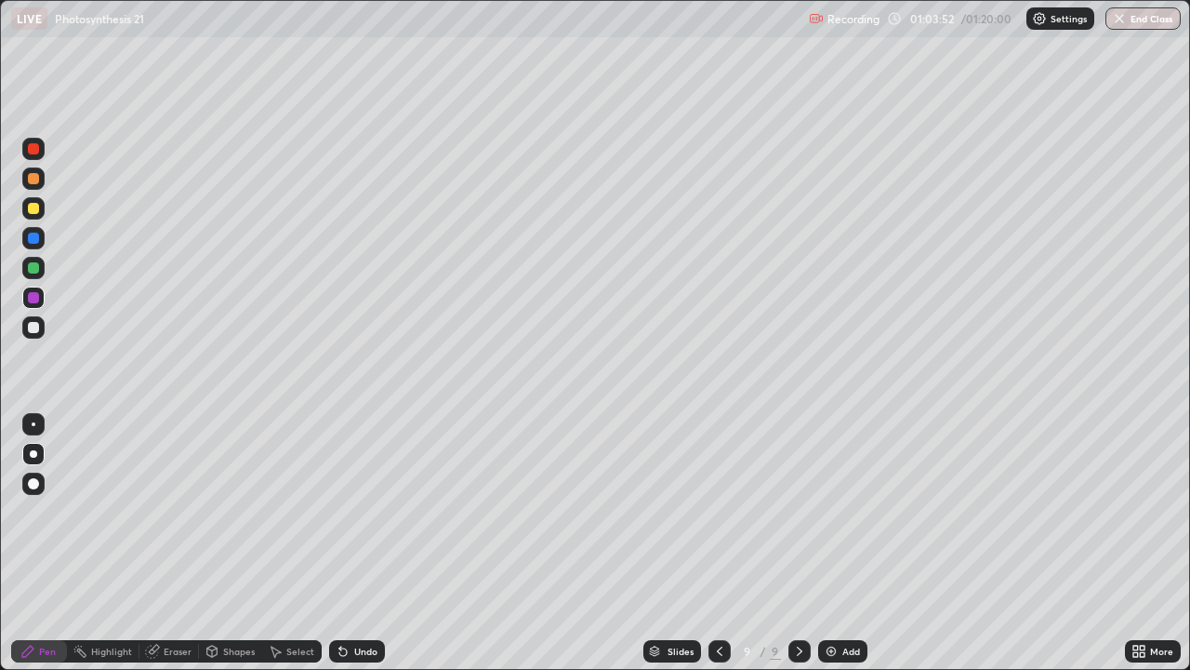
click at [36, 263] on div at bounding box center [33, 267] width 11 height 11
click at [33, 157] on div at bounding box center [33, 149] width 22 height 22
click at [33, 206] on div at bounding box center [33, 208] width 11 height 11
click at [164, 543] on div "Eraser" at bounding box center [178, 650] width 28 height 9
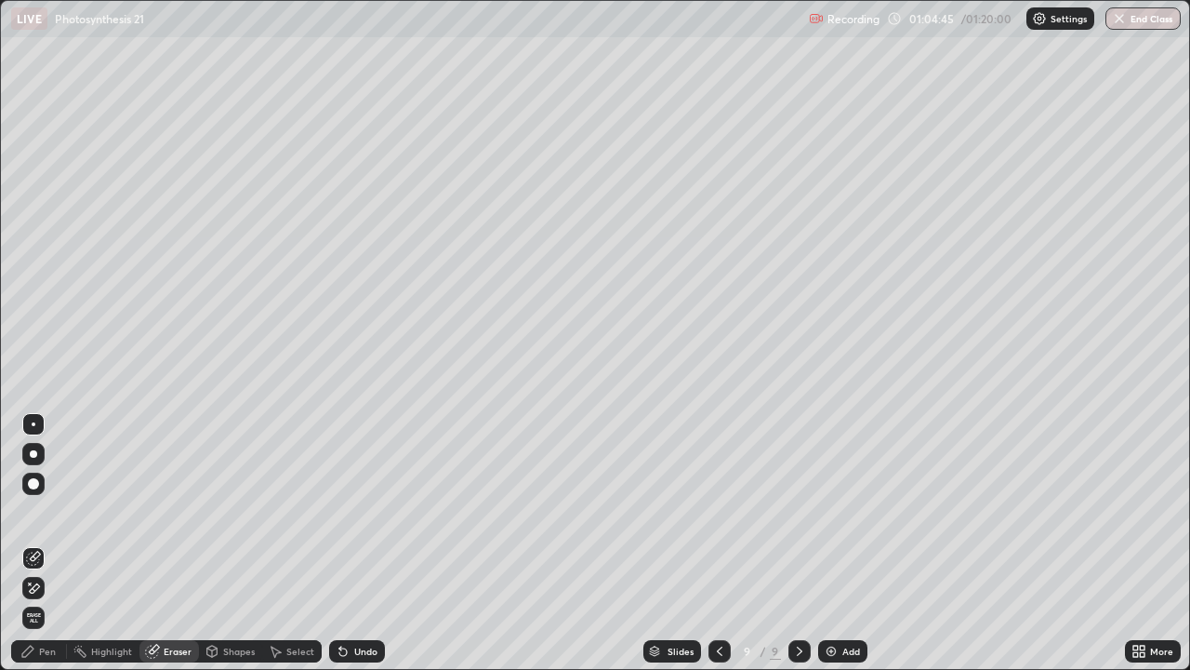
click at [35, 543] on div "Pen" at bounding box center [39, 651] width 56 height 22
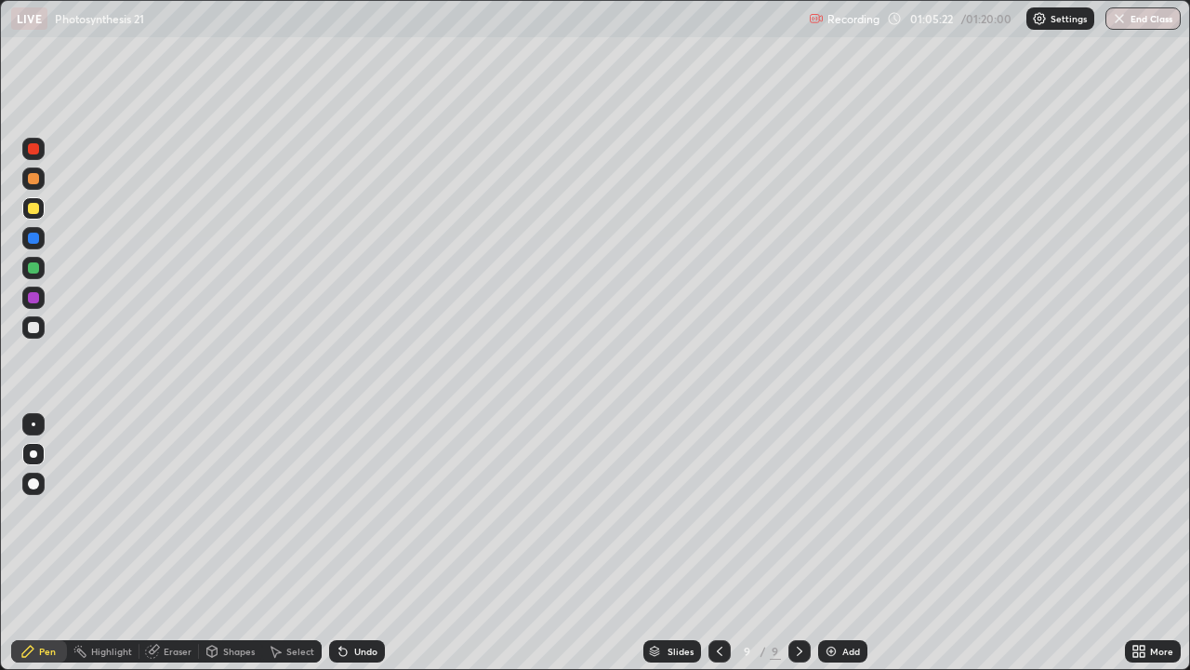
click at [295, 543] on div "Select" at bounding box center [300, 650] width 28 height 9
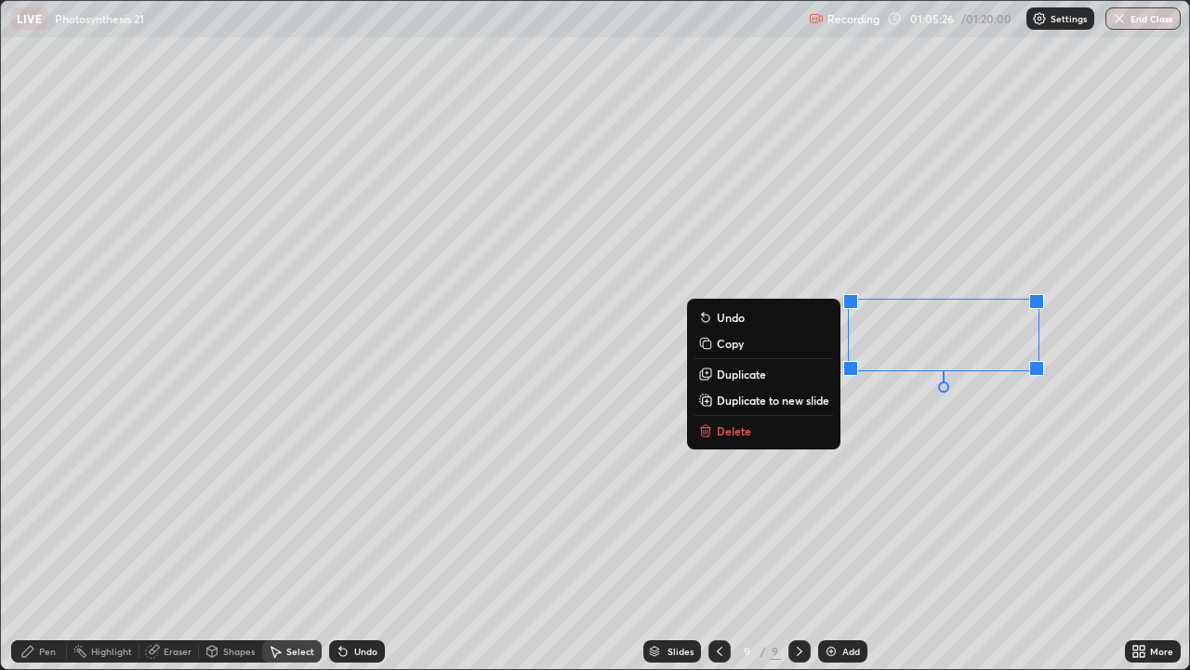
click at [831, 517] on div "0 ° Undo Copy Duplicate Duplicate to new slide Delete" at bounding box center [595, 335] width 1189 height 668
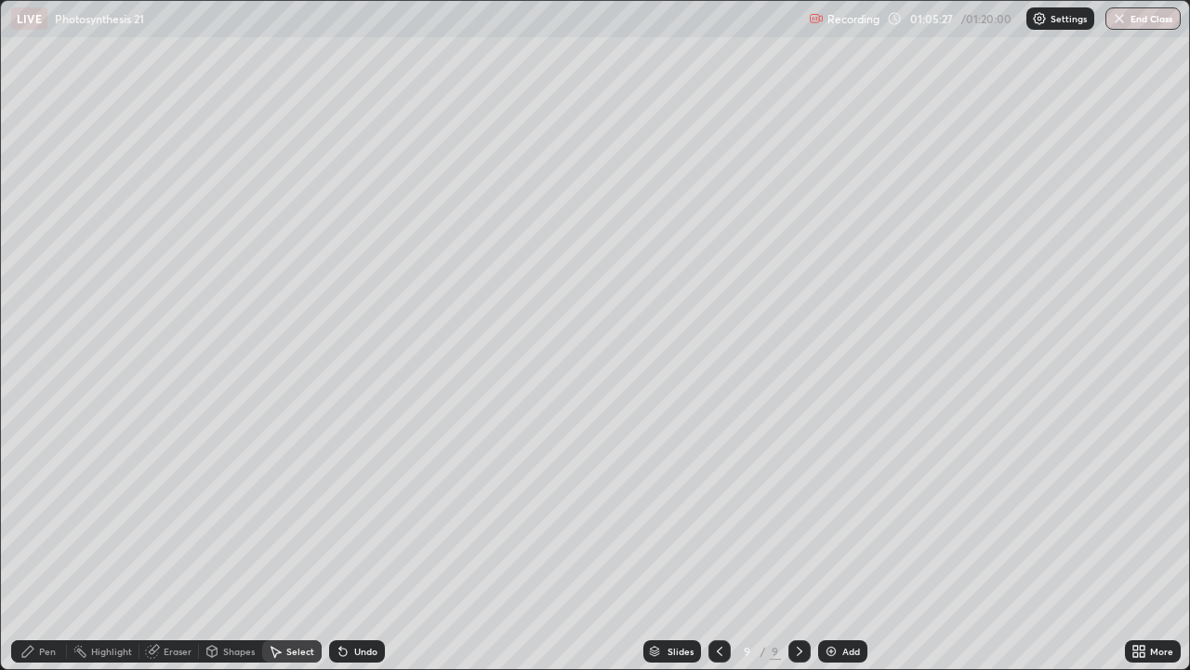
click at [47, 543] on div "Pen" at bounding box center [47, 650] width 17 height 9
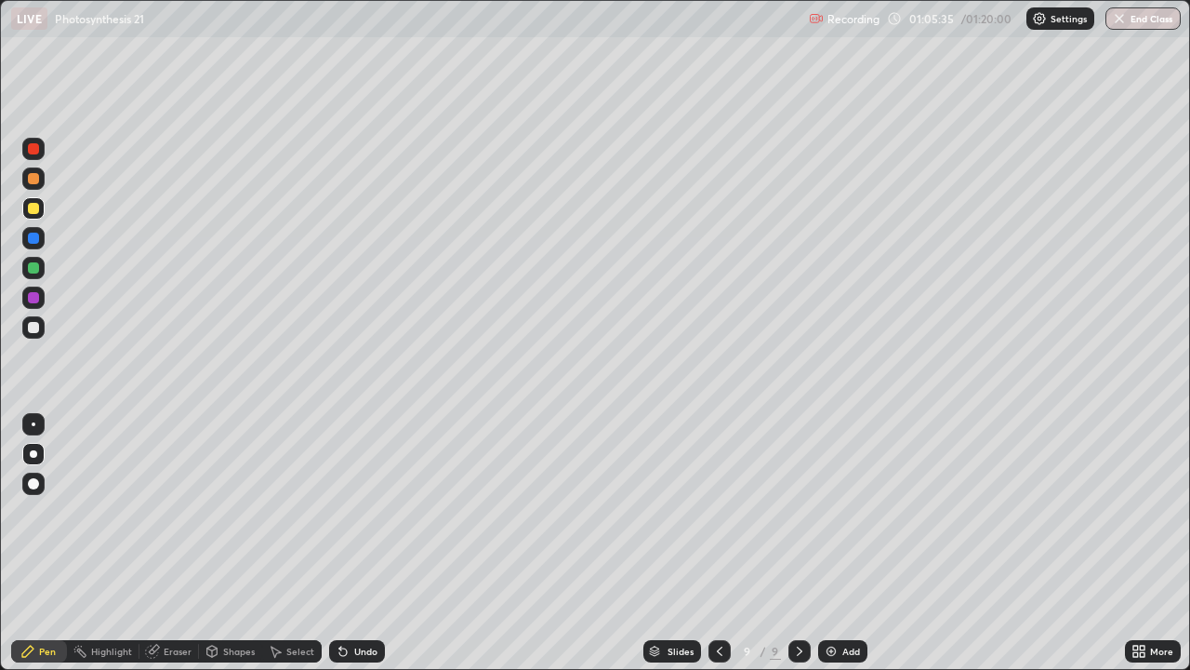
click at [354, 543] on div "Undo" at bounding box center [365, 650] width 23 height 9
click at [352, 543] on div "Undo" at bounding box center [357, 651] width 56 height 22
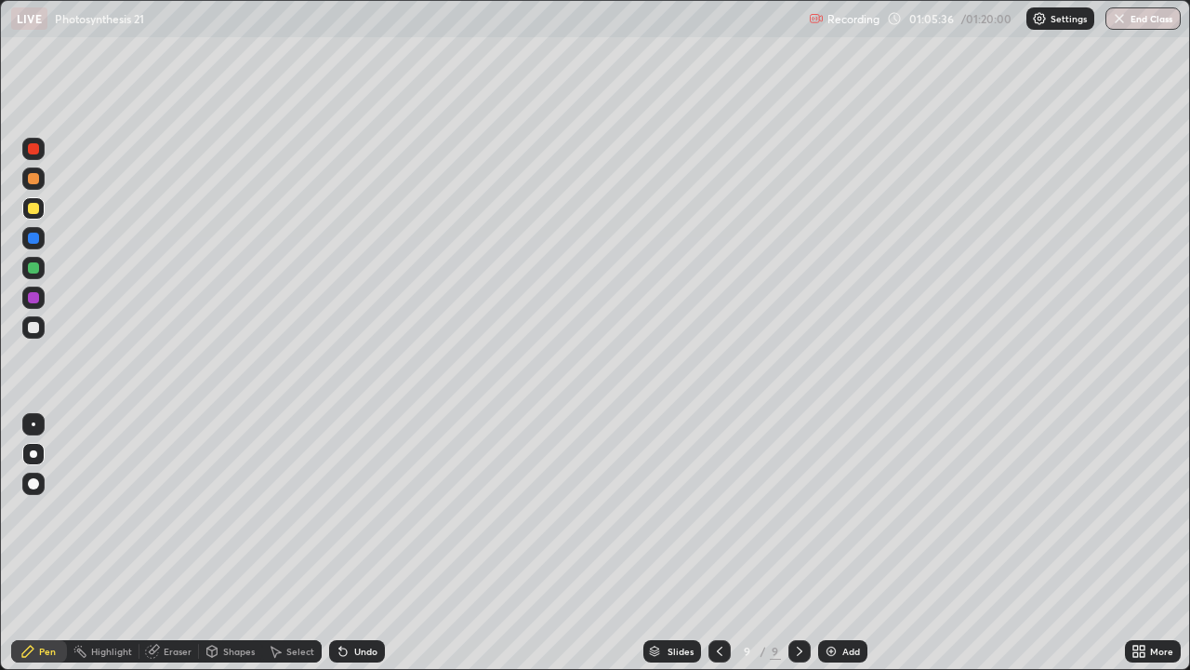
click at [354, 543] on div "Undo" at bounding box center [357, 651] width 56 height 22
click at [357, 543] on div "Undo" at bounding box center [357, 651] width 56 height 22
click at [165, 543] on div "Eraser" at bounding box center [178, 650] width 28 height 9
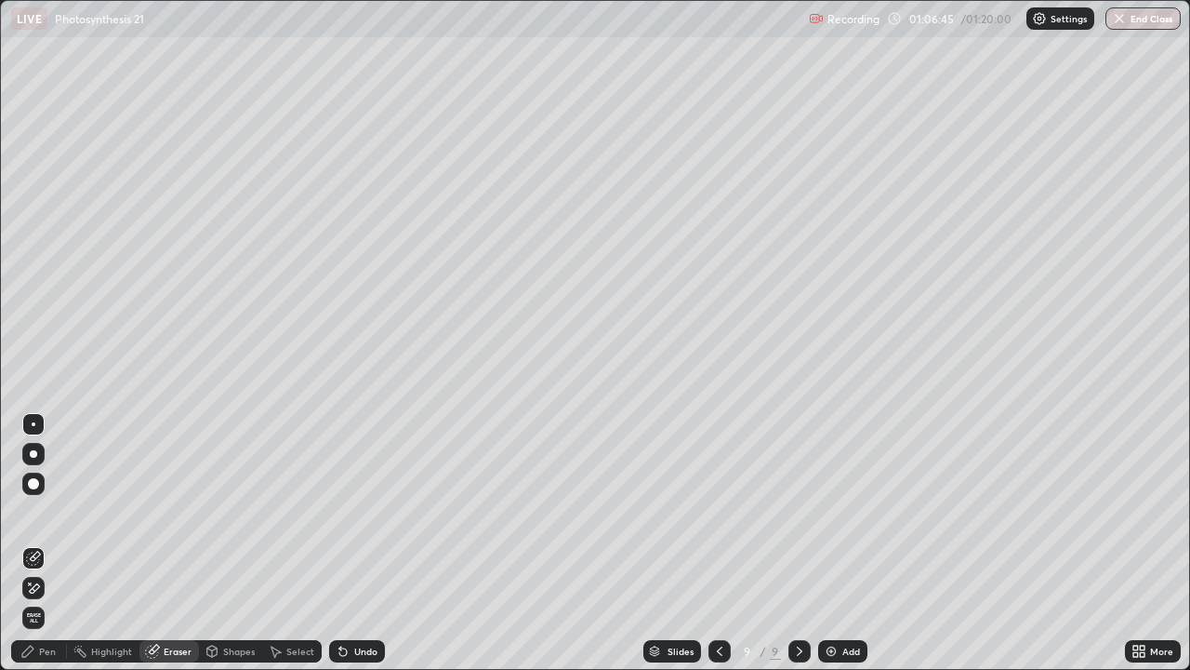
click at [289, 543] on div "Select" at bounding box center [300, 650] width 28 height 9
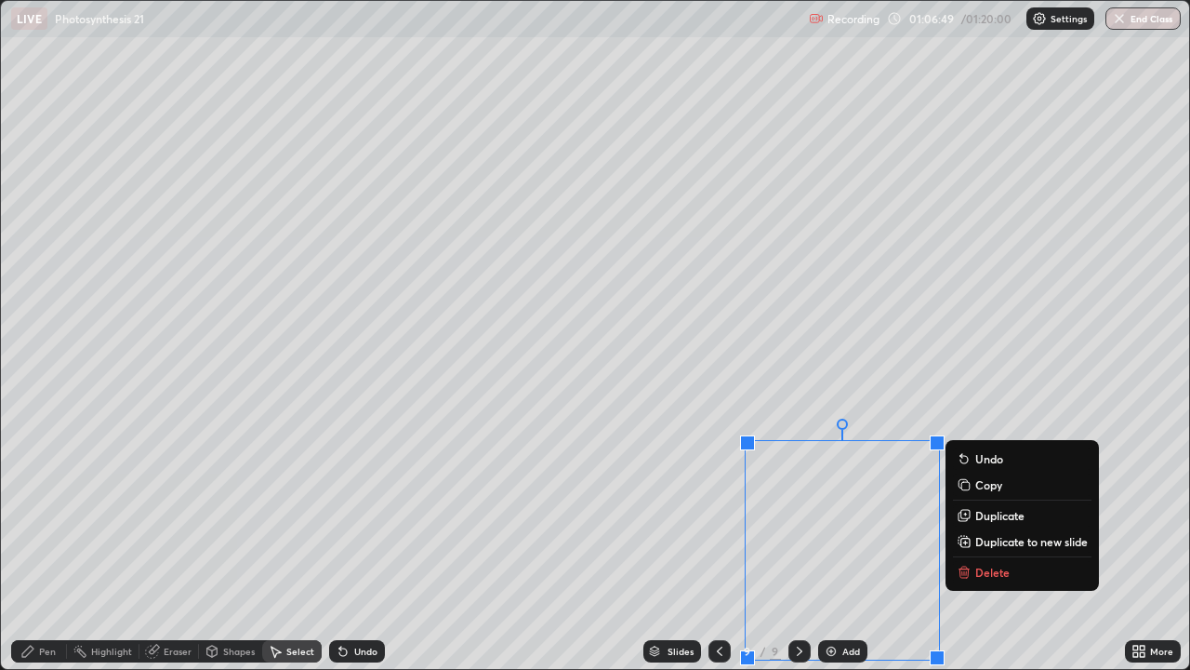
click at [255, 491] on div "0 ° Undo Copy Duplicate Duplicate to new slide Delete" at bounding box center [595, 335] width 1189 height 668
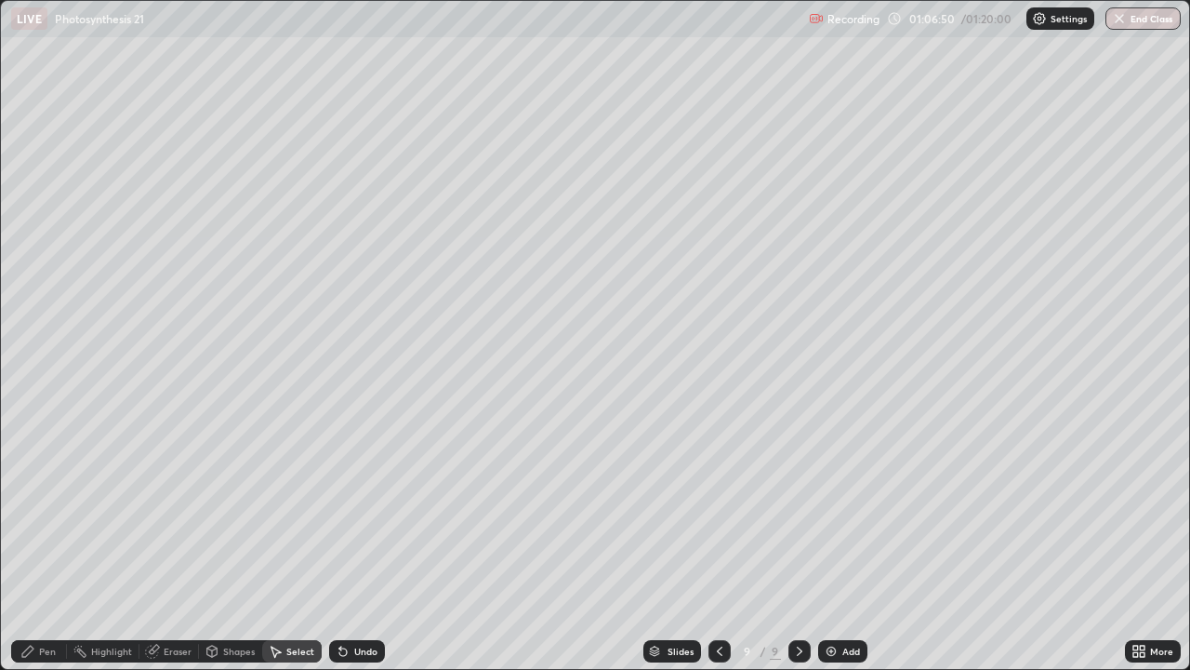
click at [37, 543] on div "Pen" at bounding box center [39, 651] width 56 height 22
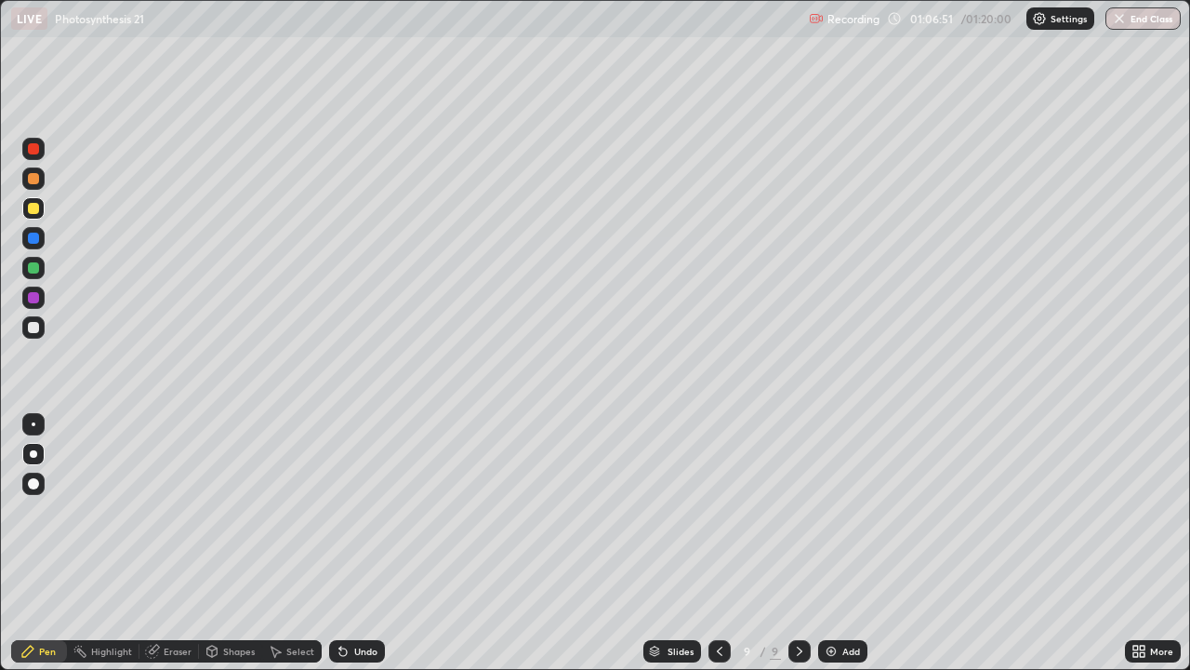
click at [32, 334] on div at bounding box center [33, 327] width 22 height 22
click at [37, 301] on div at bounding box center [33, 297] width 11 height 11
click at [348, 543] on icon at bounding box center [343, 651] width 15 height 15
click at [354, 543] on div "Undo" at bounding box center [357, 651] width 56 height 22
click at [718, 543] on icon at bounding box center [719, 651] width 15 height 15
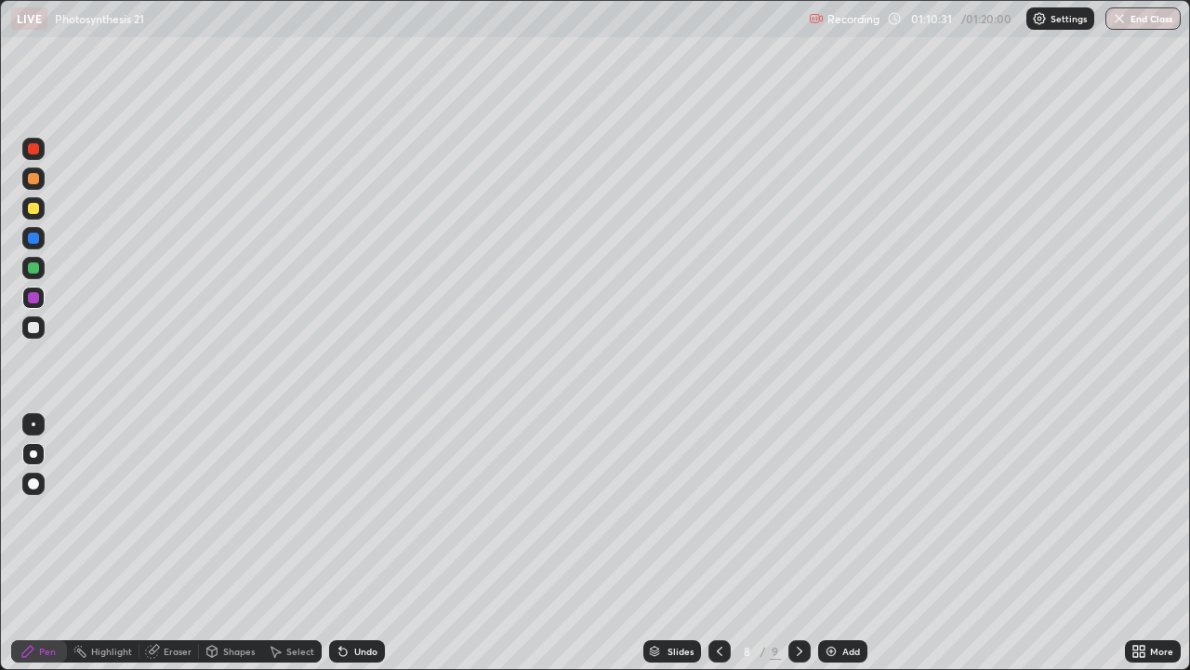
click at [720, 543] on icon at bounding box center [719, 651] width 15 height 15
click at [718, 543] on icon at bounding box center [719, 651] width 15 height 15
click at [717, 543] on icon at bounding box center [720, 650] width 6 height 9
click at [716, 543] on icon at bounding box center [719, 651] width 15 height 15
click at [715, 543] on icon at bounding box center [719, 651] width 15 height 15
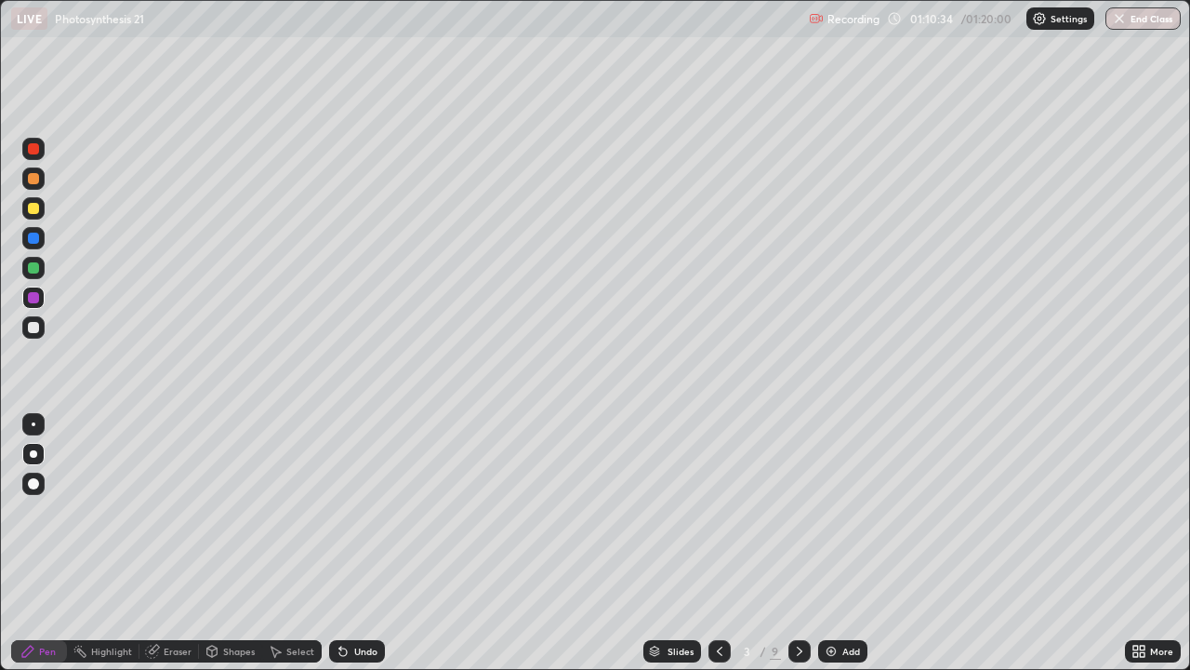
click at [715, 543] on icon at bounding box center [719, 651] width 15 height 15
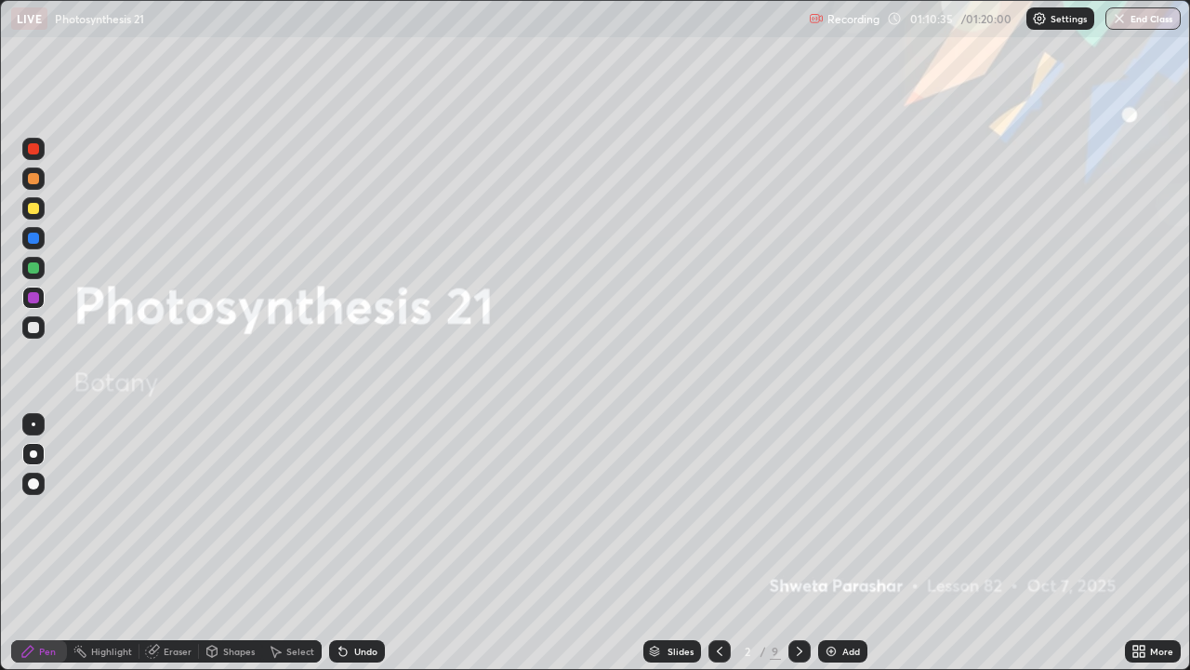
click at [795, 543] on icon at bounding box center [799, 651] width 15 height 15
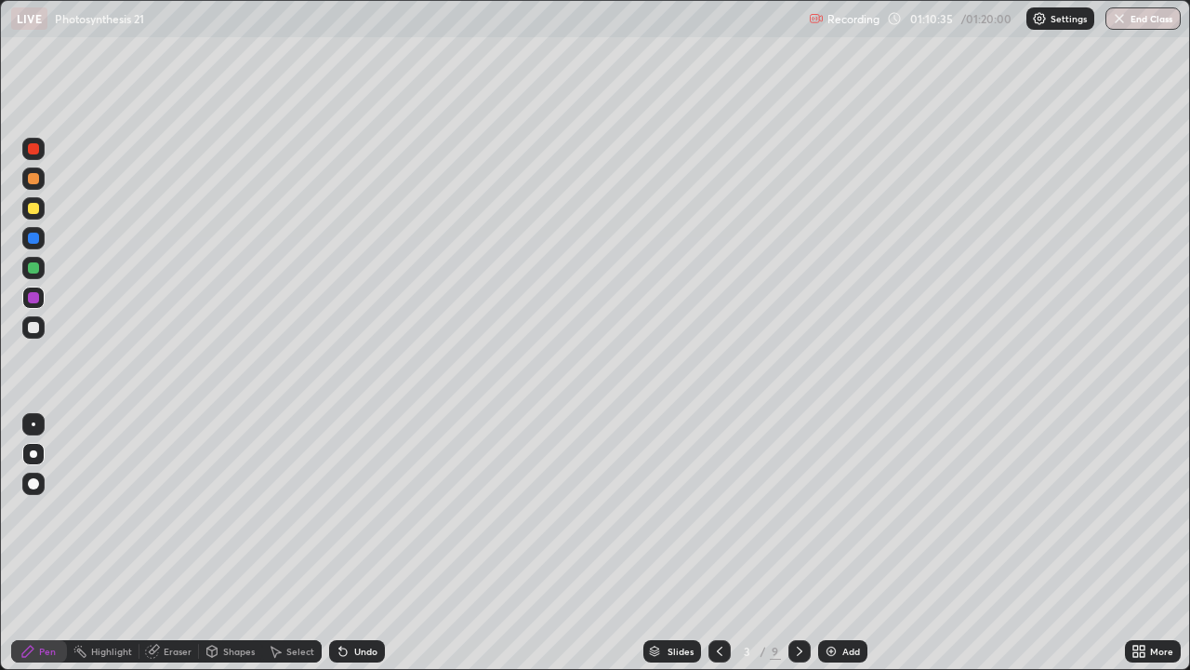
click at [796, 543] on icon at bounding box center [799, 651] width 15 height 15
click at [717, 543] on icon at bounding box center [719, 651] width 15 height 15
click at [798, 543] on icon at bounding box center [799, 651] width 15 height 15
click at [797, 543] on icon at bounding box center [799, 651] width 15 height 15
click at [798, 543] on icon at bounding box center [799, 651] width 15 height 15
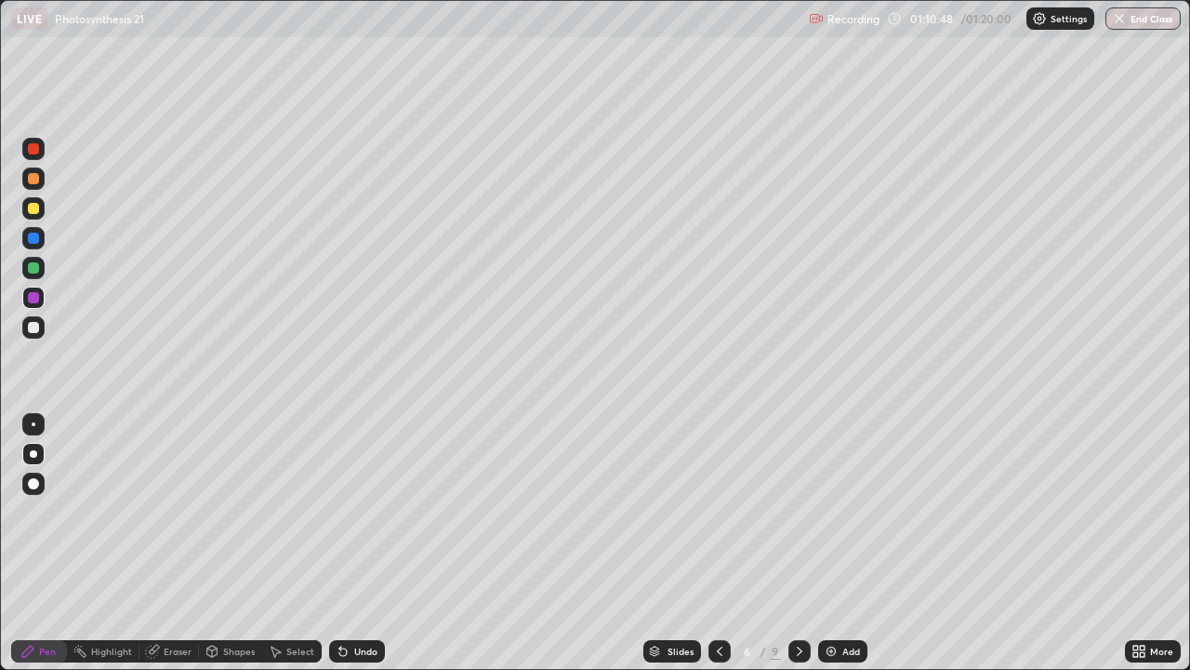
click at [799, 543] on icon at bounding box center [800, 650] width 6 height 9
click at [795, 543] on icon at bounding box center [799, 651] width 15 height 15
click at [797, 543] on icon at bounding box center [800, 650] width 6 height 9
click at [1148, 24] on button "End Class" at bounding box center [1144, 18] width 73 height 22
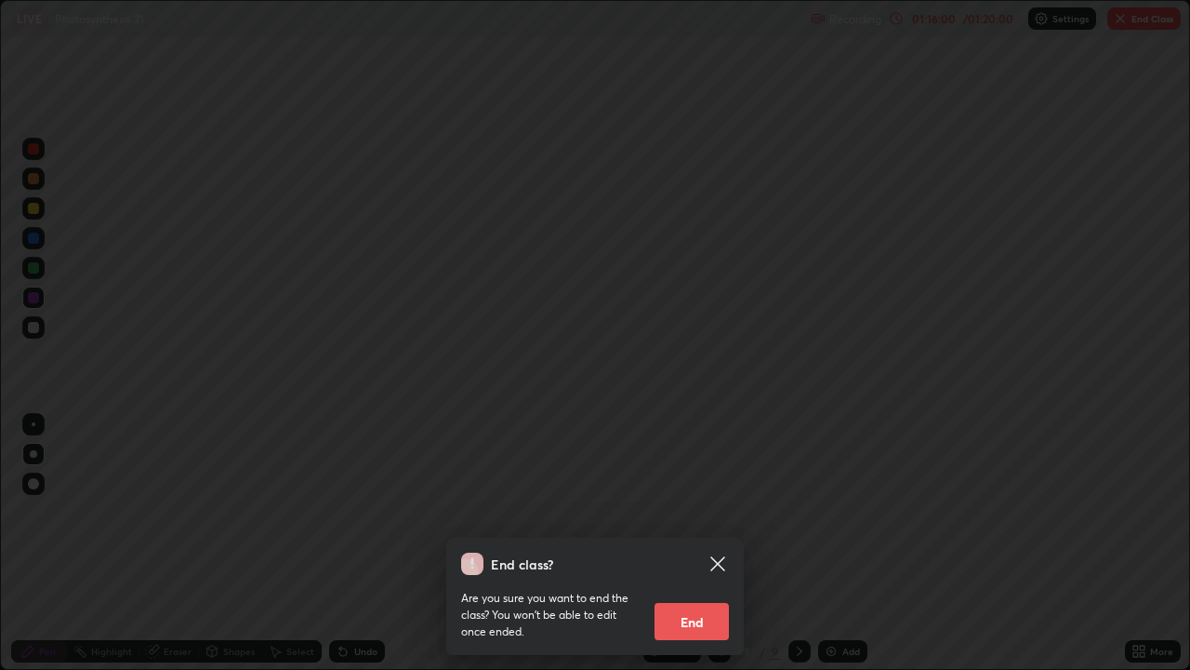
click at [720, 543] on icon at bounding box center [718, 563] width 14 height 14
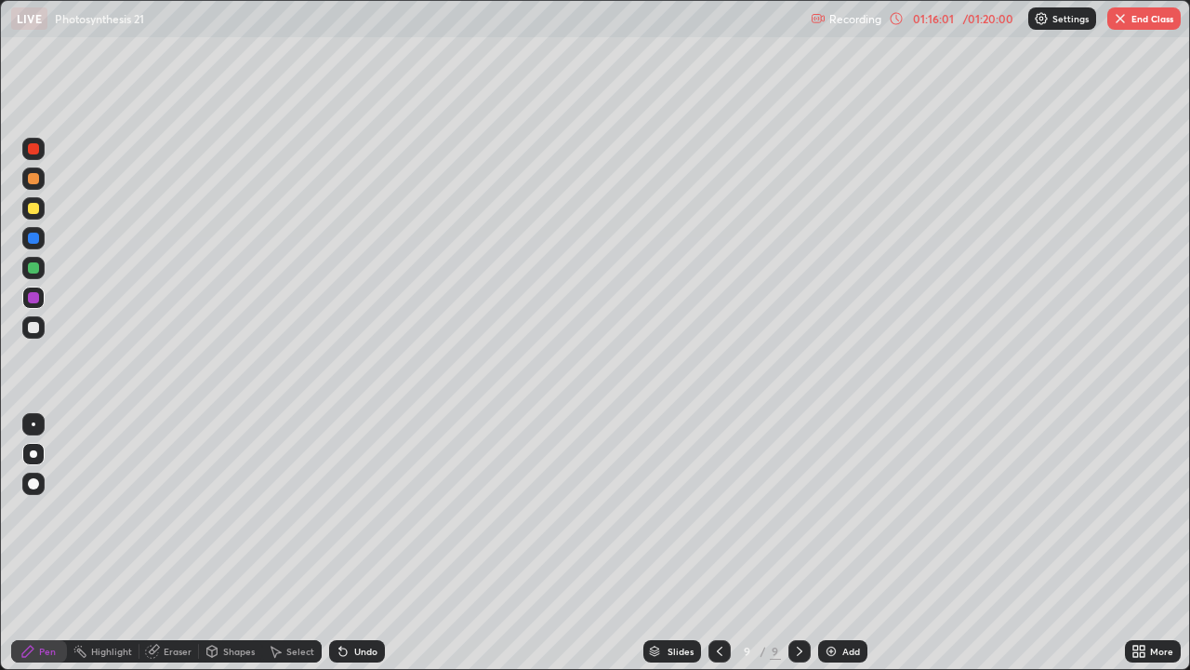
click at [297, 543] on div "Select" at bounding box center [292, 651] width 60 height 22
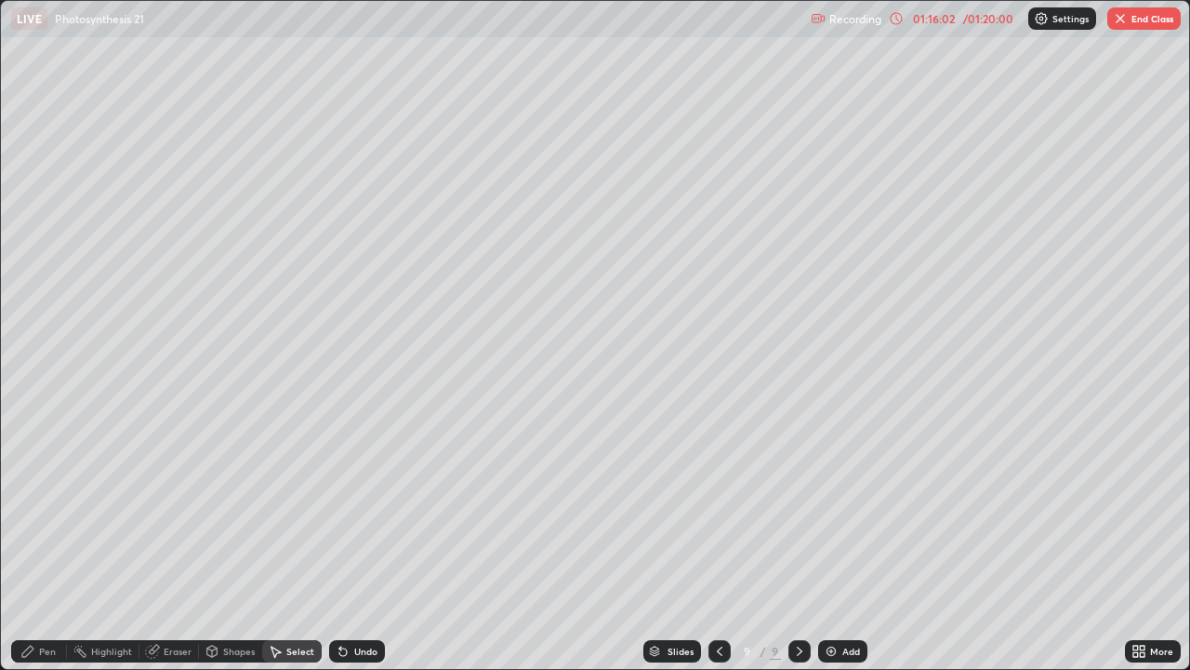
click at [234, 543] on div "Shapes" at bounding box center [239, 650] width 32 height 9
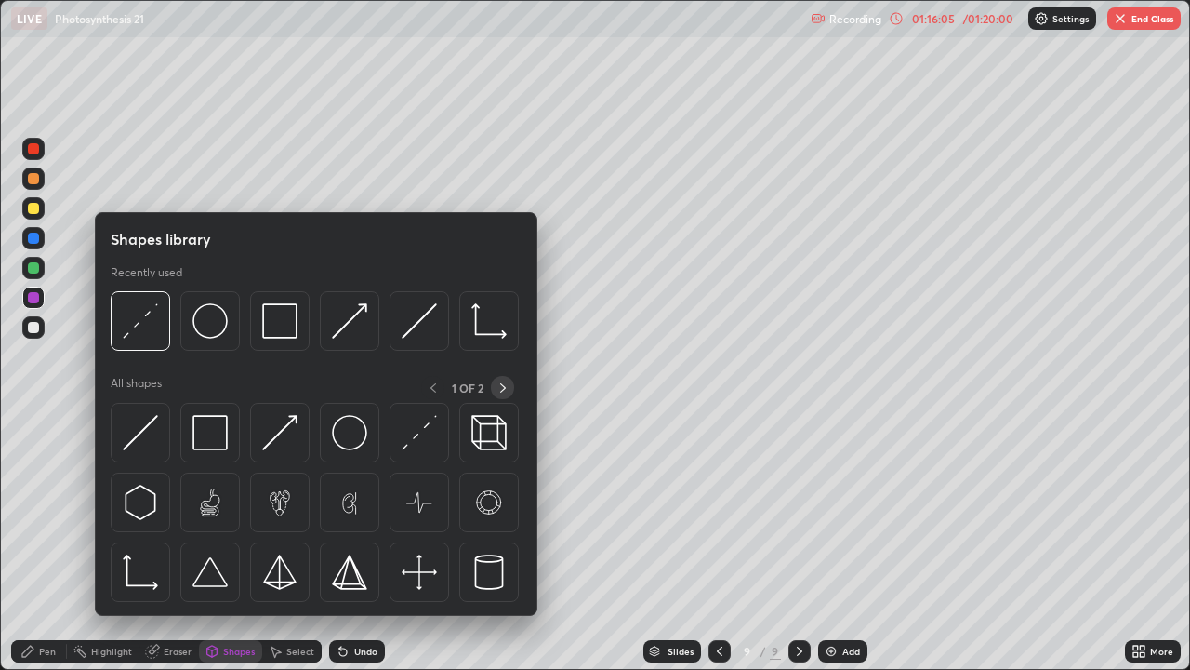
click at [502, 387] on icon at bounding box center [503, 387] width 15 height 15
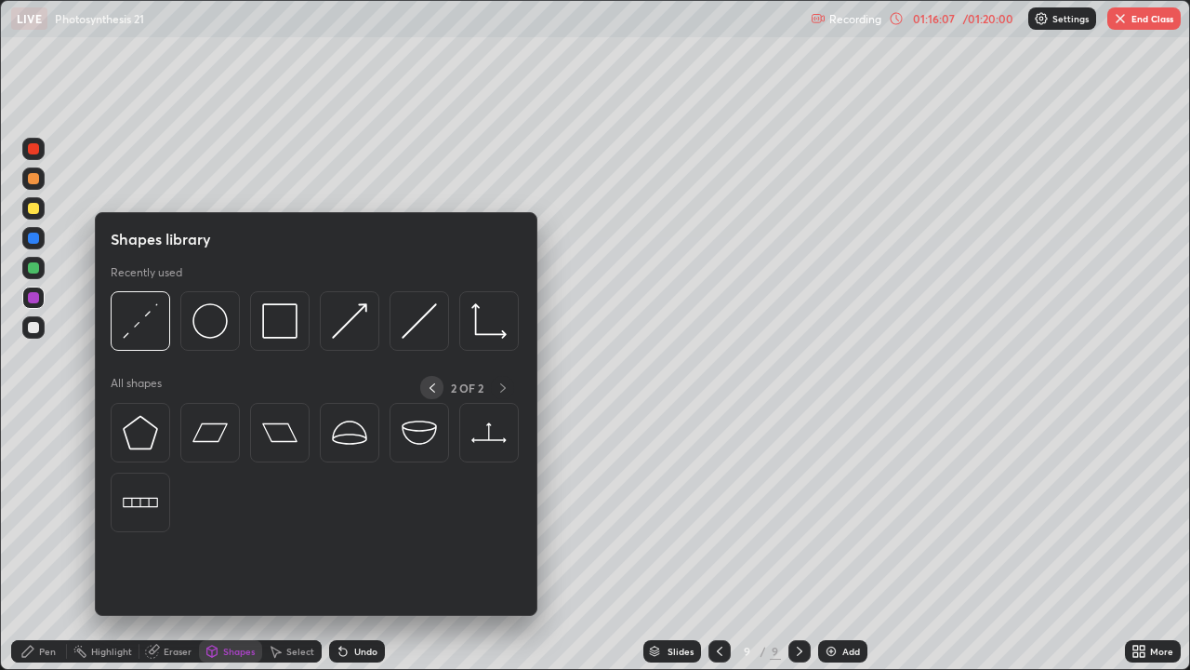
click at [430, 388] on icon at bounding box center [433, 387] width 6 height 9
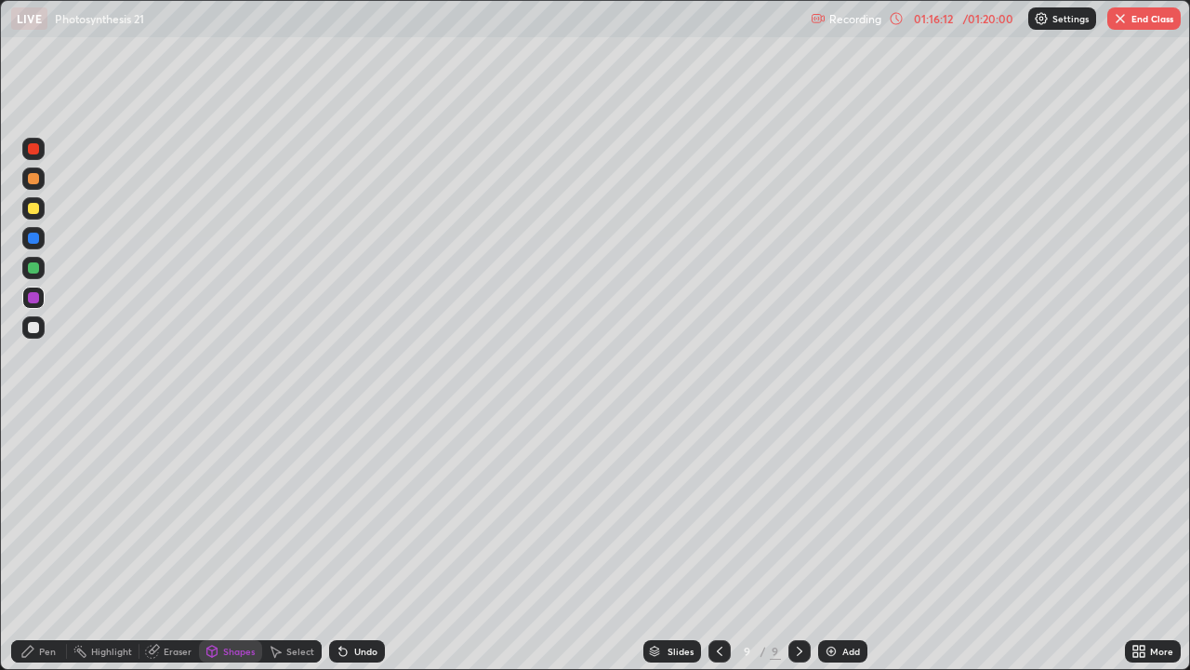
click at [1136, 20] on button "End Class" at bounding box center [1144, 18] width 73 height 22
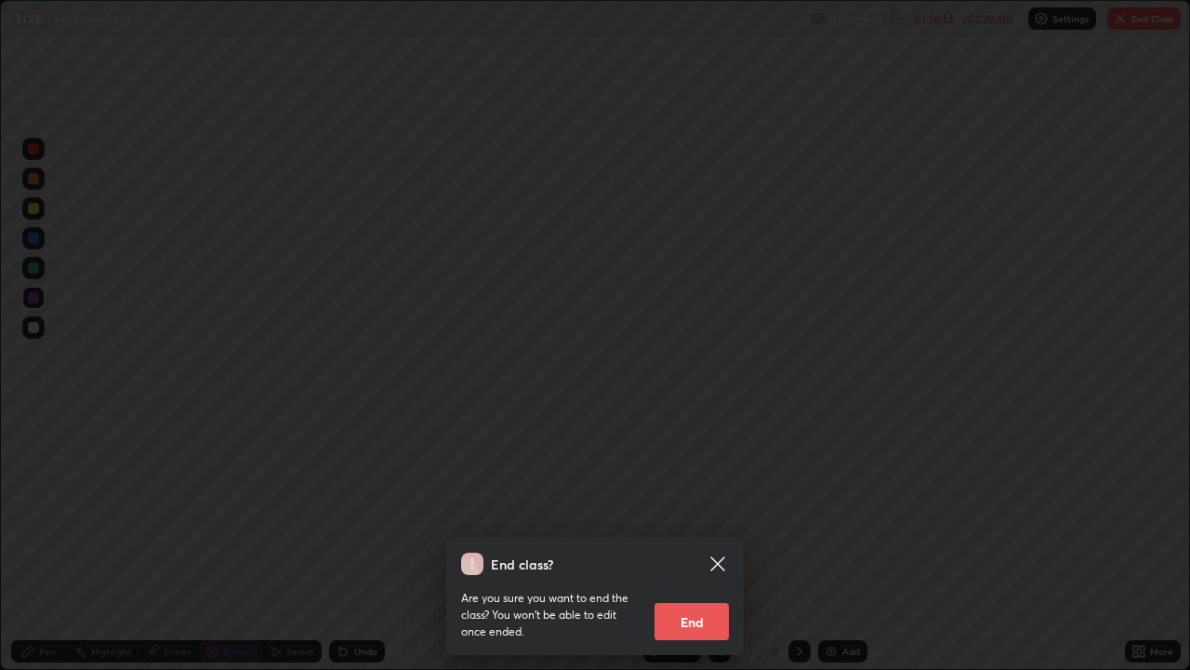
click at [700, 543] on button "End" at bounding box center [692, 621] width 74 height 37
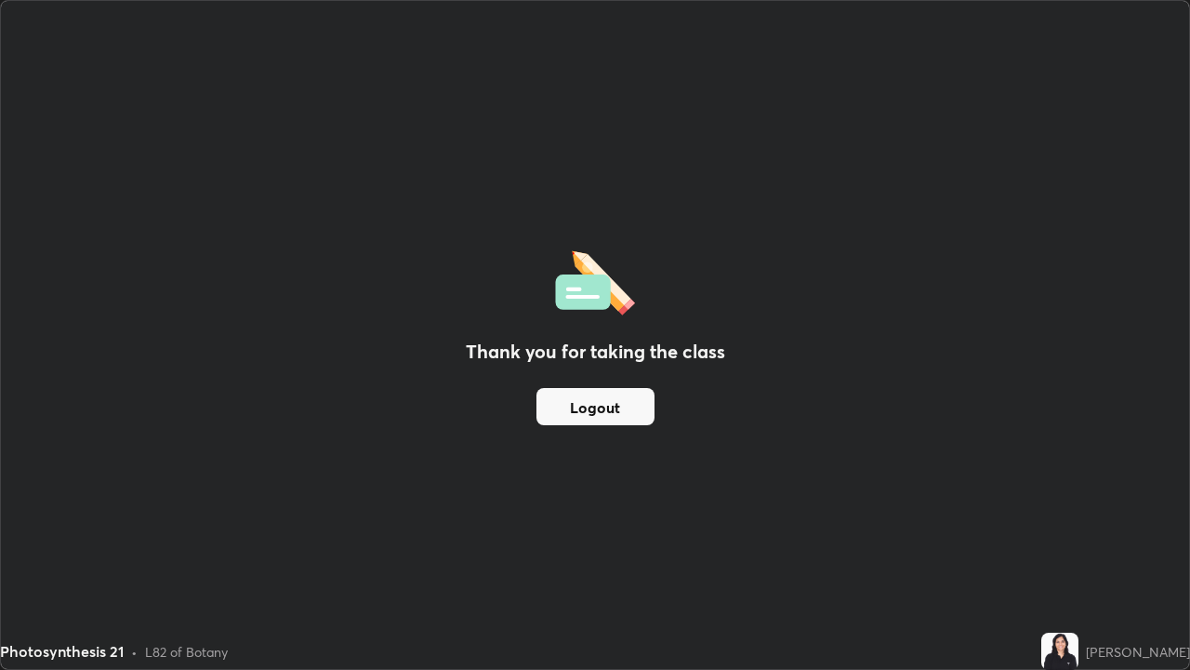
click at [621, 409] on button "Logout" at bounding box center [596, 406] width 118 height 37
